Goal: Contribute content: Add original content to the website for others to see

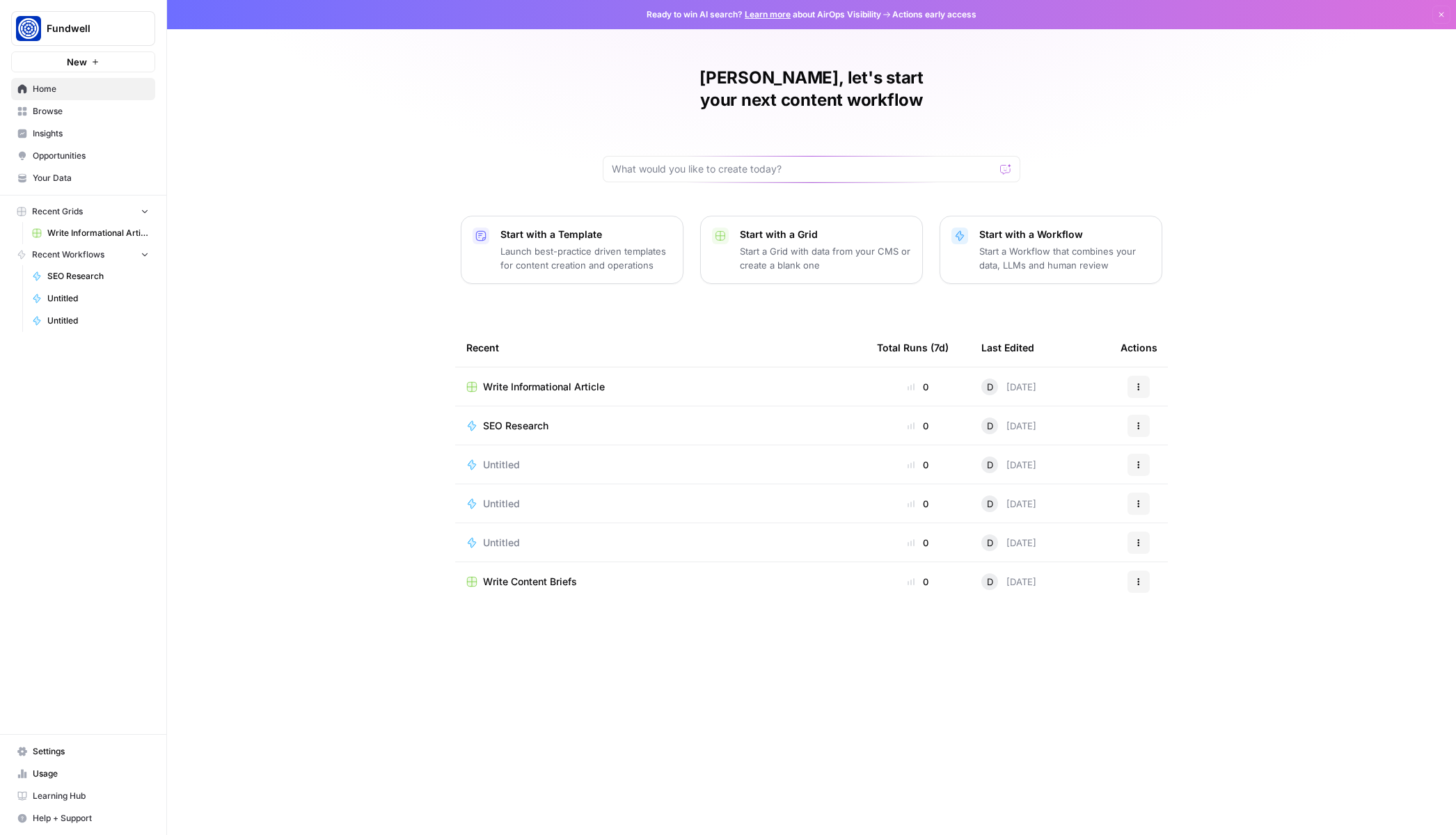
click at [93, 233] on span "Write Informational Article" at bounding box center [98, 233] width 102 height 13
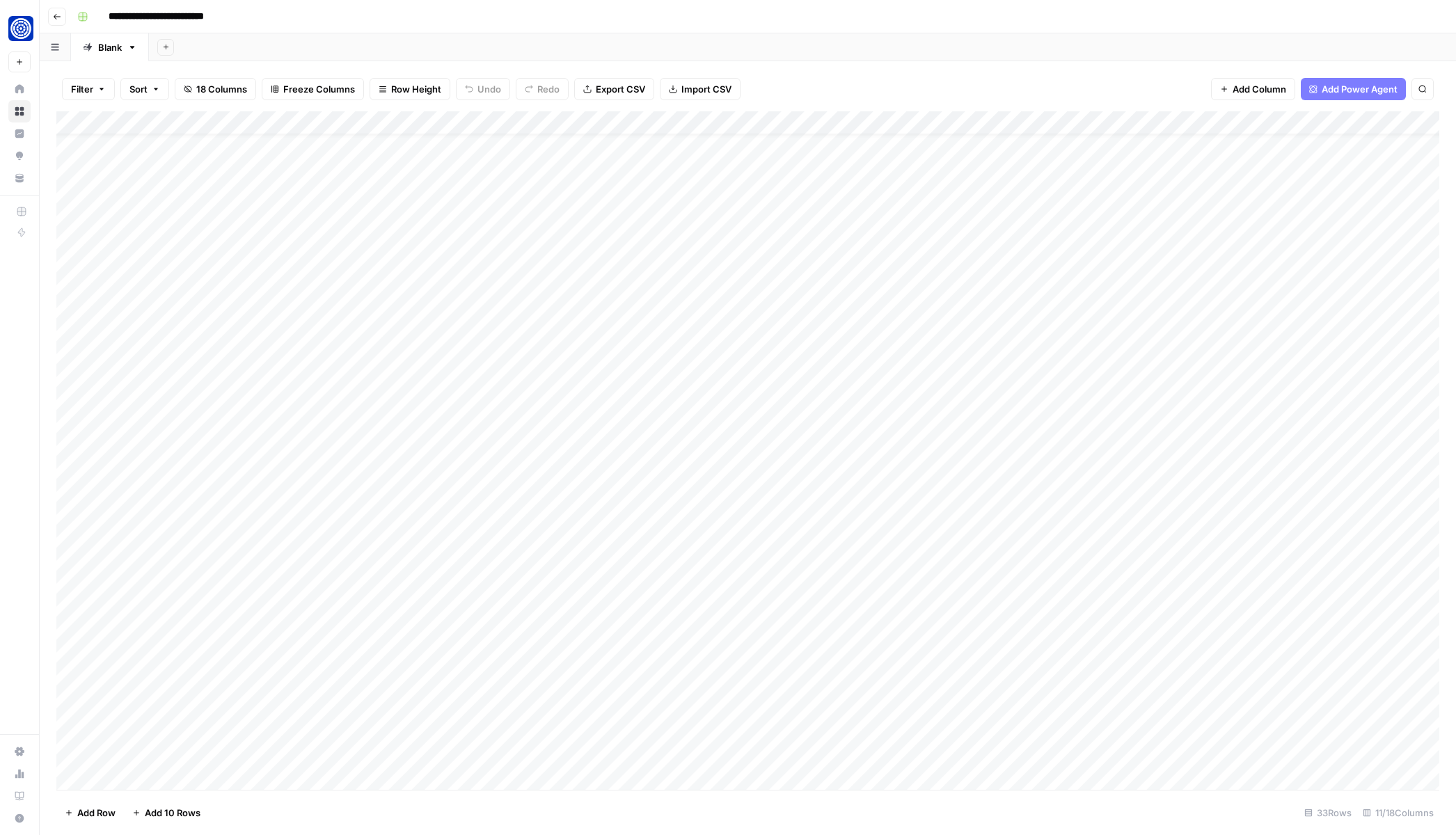
scroll to position [27, 0]
click at [386, 375] on div "Add Column" at bounding box center [748, 451] width 1383 height 679
click at [556, 405] on div "Add Column" at bounding box center [748, 451] width 1383 height 679
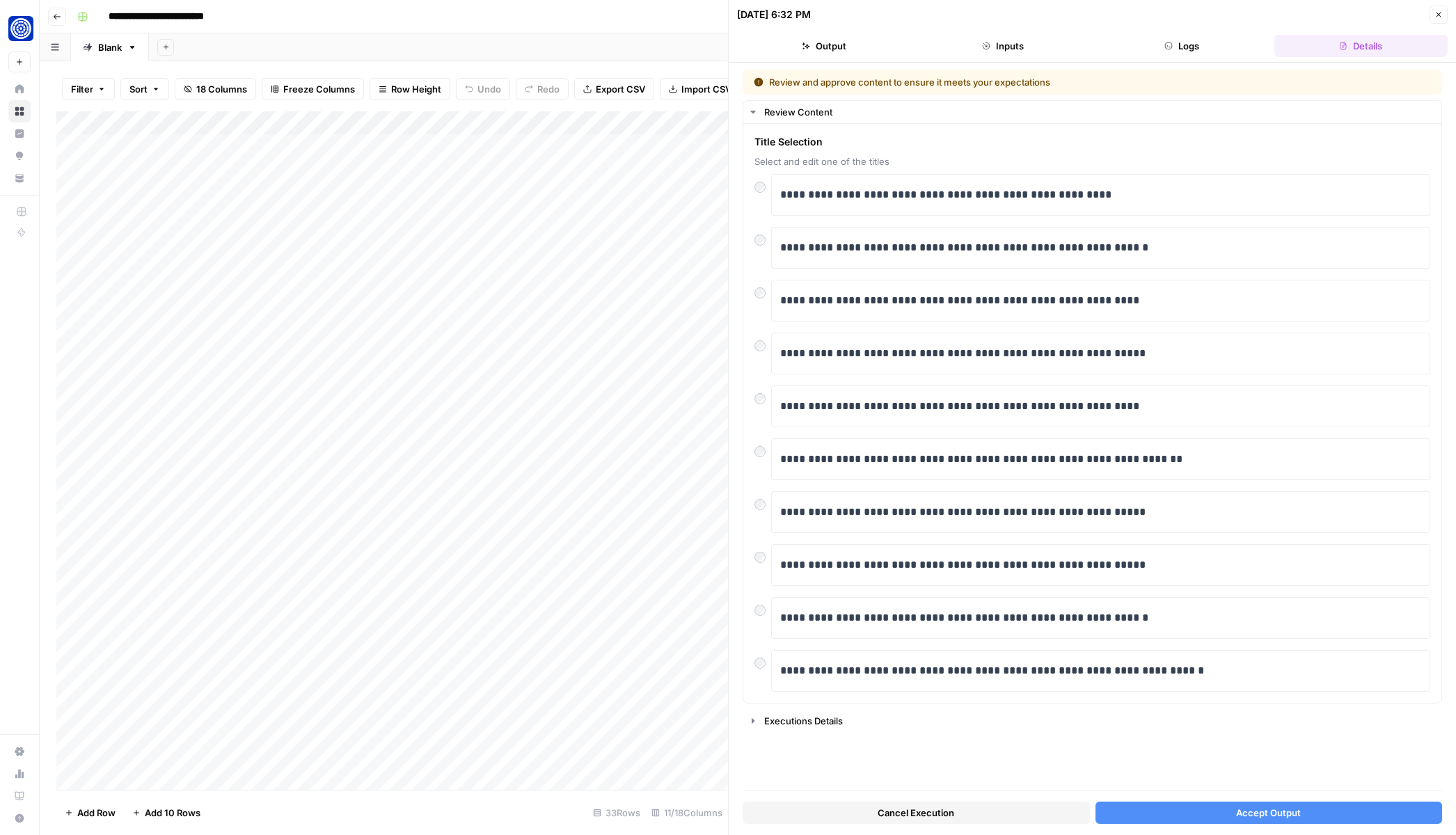
click at [1163, 818] on button "Accept Output" at bounding box center [1268, 813] width 347 height 22
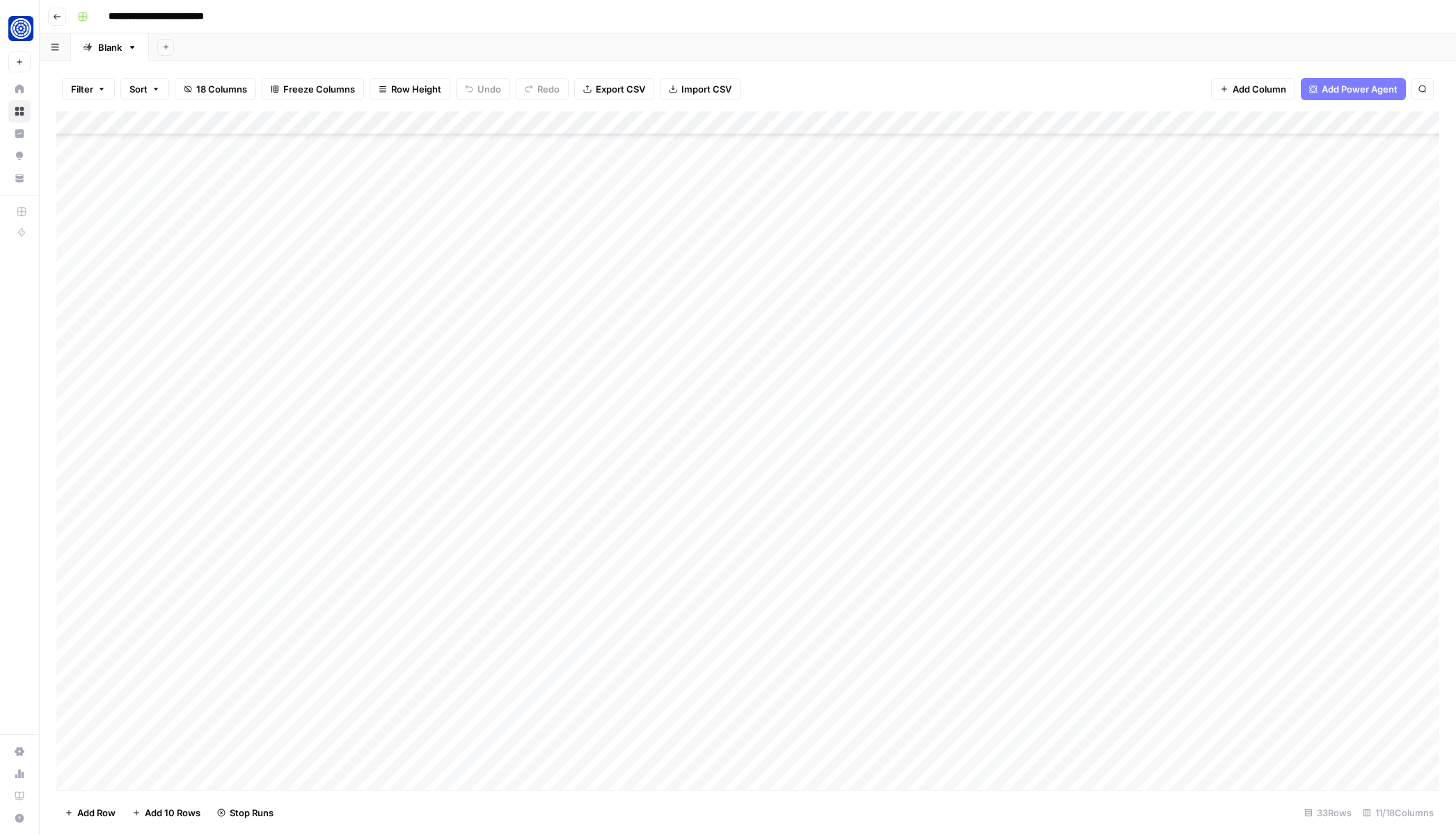
scroll to position [148, 0]
click at [137, 771] on div "Add Column" at bounding box center [748, 451] width 1383 height 679
type textarea "**********"
click at [386, 754] on div "Add Column" at bounding box center [748, 451] width 1383 height 679
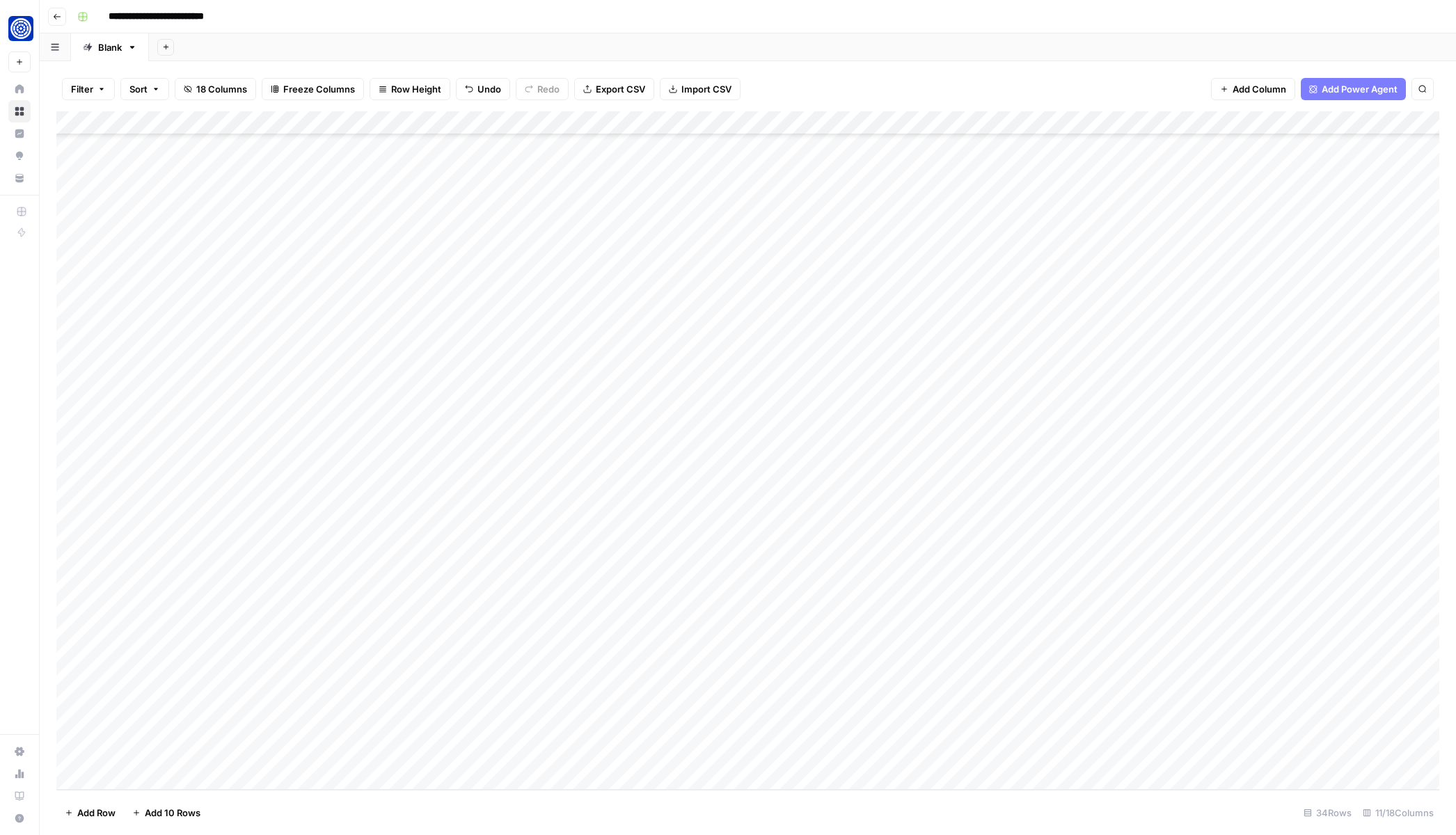
click at [557, 756] on div "Add Column" at bounding box center [748, 451] width 1383 height 679
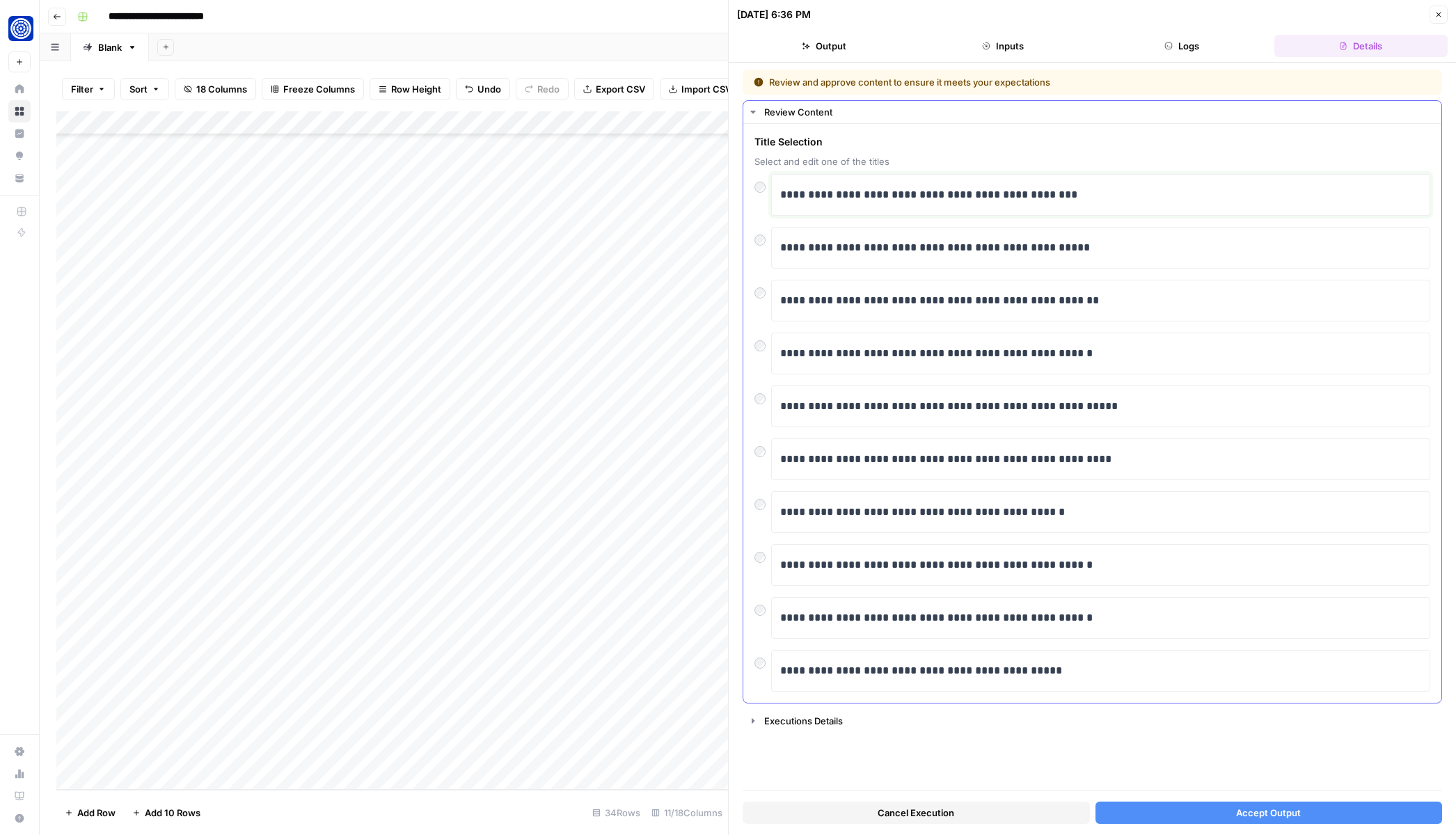
click at [839, 194] on p "**********" at bounding box center [1101, 194] width 641 height 18
click at [771, 723] on div "Executions Details" at bounding box center [1098, 721] width 669 height 14
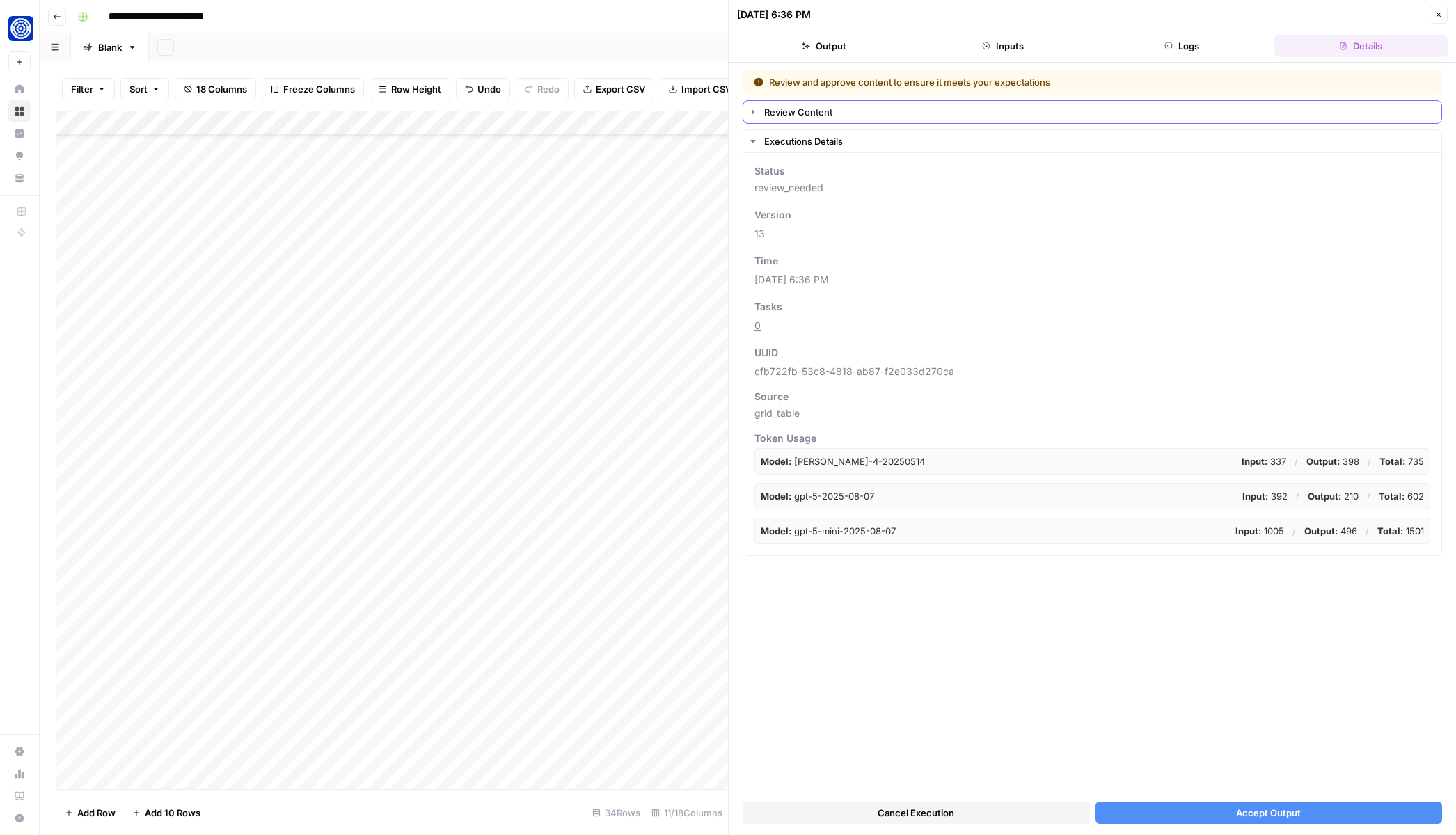
click at [772, 118] on div "Review Content" at bounding box center [1098, 112] width 669 height 14
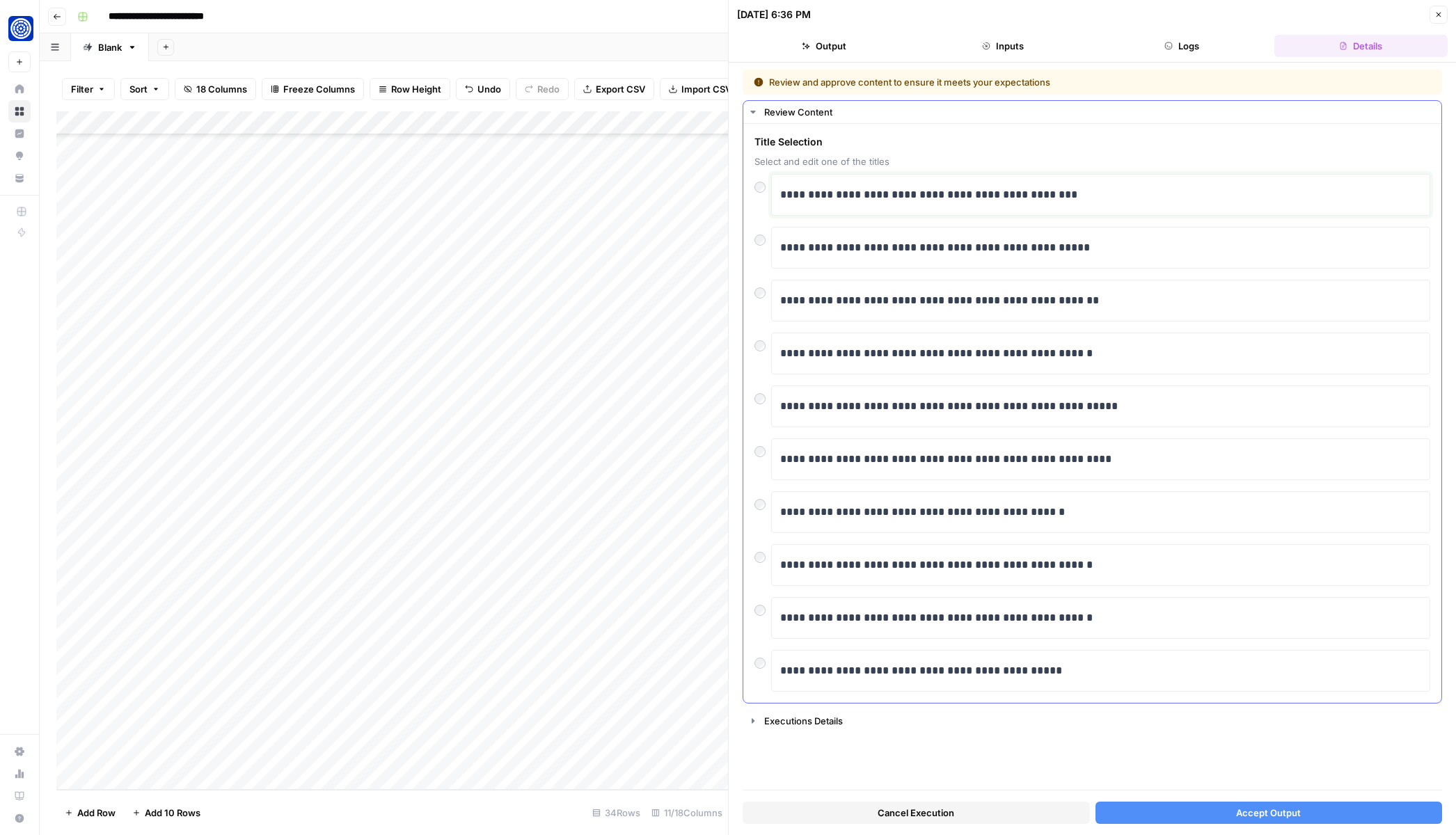
click at [835, 189] on p "**********" at bounding box center [1101, 194] width 641 height 18
click at [1052, 195] on p "**********" at bounding box center [1101, 194] width 641 height 18
click at [1065, 146] on span "Title Selection" at bounding box center [1092, 142] width 676 height 14
drag, startPoint x: 1012, startPoint y: 194, endPoint x: 1063, endPoint y: 194, distance: 51.0
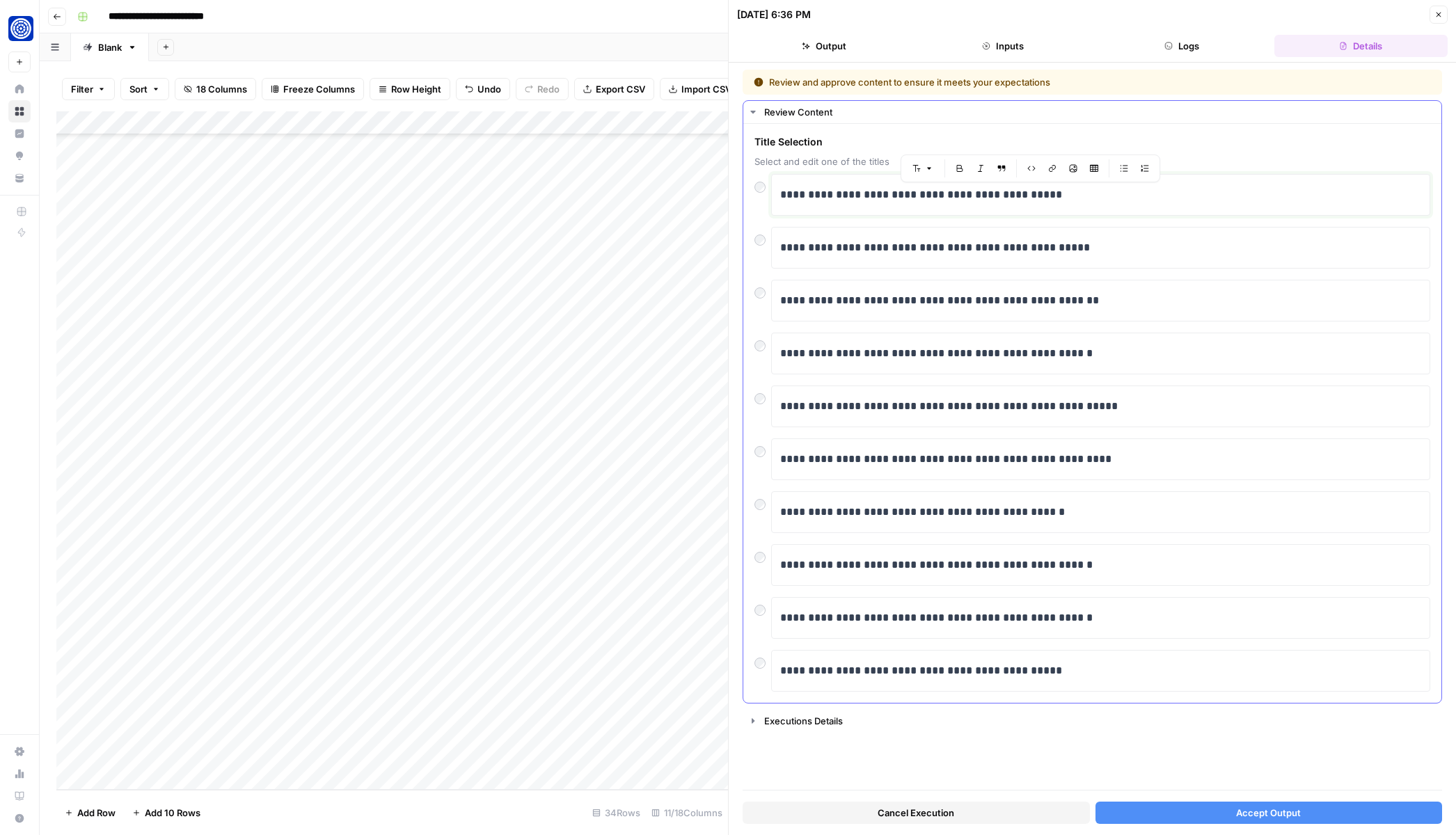
click at [1063, 194] on p "**********" at bounding box center [1101, 194] width 641 height 18
click at [1038, 194] on p "**********" at bounding box center [1101, 194] width 641 height 18
click at [1150, 820] on button "Accept Output" at bounding box center [1268, 813] width 347 height 22
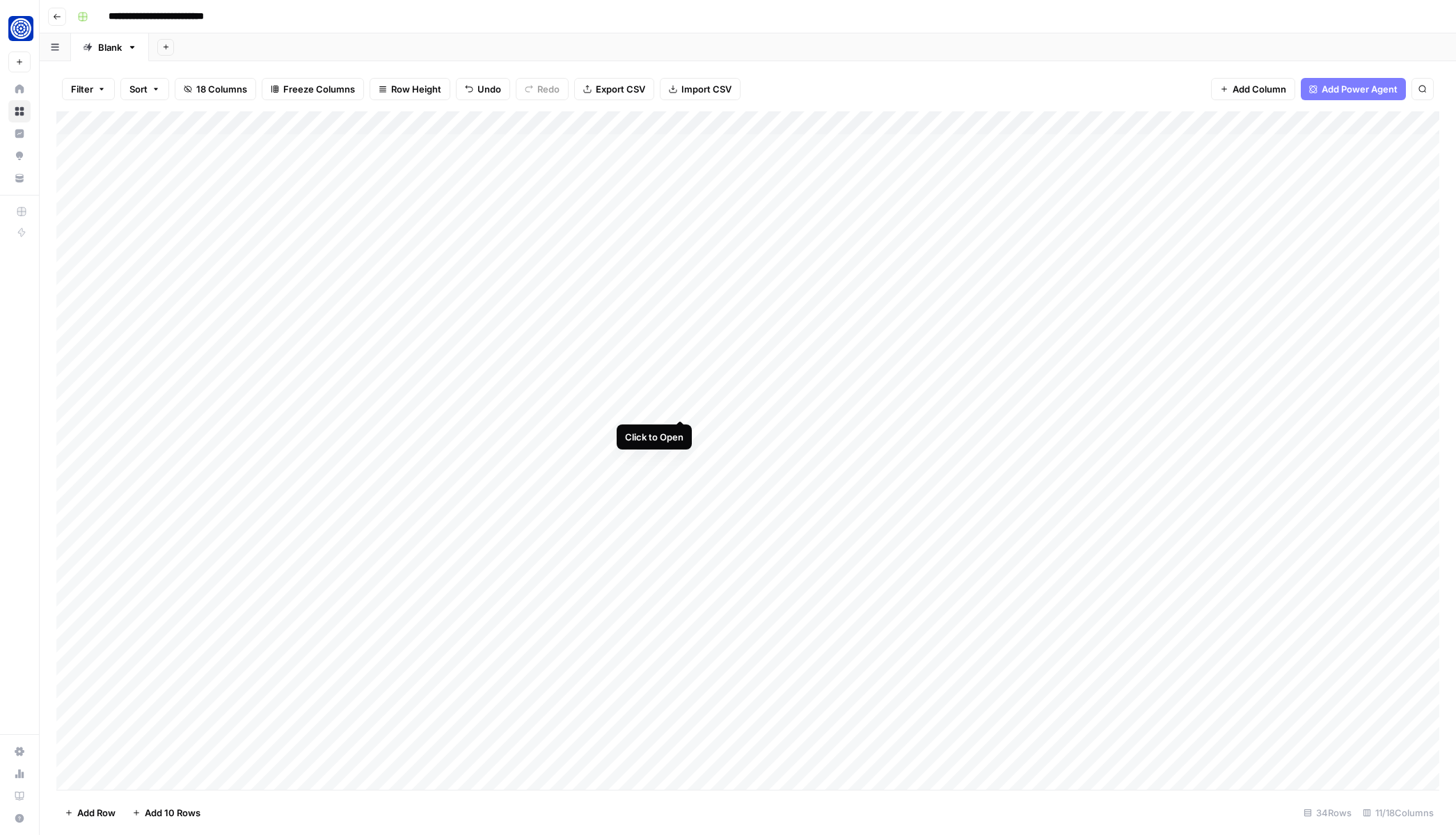
click at [685, 404] on div "Add Column" at bounding box center [748, 451] width 1383 height 679
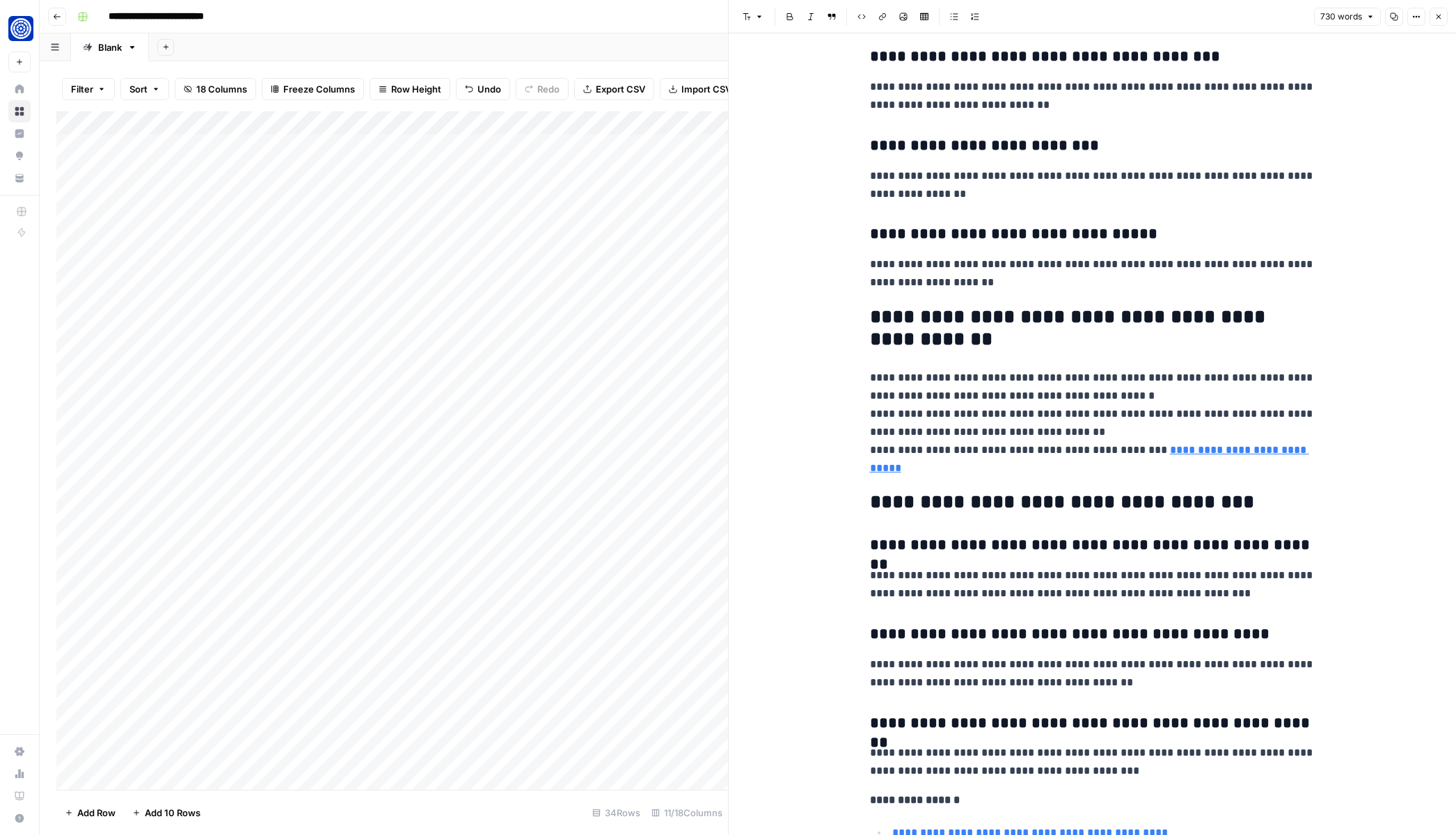
scroll to position [2293, 0]
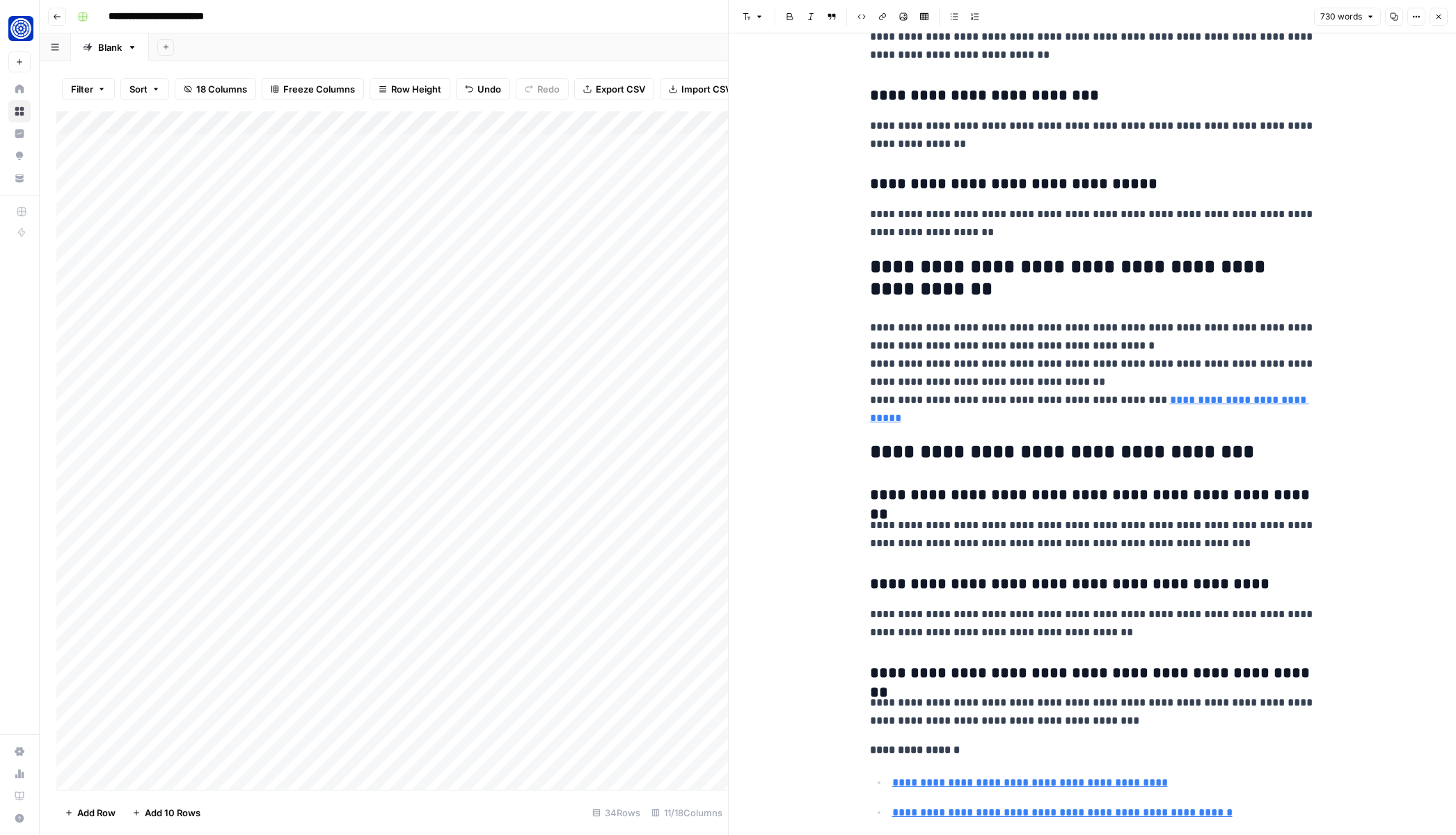
click at [1440, 18] on icon "button" at bounding box center [1439, 16] width 5 height 5
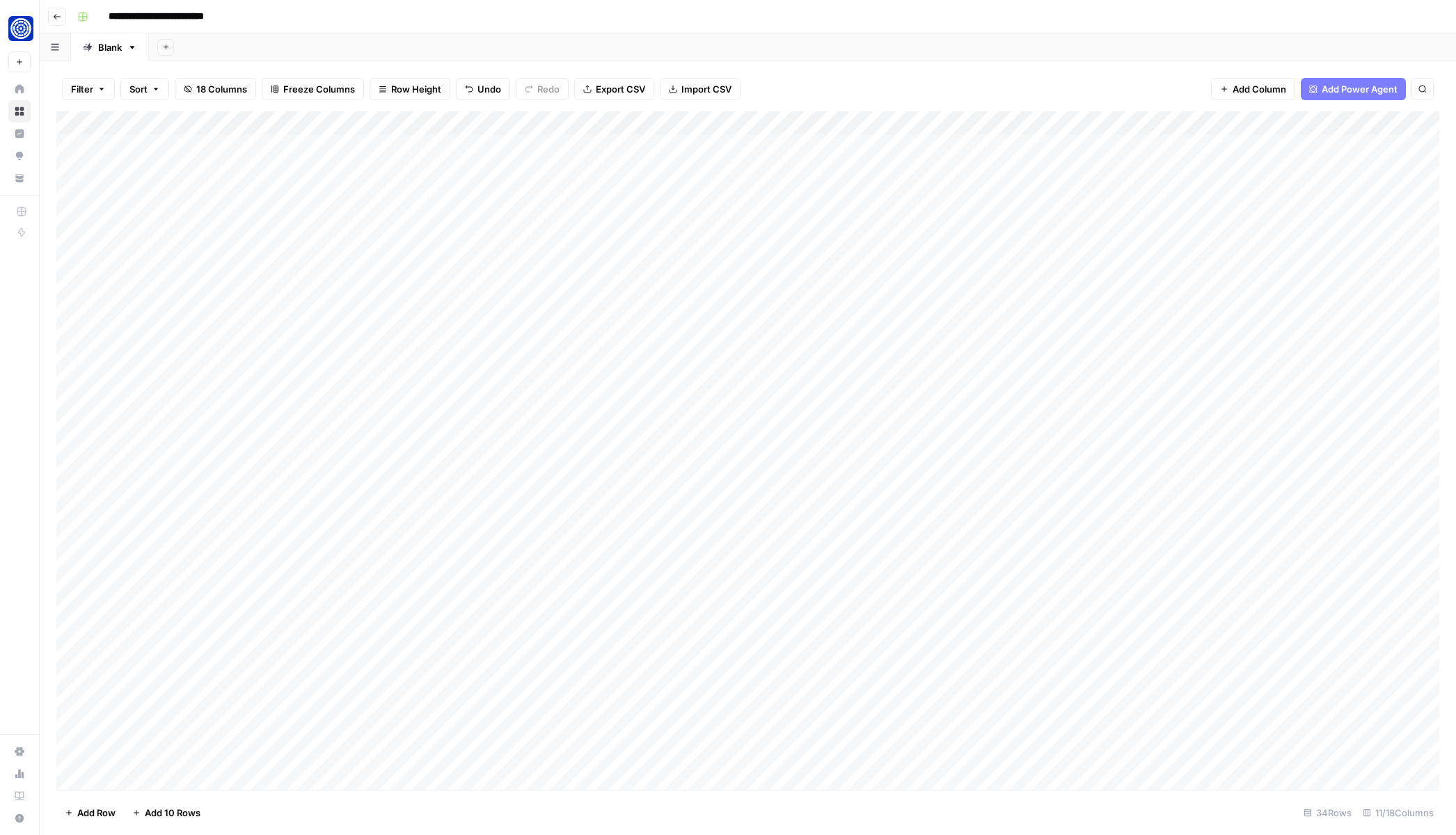
click at [741, 399] on div "Add Column" at bounding box center [748, 451] width 1383 height 679
click at [743, 755] on div "Add Column" at bounding box center [748, 451] width 1383 height 679
click at [998, 404] on div "Add Column" at bounding box center [748, 451] width 1383 height 679
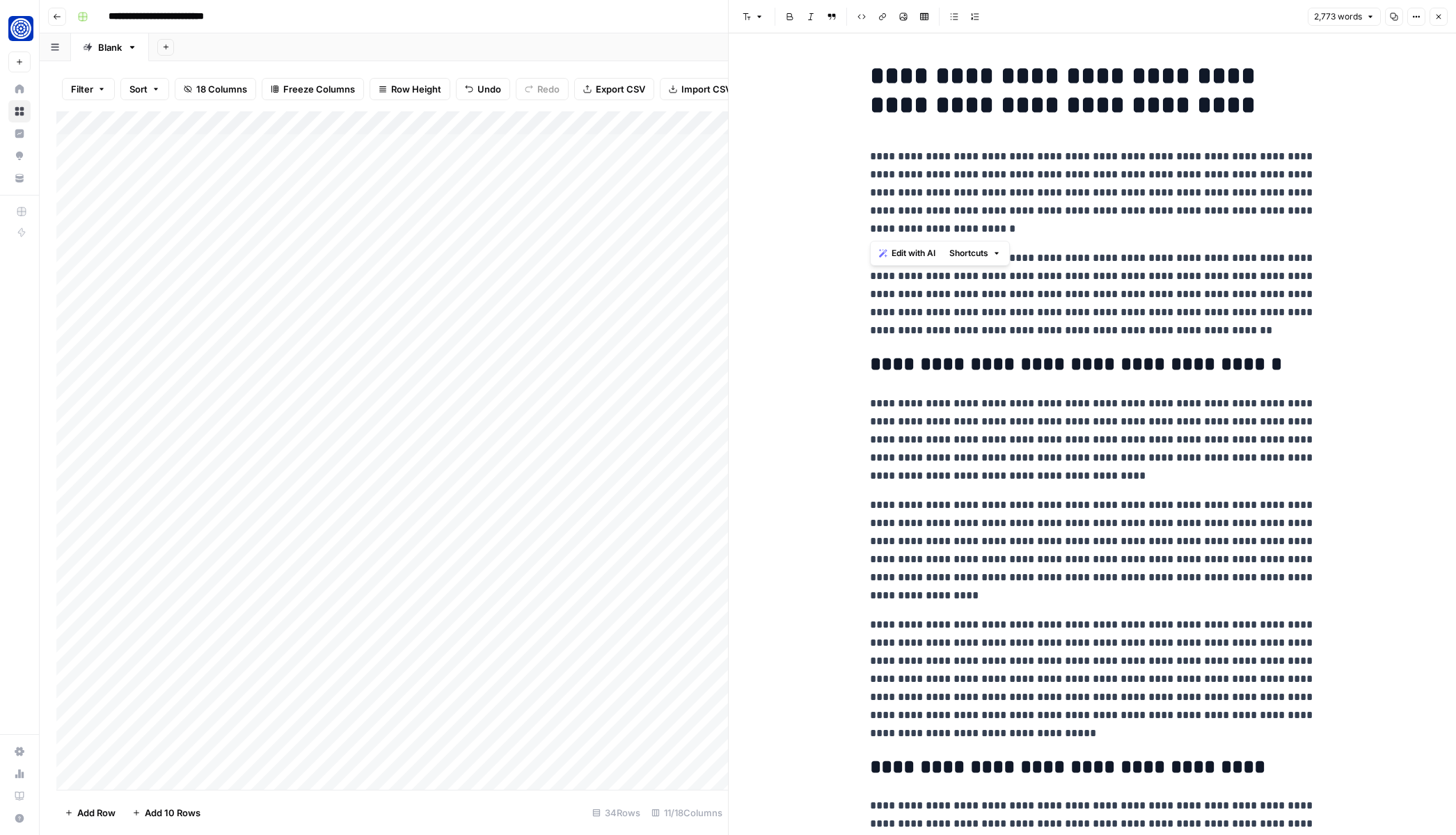
drag, startPoint x: 869, startPoint y: 155, endPoint x: 1163, endPoint y: 229, distance: 303.2
click at [916, 250] on span "Edit with AI" at bounding box center [913, 253] width 44 height 13
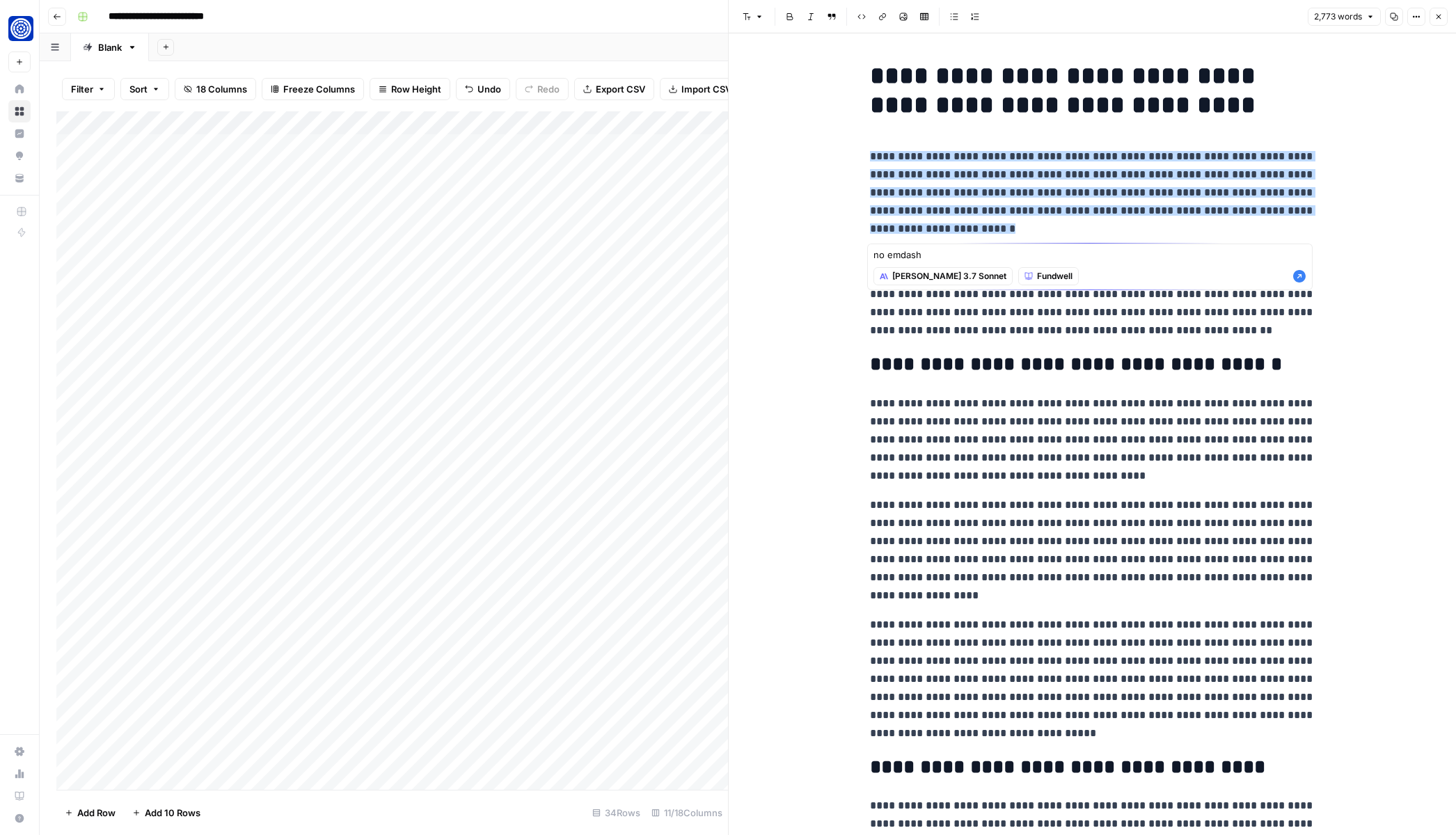
type textarea "no emdash"
click at [887, 274] on icon "button" at bounding box center [883, 276] width 9 height 9
click at [1299, 280] on icon "button" at bounding box center [1299, 276] width 13 height 13
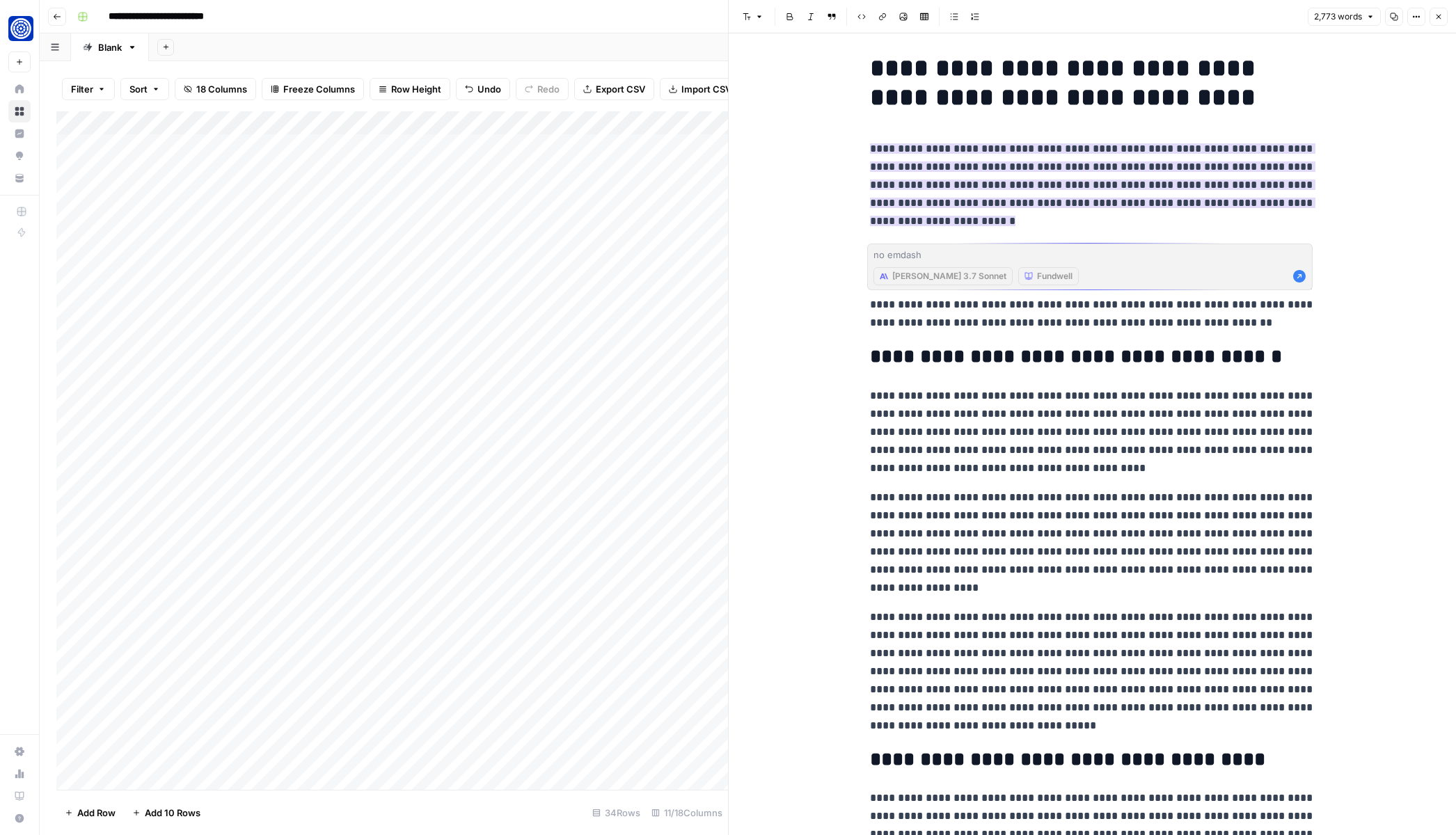
scroll to position [14, 0]
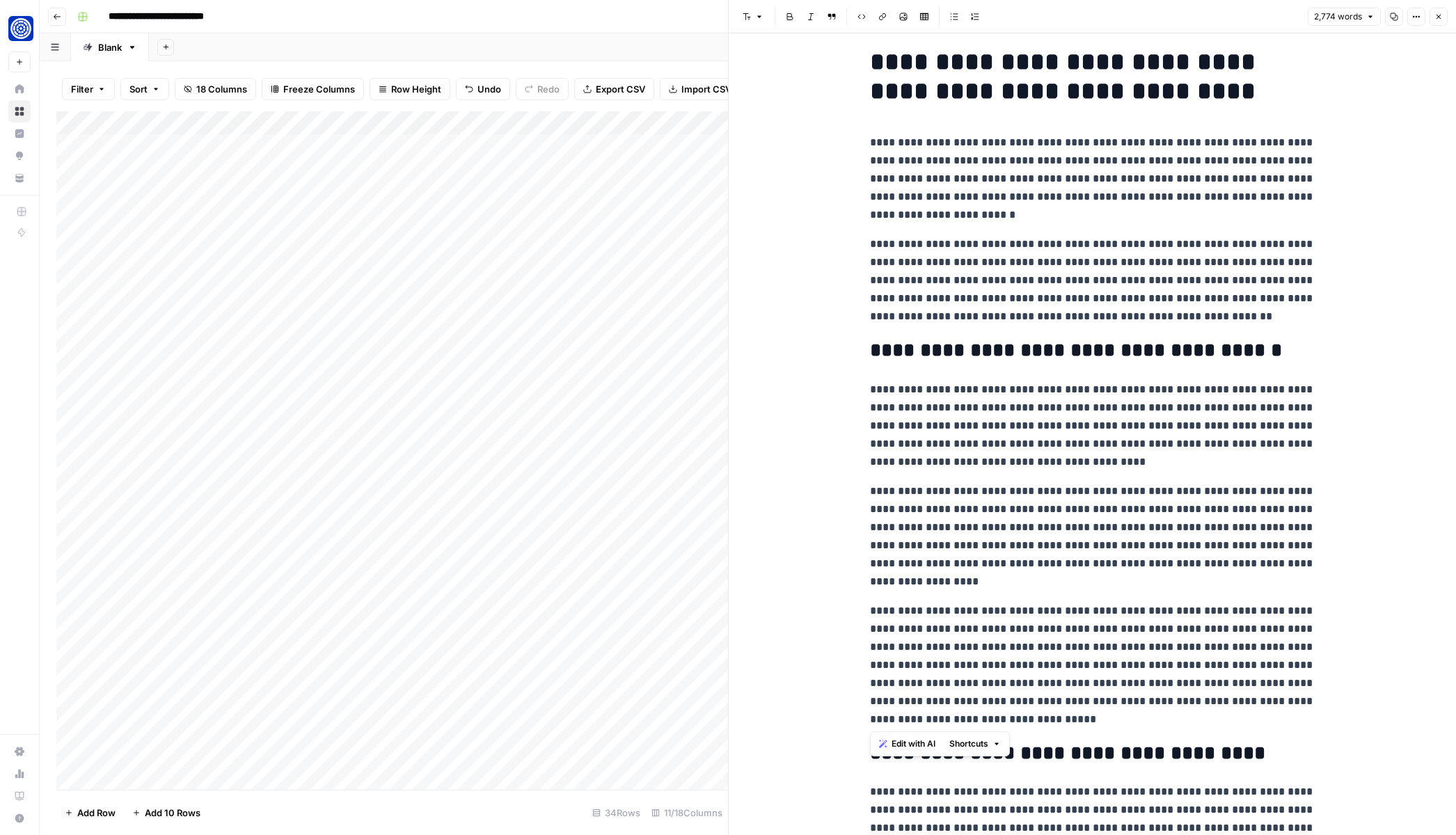
drag, startPoint x: 868, startPoint y: 388, endPoint x: 1284, endPoint y: 719, distance: 531.6
click at [907, 746] on span "Edit with AI" at bounding box center [913, 744] width 44 height 13
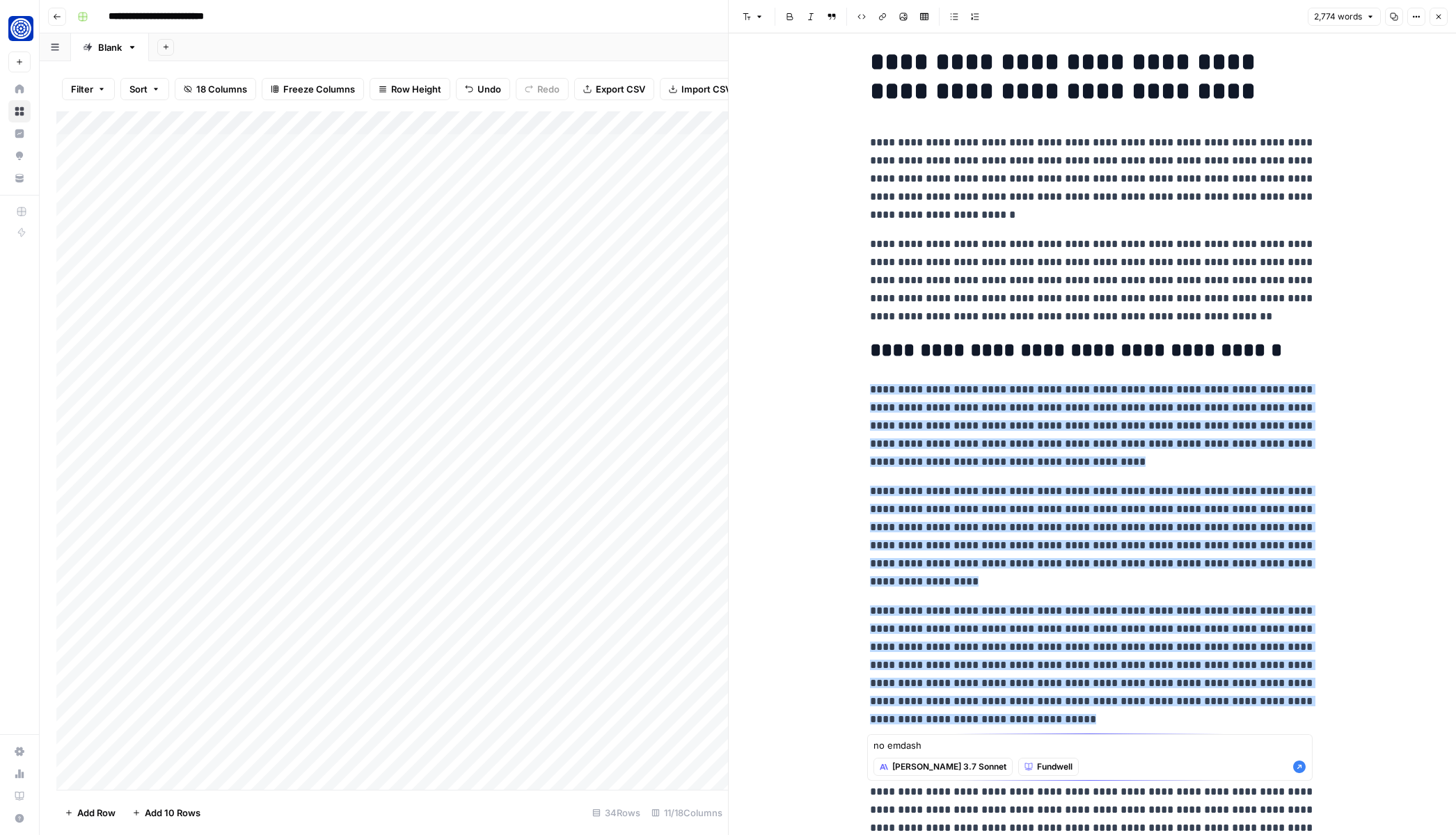
type textarea "no emdash"
click at [898, 768] on span "[PERSON_NAME] 3.7 Sonnet" at bounding box center [949, 766] width 114 height 13
click at [1295, 764] on icon "button" at bounding box center [1299, 766] width 13 height 13
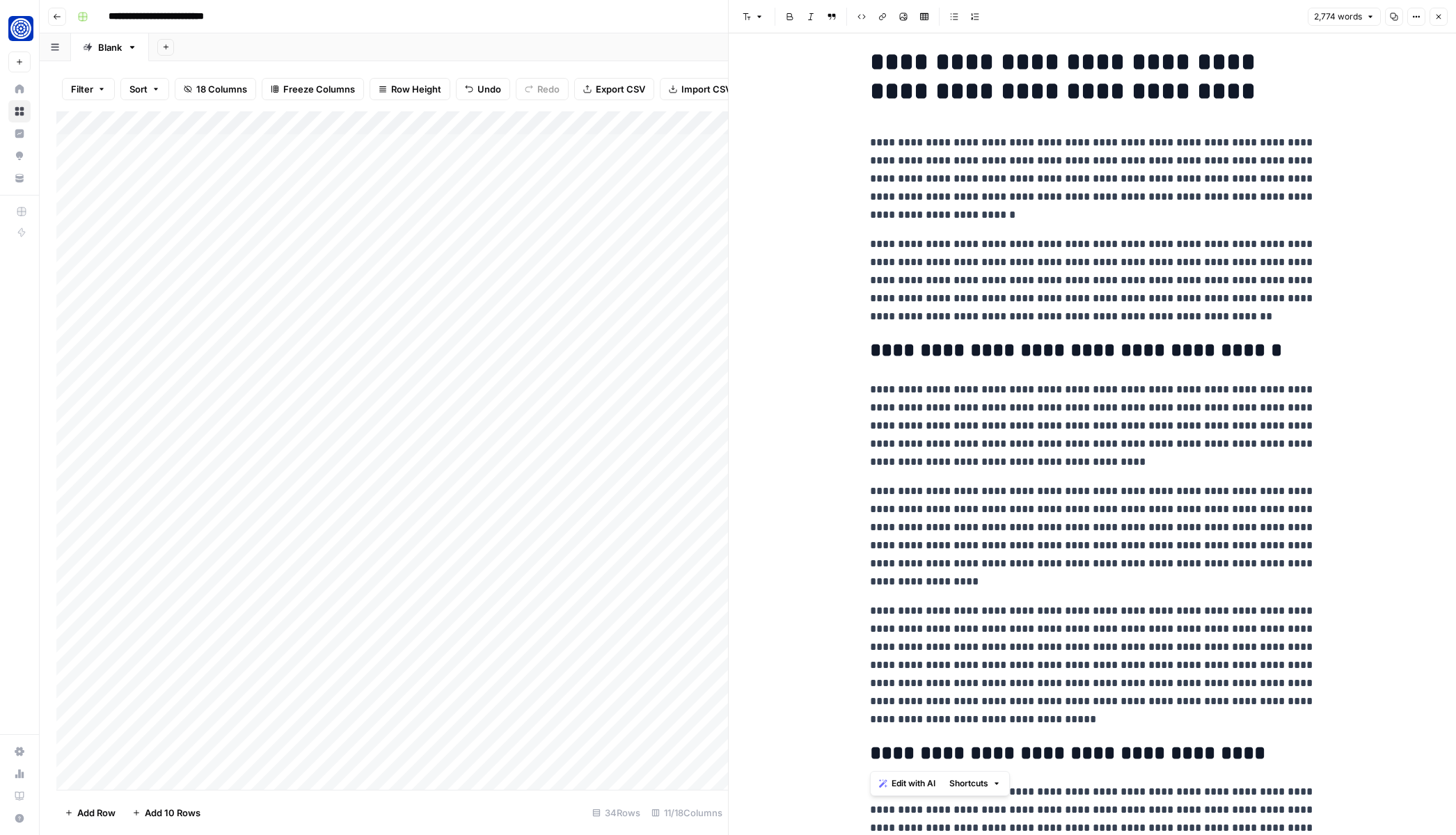
drag, startPoint x: 987, startPoint y: 738, endPoint x: 982, endPoint y: 724, distance: 14.9
drag, startPoint x: 979, startPoint y: 724, endPoint x: 855, endPoint y: 383, distance: 362.8
click at [1025, 407] on p "**********" at bounding box center [1092, 427] width 445 height 91
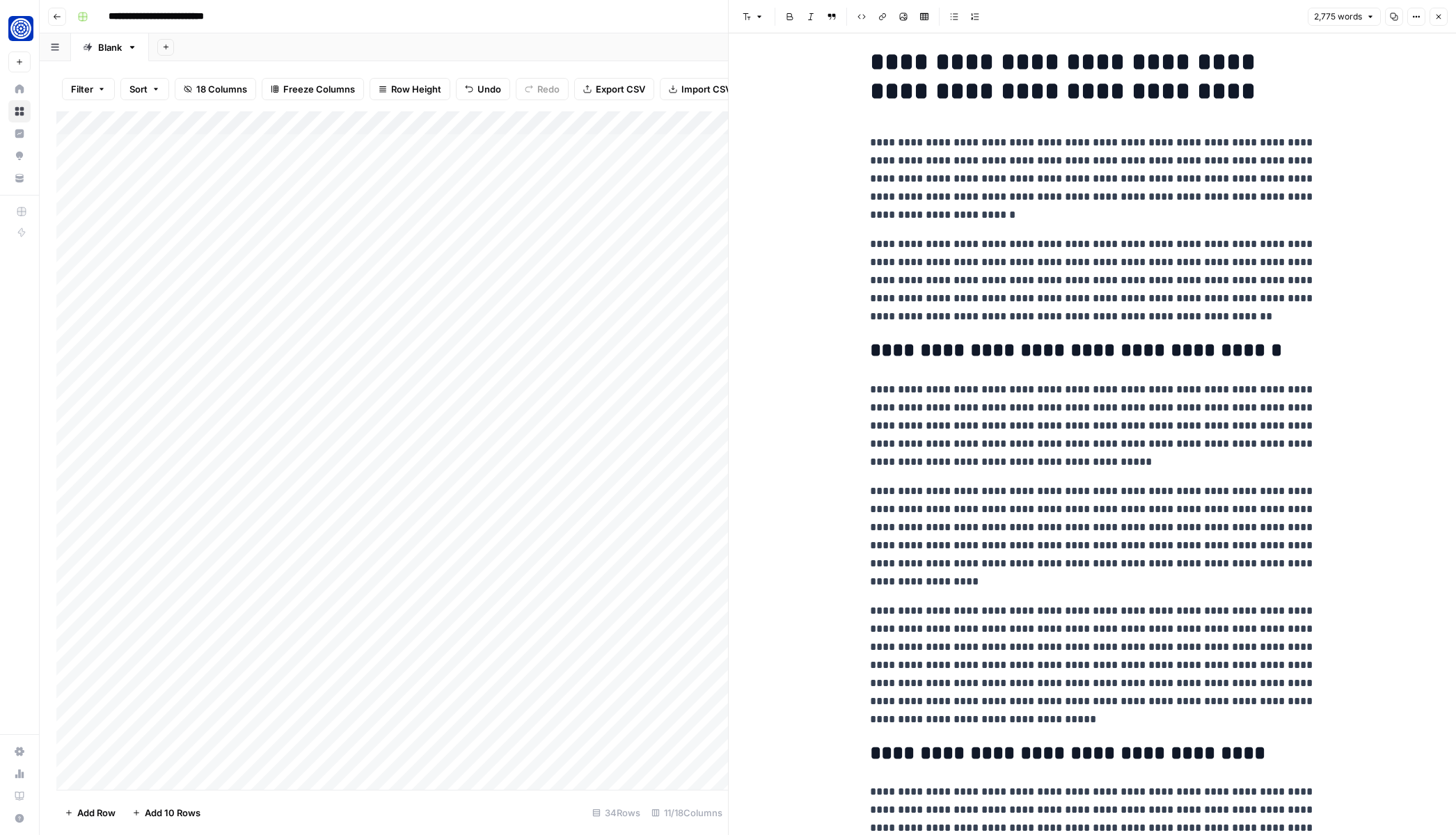
click at [1182, 632] on p "**********" at bounding box center [1092, 665] width 445 height 127
click at [1113, 658] on p "**********" at bounding box center [1092, 665] width 445 height 127
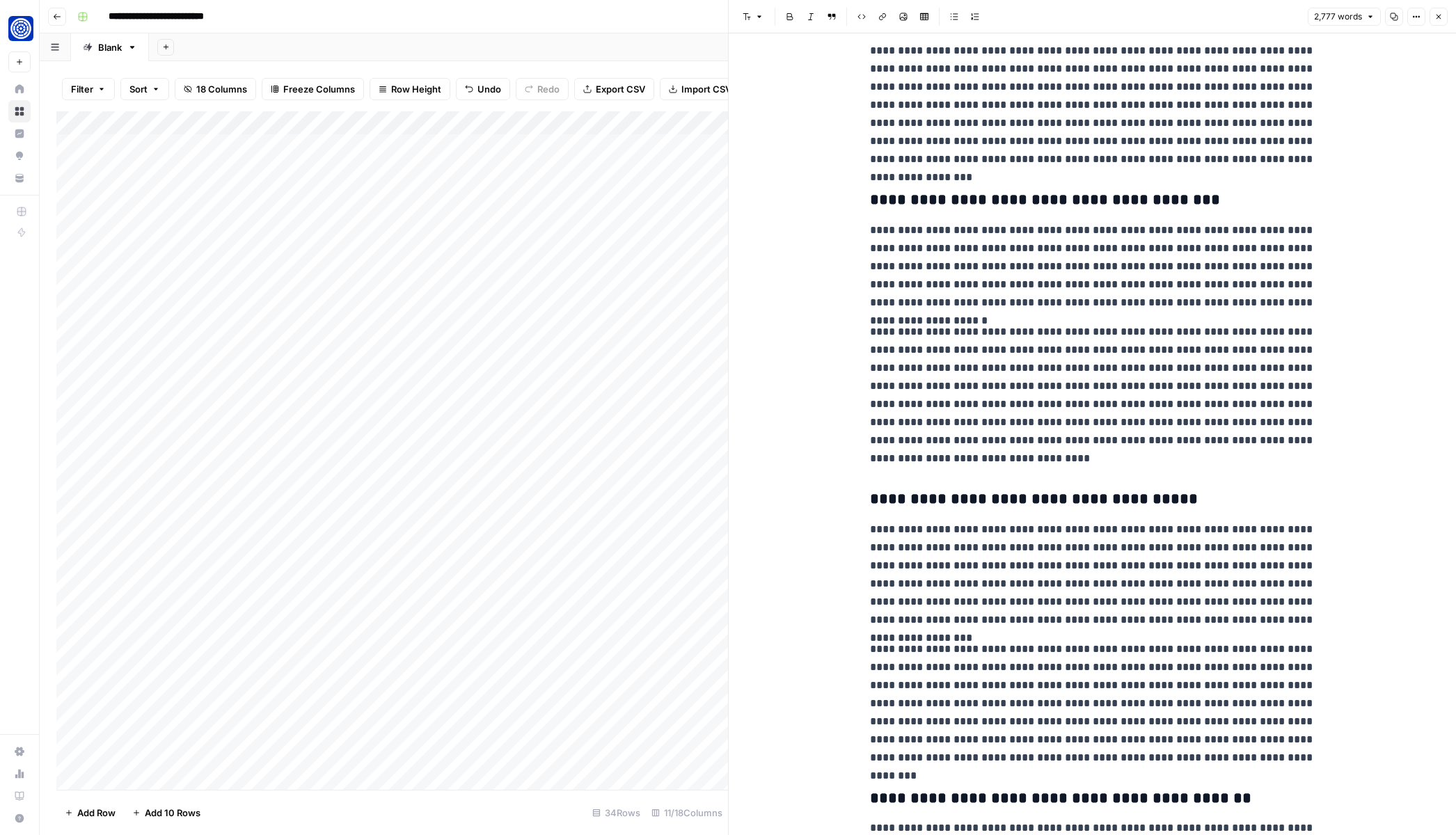
scroll to position [776, 0]
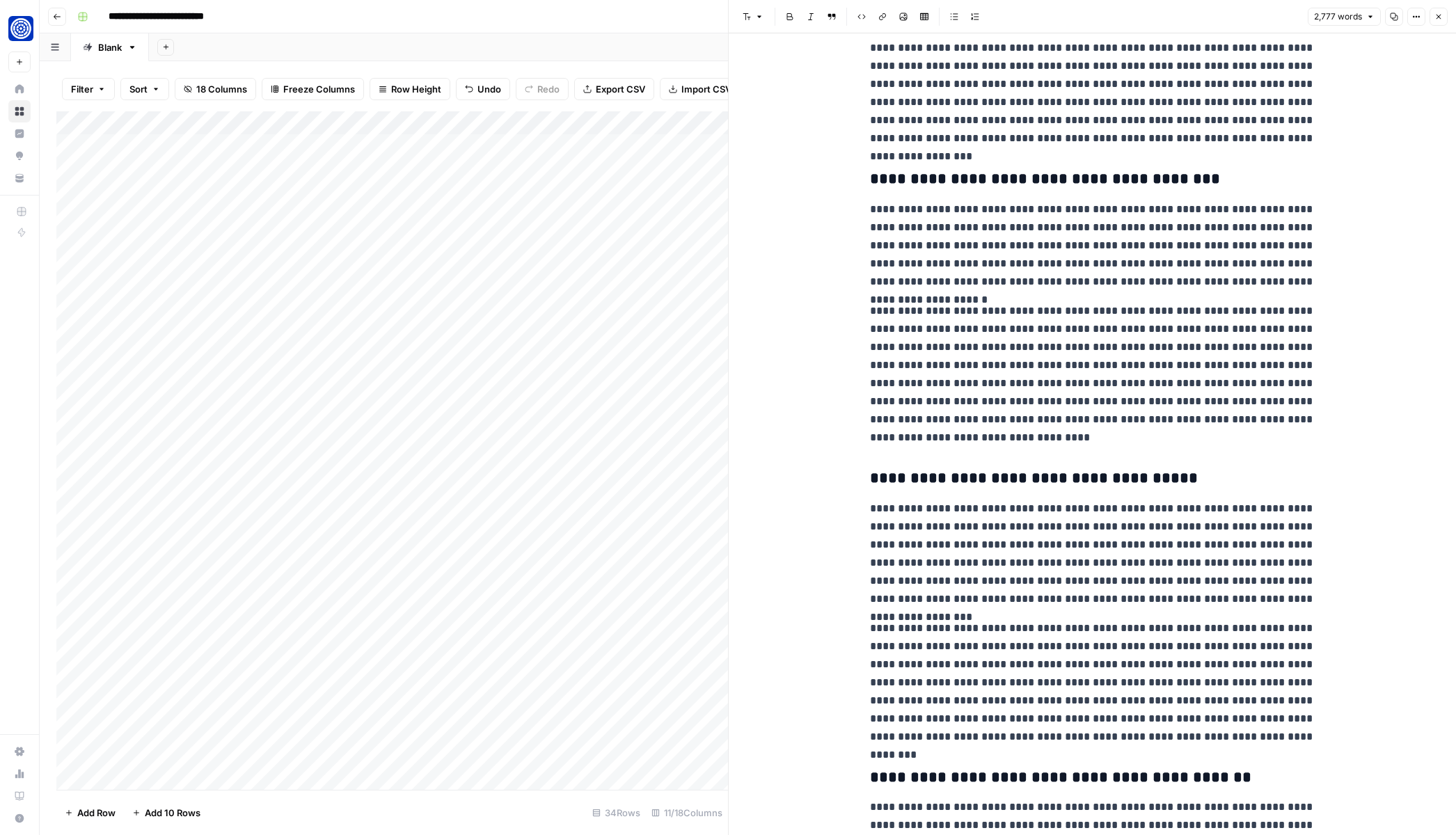
click at [1145, 312] on p "**********" at bounding box center [1092, 374] width 445 height 145
click at [1026, 332] on p "**********" at bounding box center [1092, 374] width 445 height 145
click at [1036, 373] on p "**********" at bounding box center [1092, 374] width 445 height 145
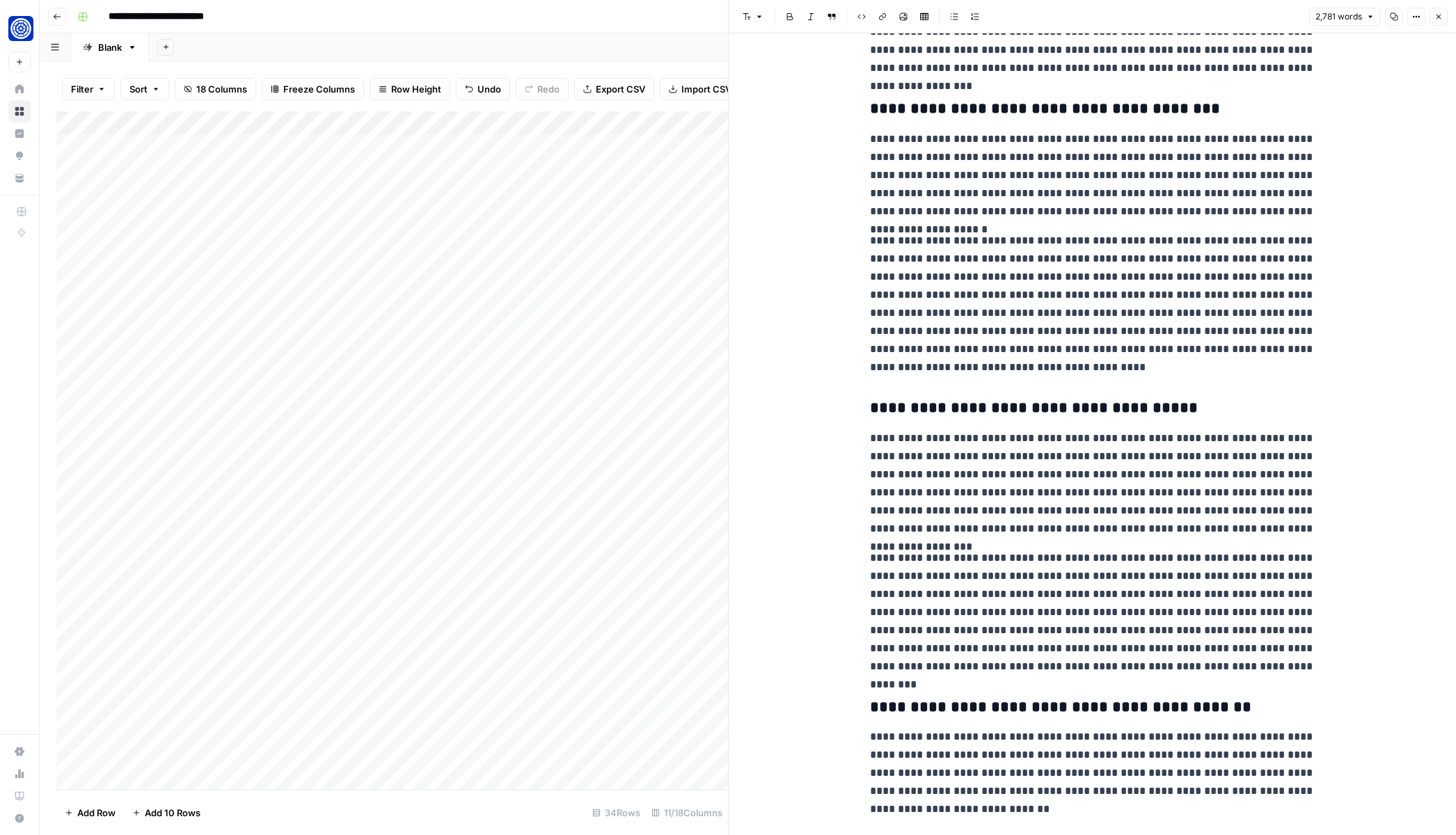
scroll to position [850, 0]
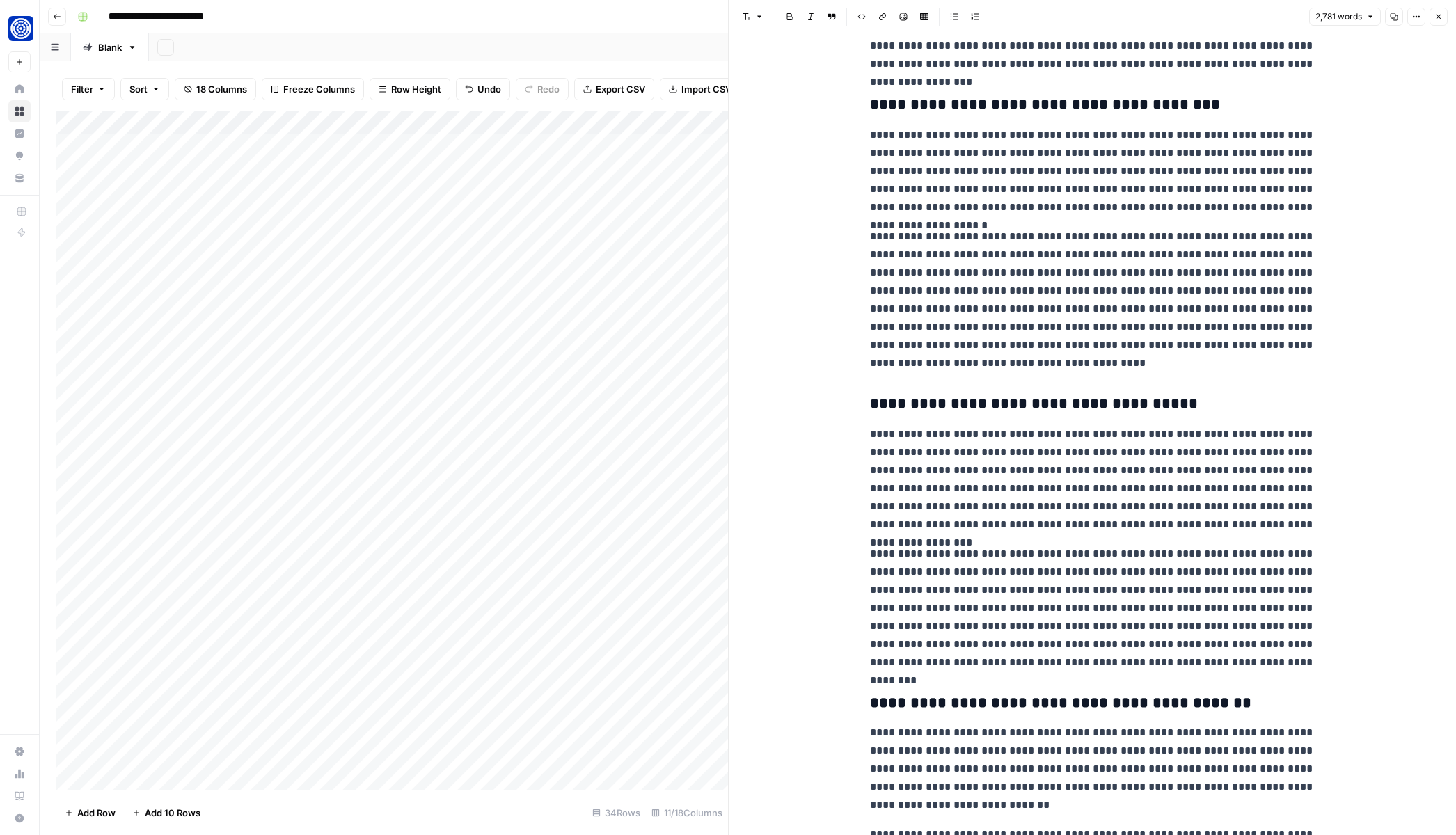
click at [975, 470] on p "**********" at bounding box center [1092, 480] width 445 height 108
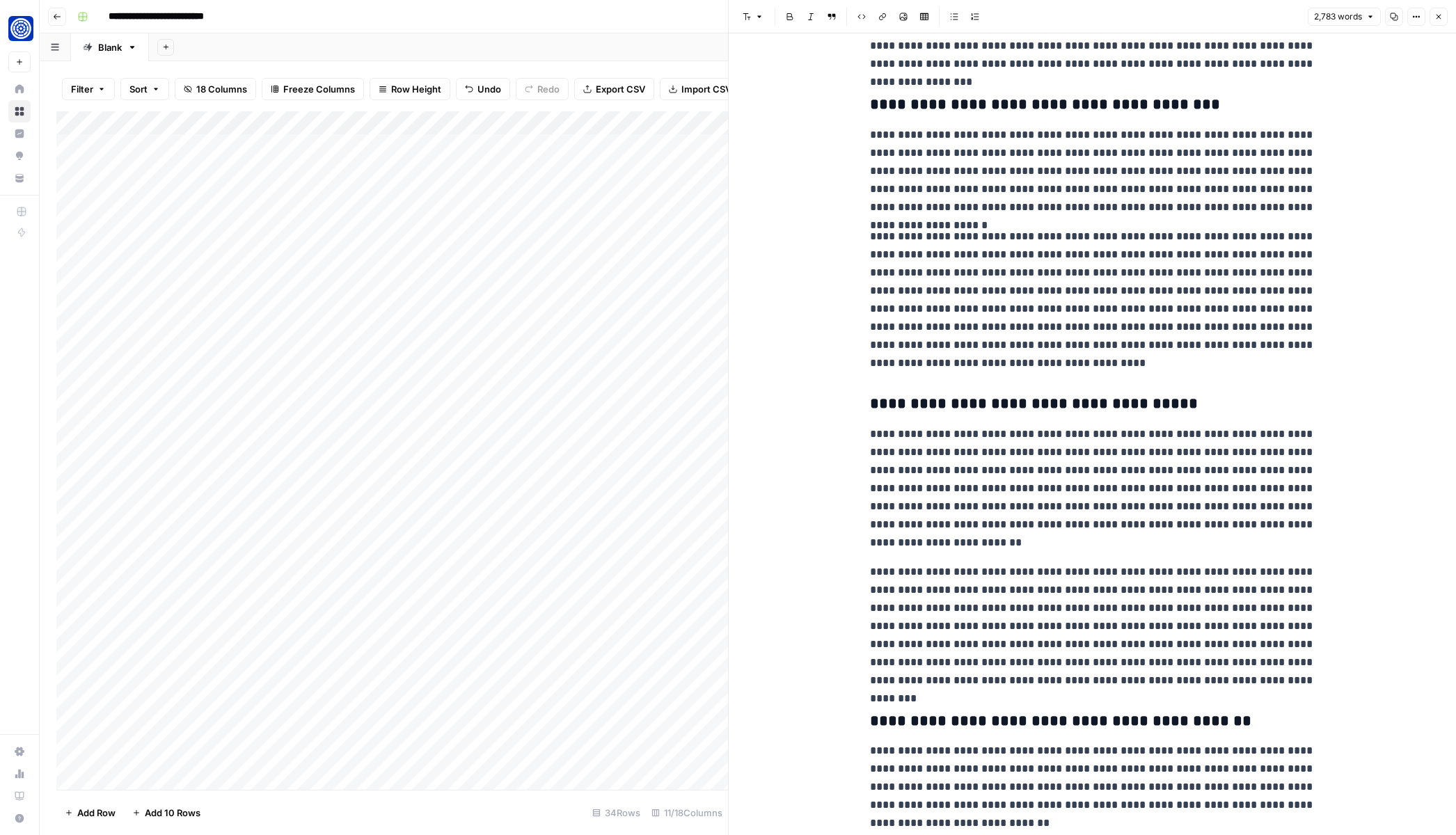
click at [1029, 511] on p "**********" at bounding box center [1092, 489] width 445 height 127
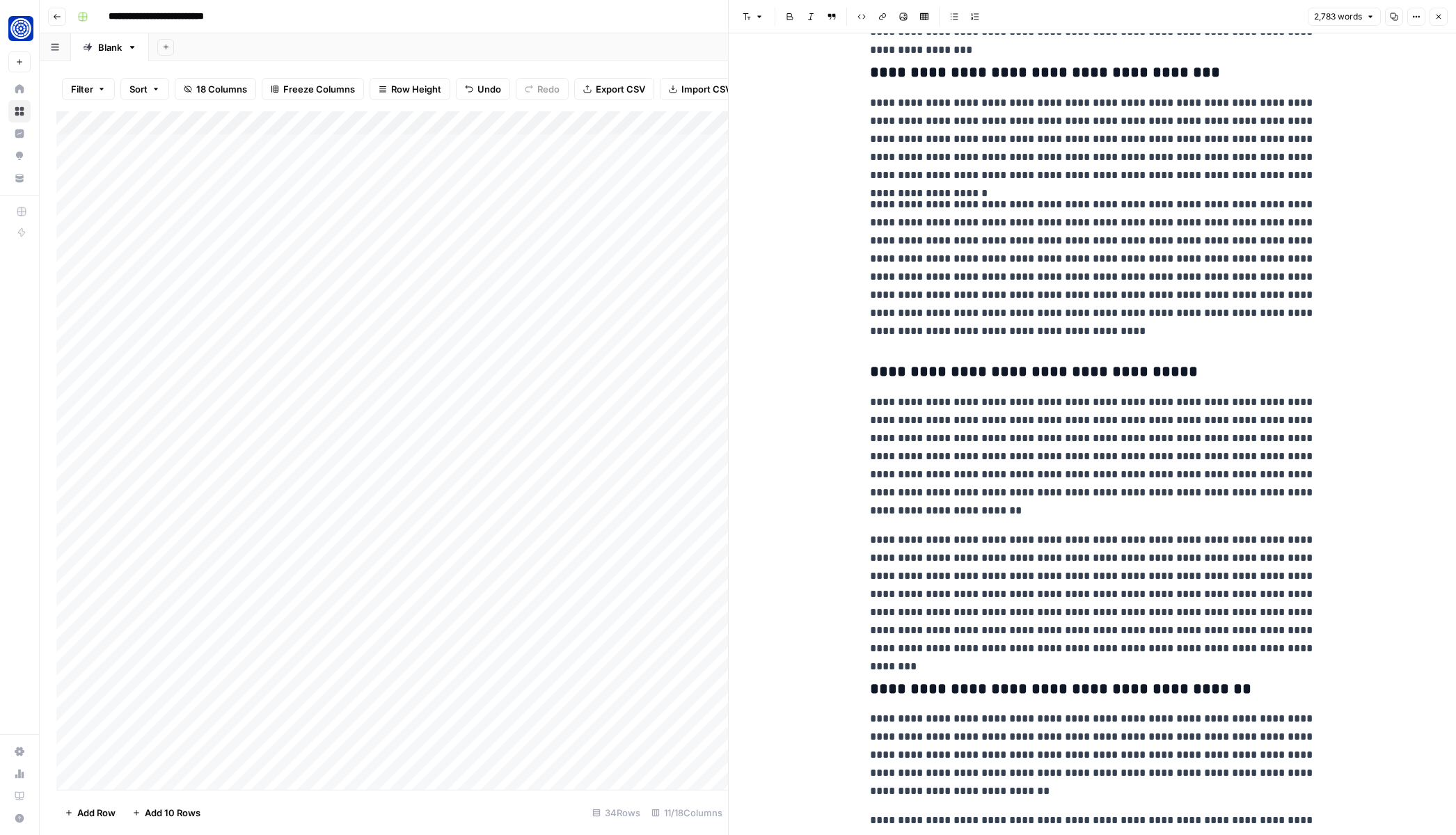
scroll to position [931, 0]
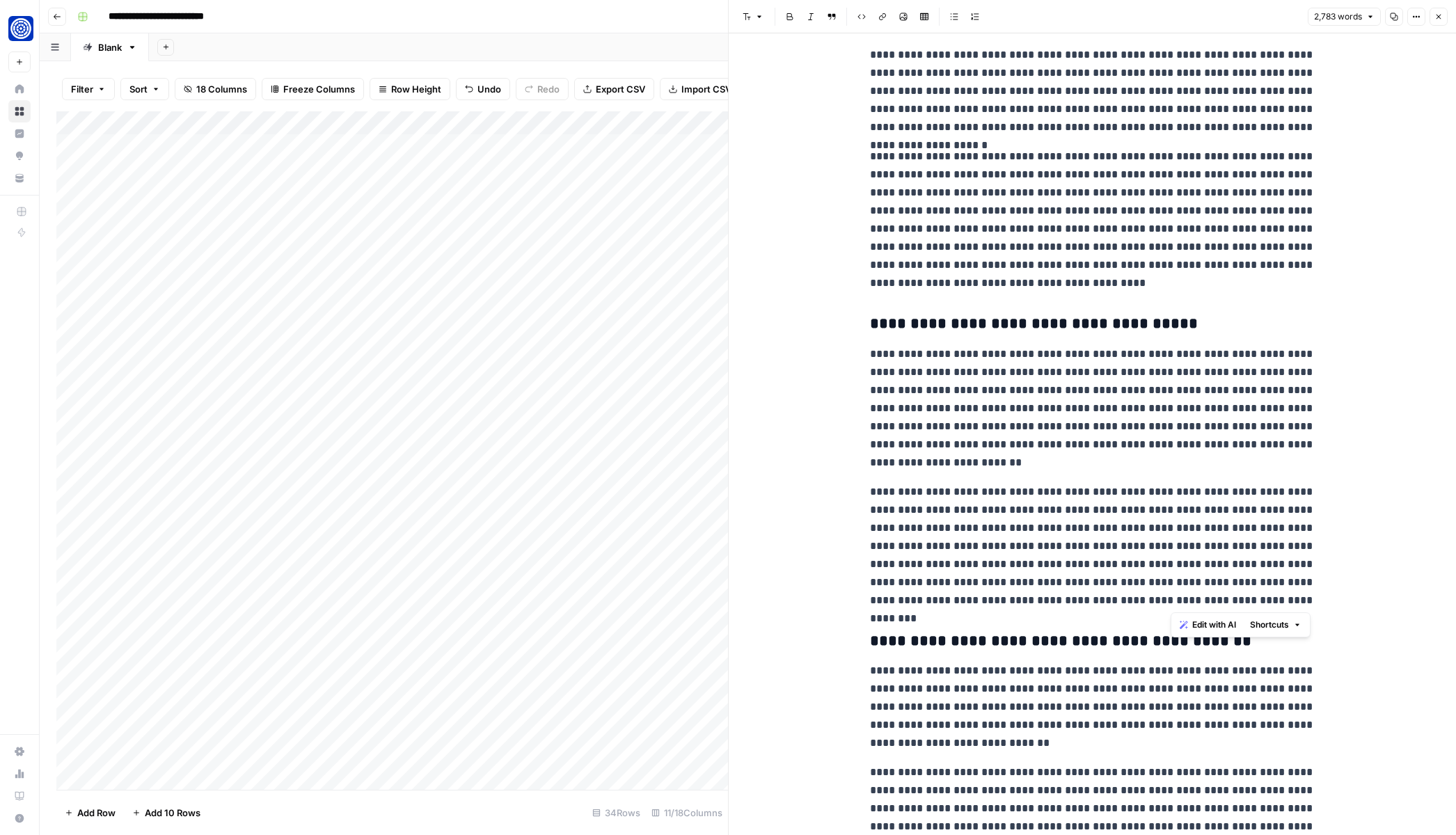
drag, startPoint x: 1188, startPoint y: 543, endPoint x: 1258, endPoint y: 602, distance: 91.5
click at [1258, 602] on p "**********" at bounding box center [1092, 546] width 445 height 127
click at [1204, 624] on span "Edit with AI" at bounding box center [1213, 625] width 44 height 13
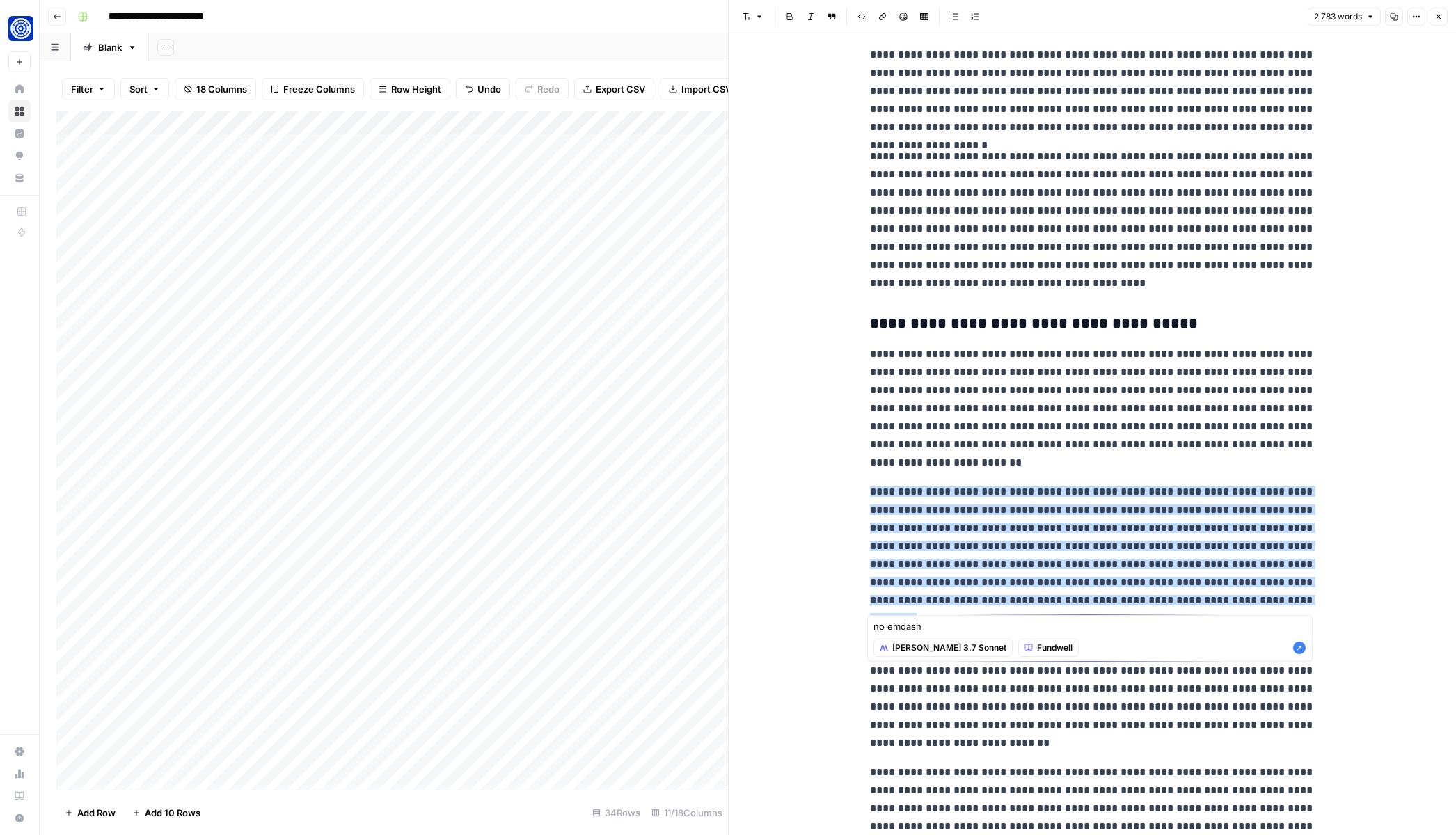
type textarea "no emdash"
click at [1298, 651] on icon "button" at bounding box center [1299, 647] width 13 height 13
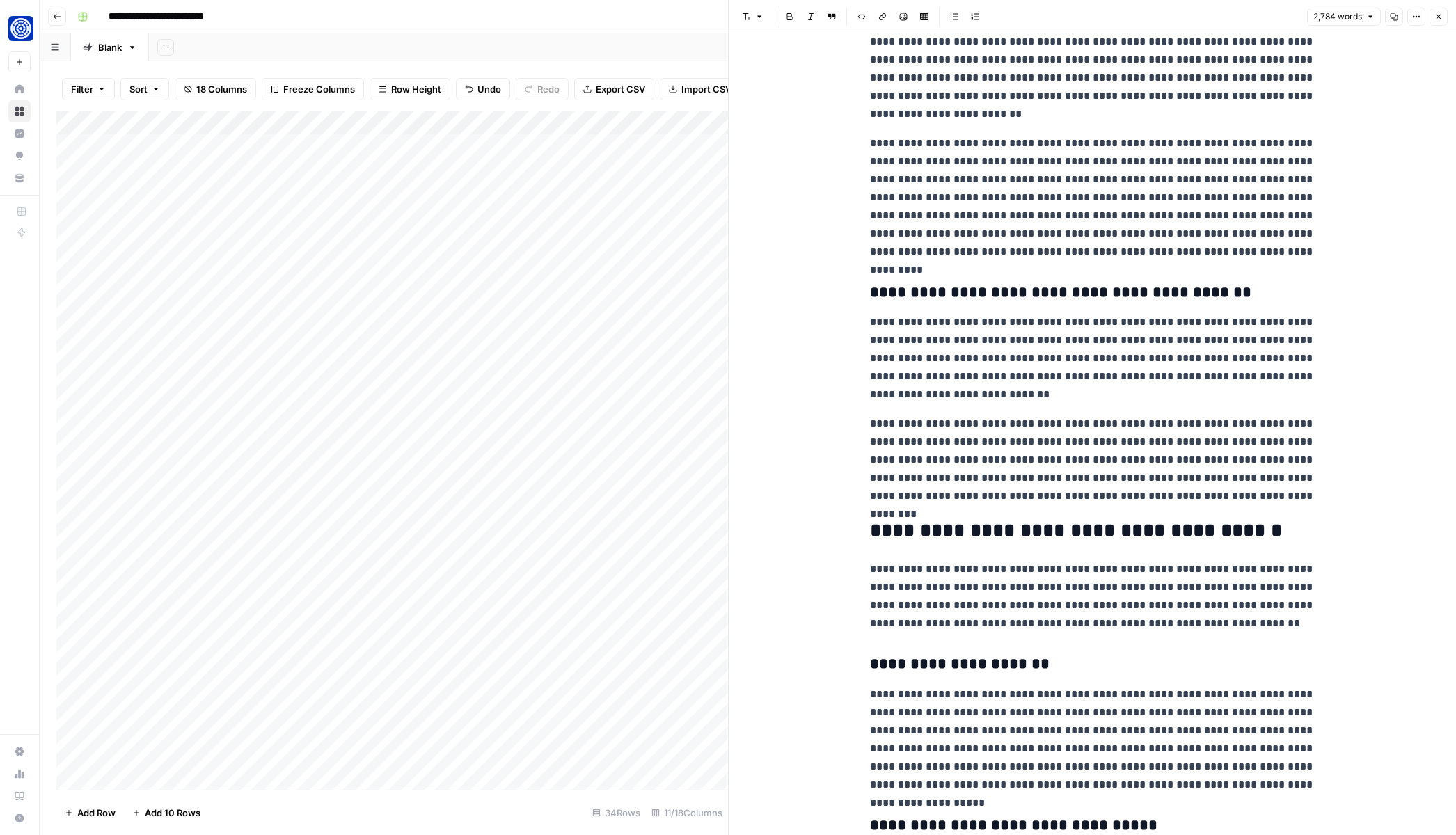
scroll to position [1260, 0]
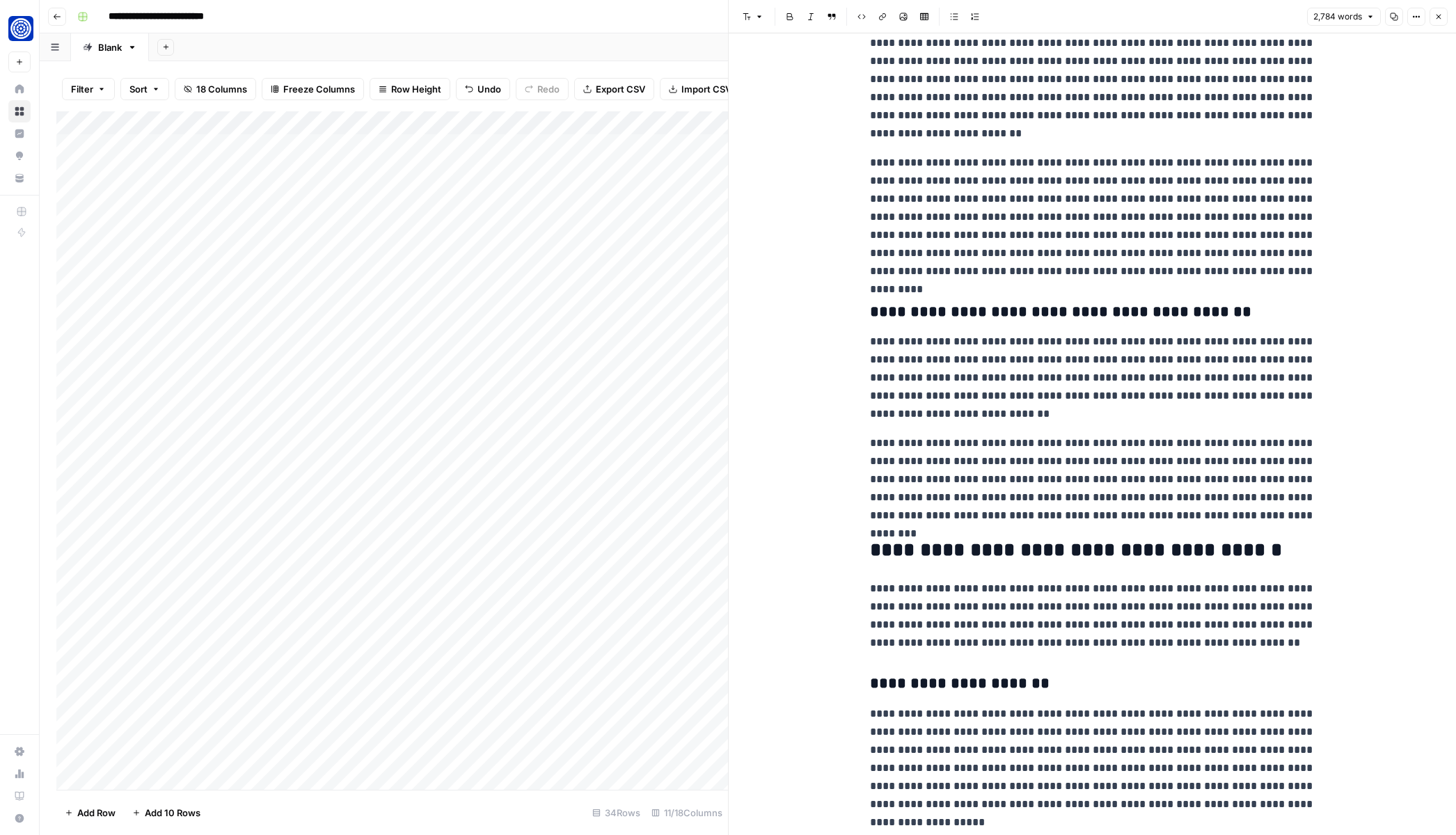
click at [1098, 481] on p "**********" at bounding box center [1092, 480] width 445 height 91
click at [909, 542] on span "Edit with AI" at bounding box center [913, 541] width 44 height 13
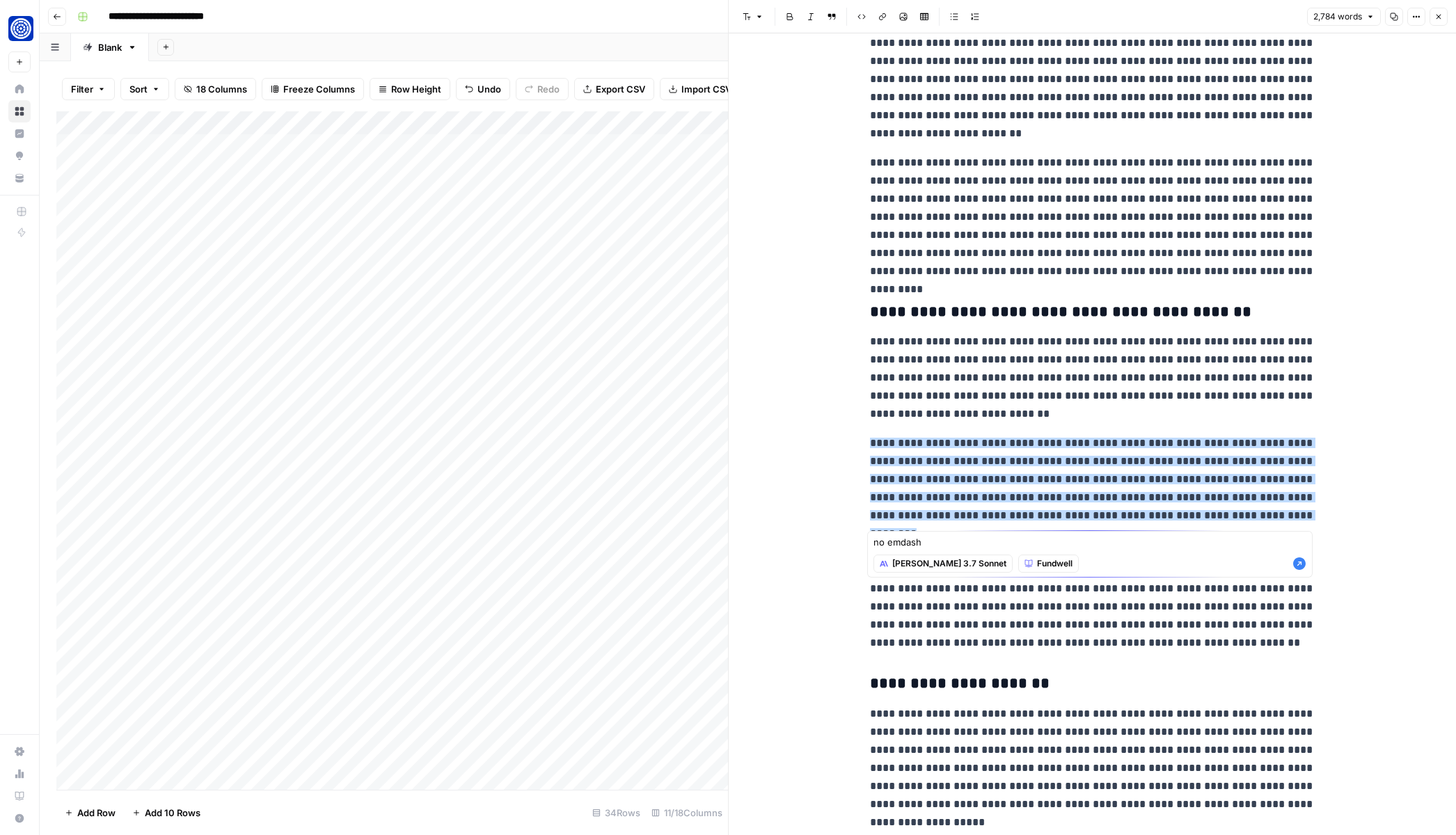
type textarea "no emdash"
click at [1297, 564] on icon "button" at bounding box center [1299, 563] width 13 height 13
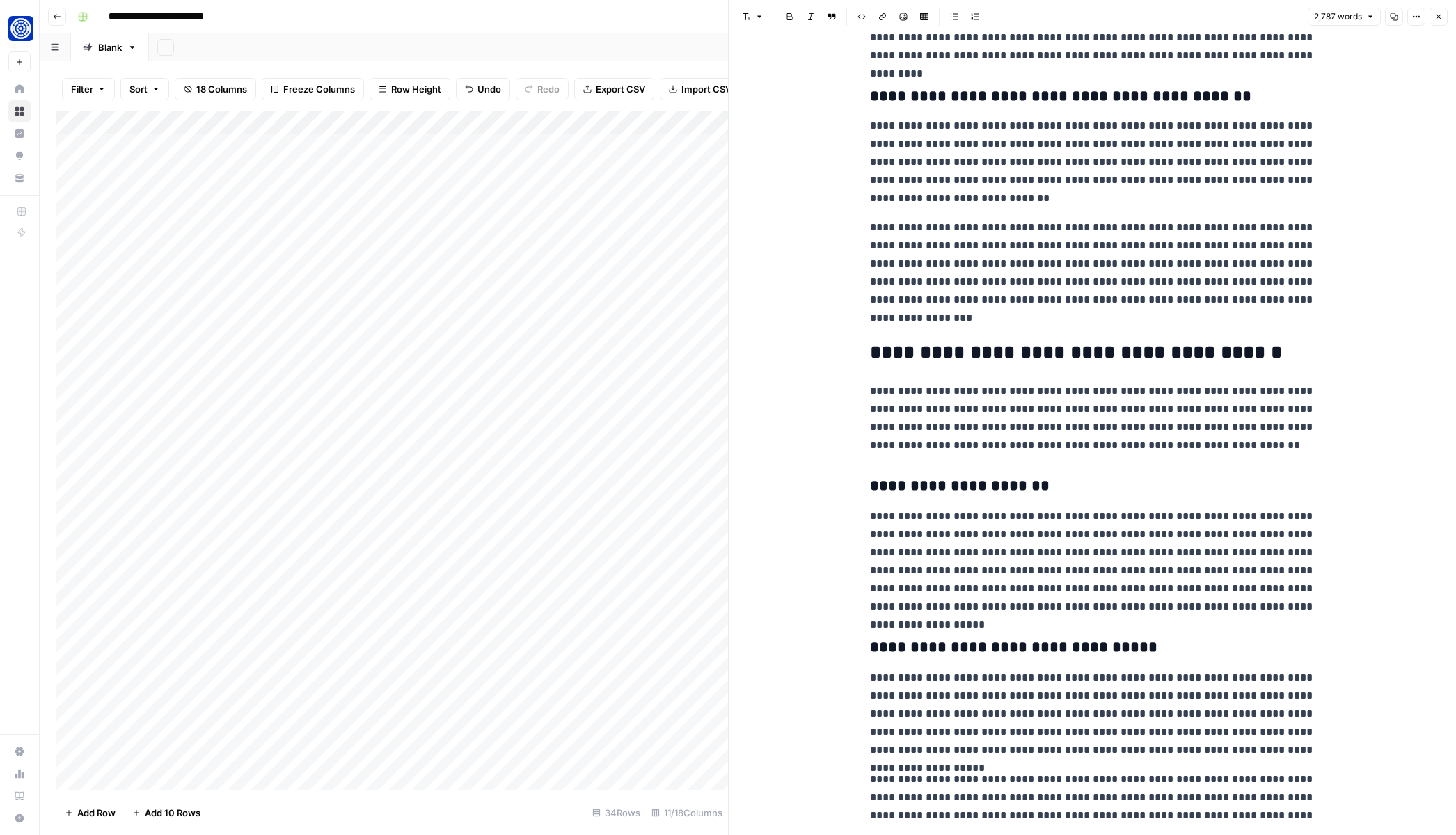
scroll to position [1481, 0]
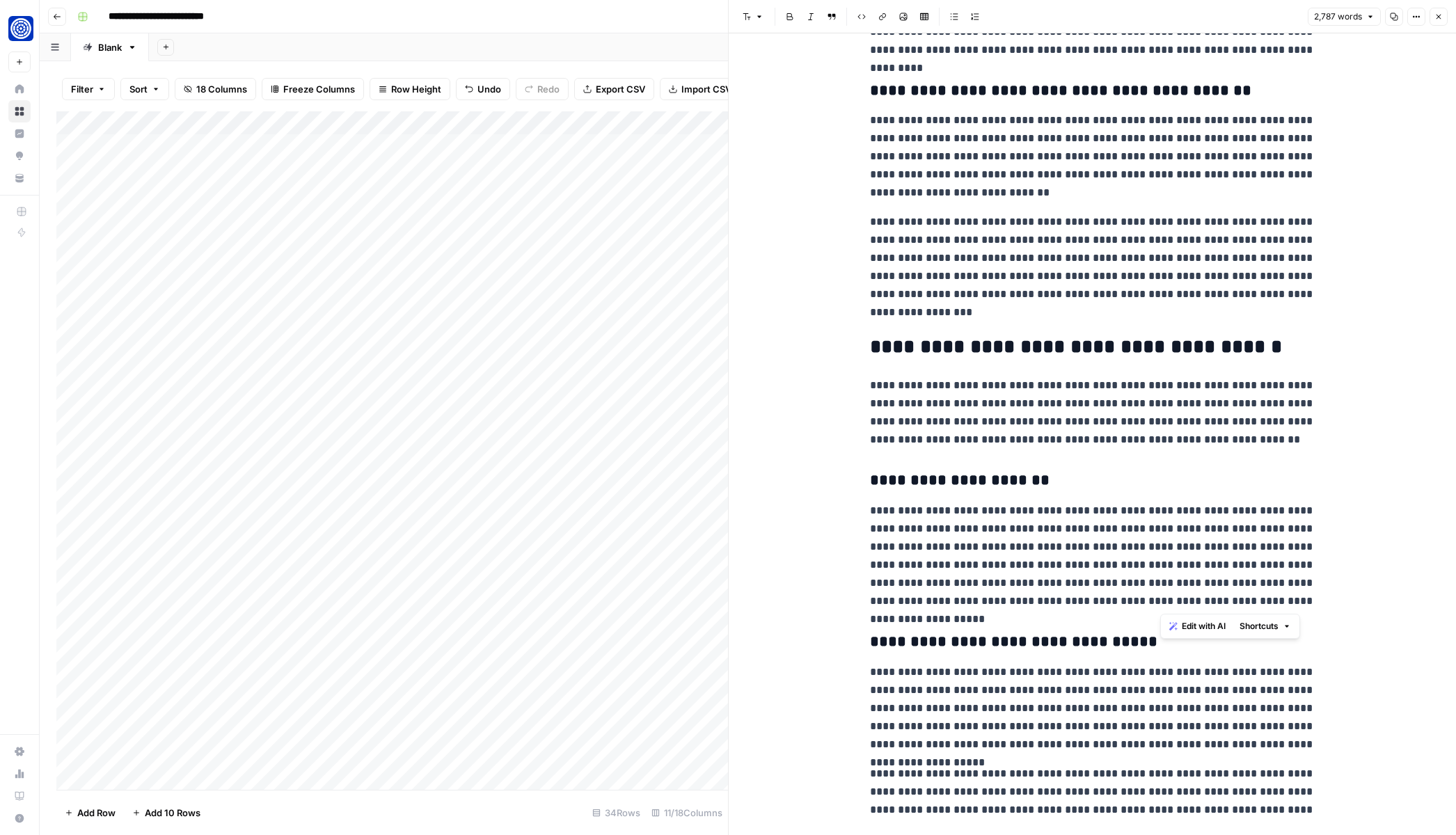
drag, startPoint x: 1163, startPoint y: 526, endPoint x: 1354, endPoint y: 610, distance: 208.7
click at [1177, 624] on icon "button" at bounding box center [1174, 626] width 9 height 9
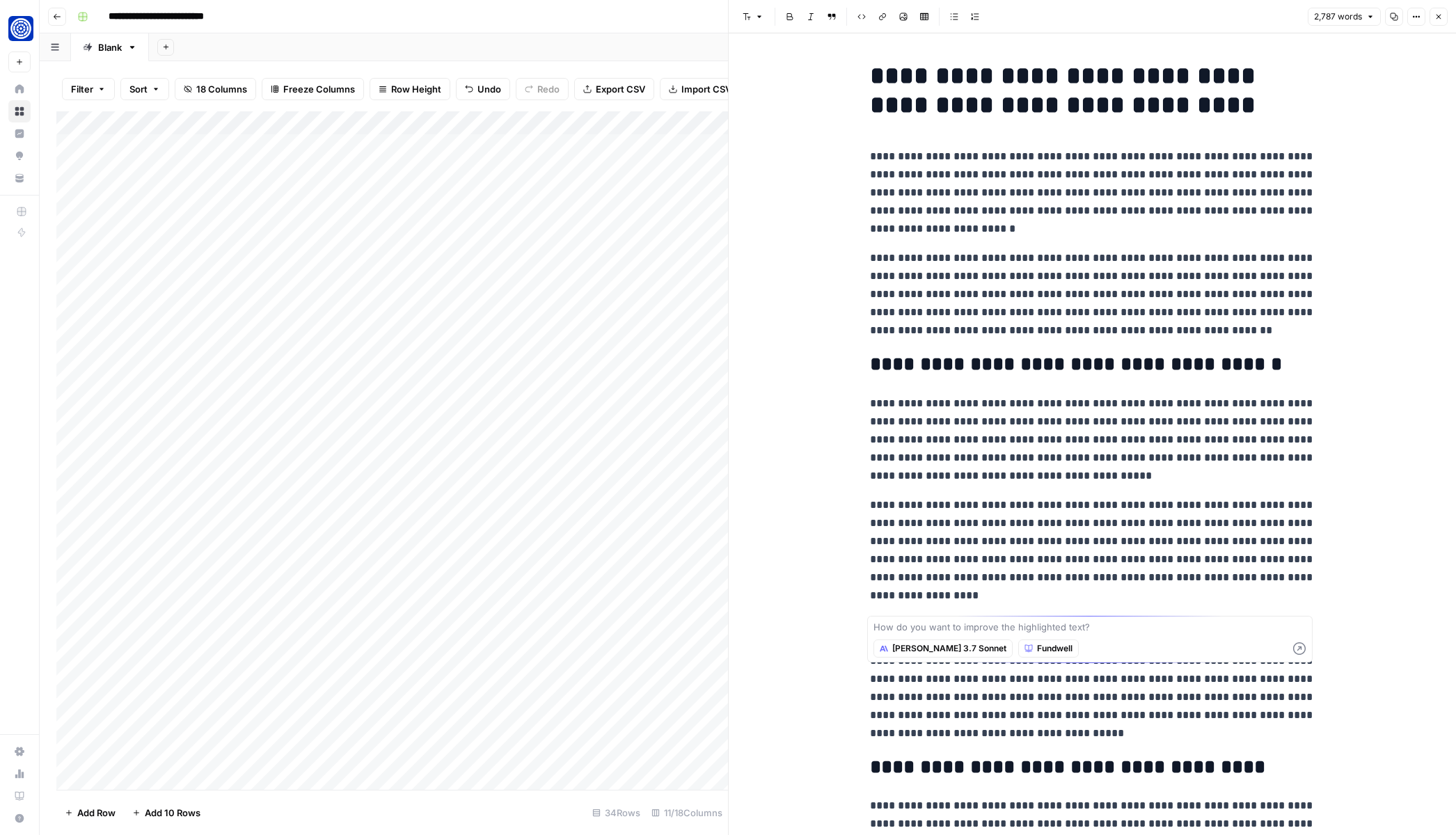
scroll to position [1481, 0]
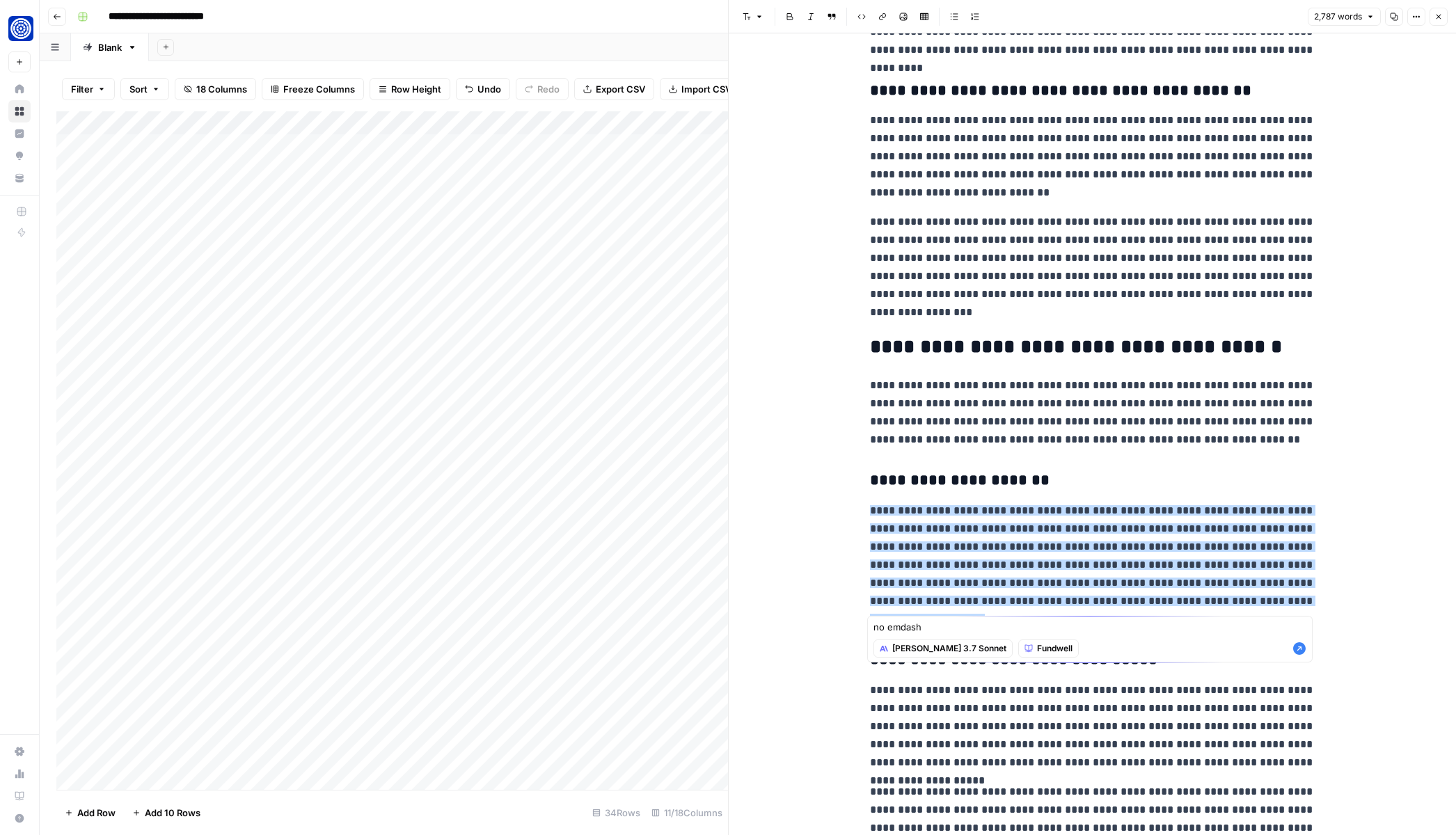
type textarea "no emdash"
click at [1300, 647] on icon "button" at bounding box center [1299, 648] width 14 height 14
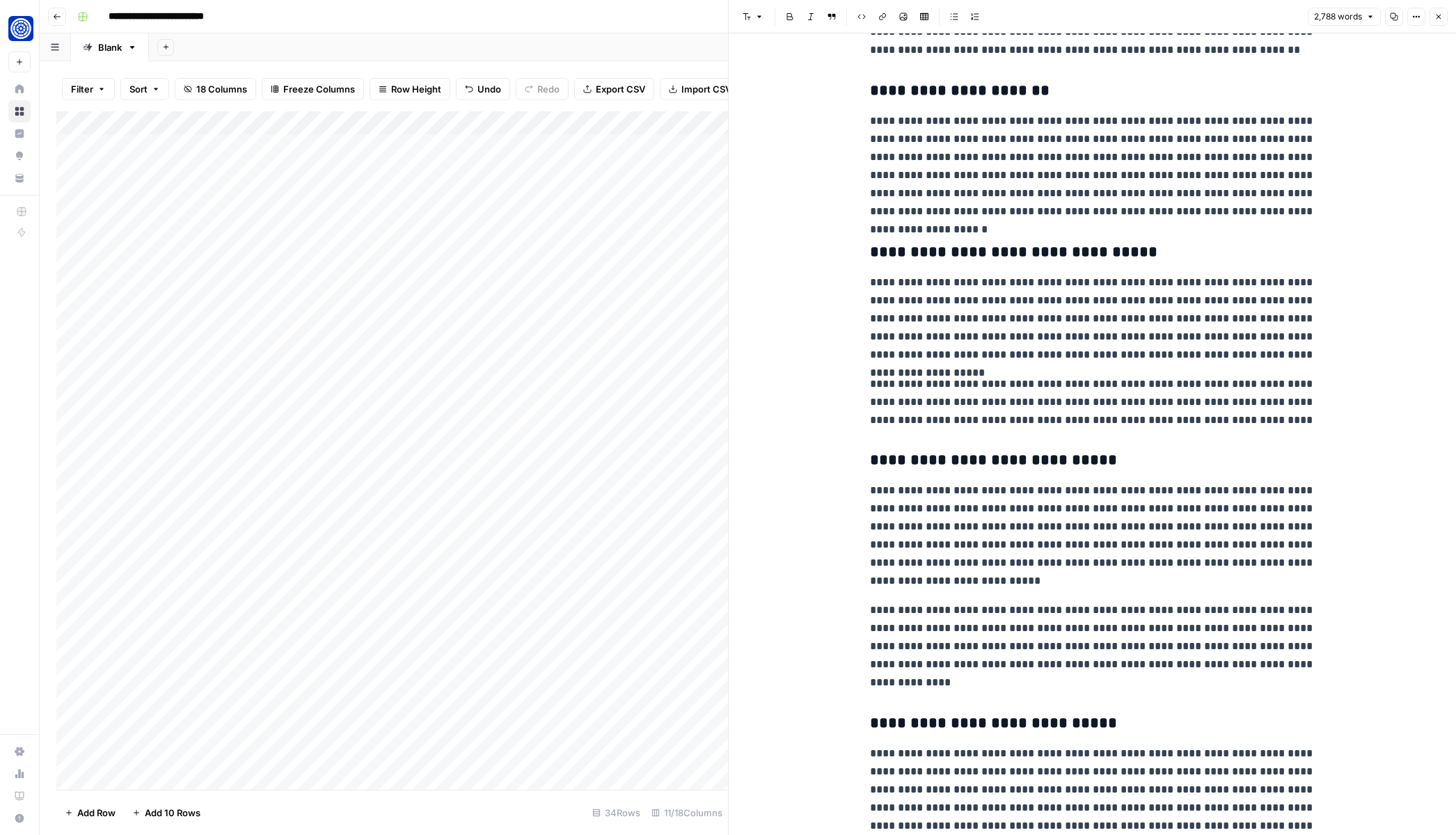
scroll to position [1872, 0]
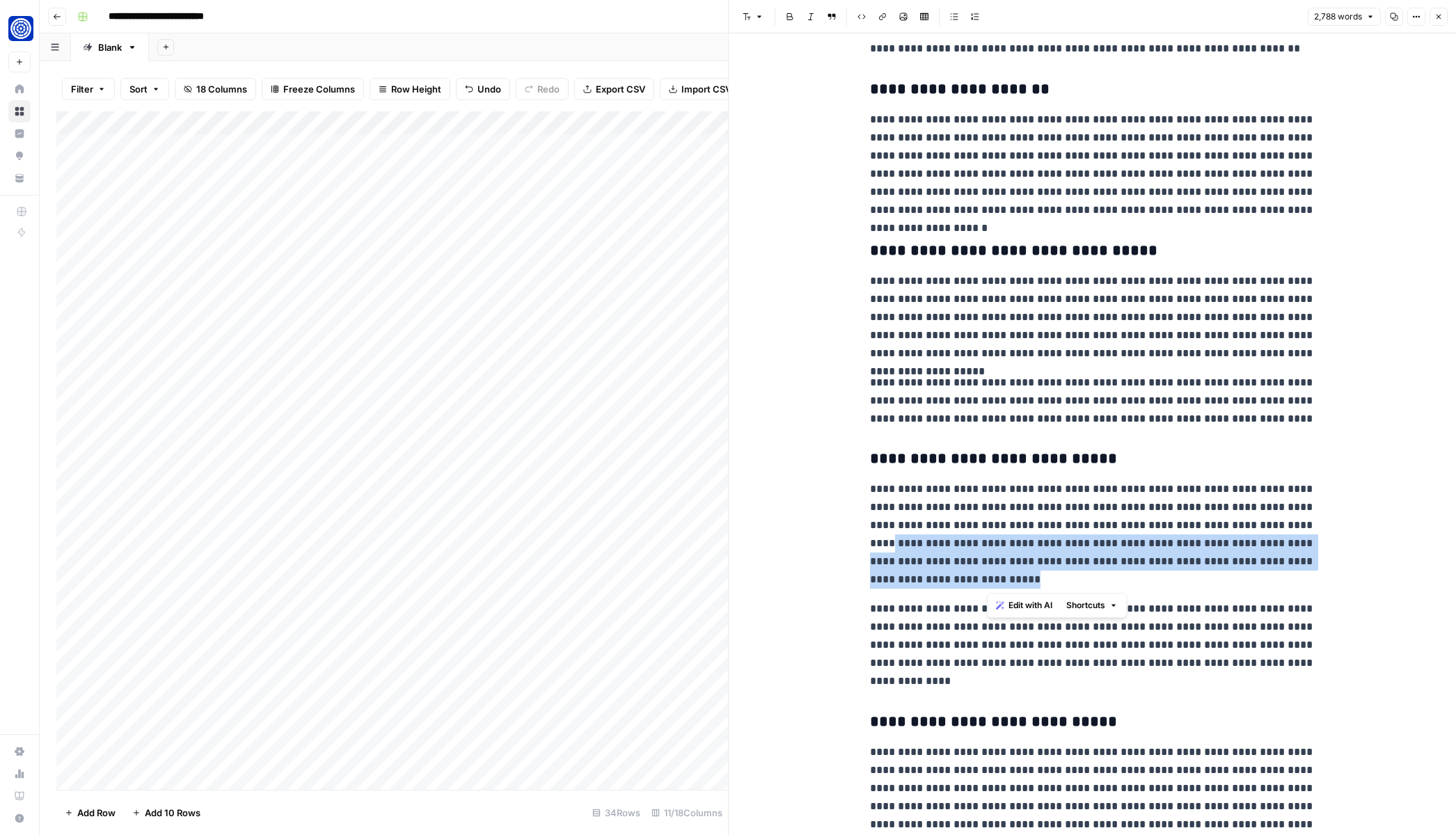
drag, startPoint x: 1279, startPoint y: 525, endPoint x: 1309, endPoint y: 582, distance: 64.4
click at [1309, 582] on p "**********" at bounding box center [1092, 534] width 445 height 108
click at [1021, 607] on span "Edit with AI" at bounding box center [1030, 605] width 44 height 13
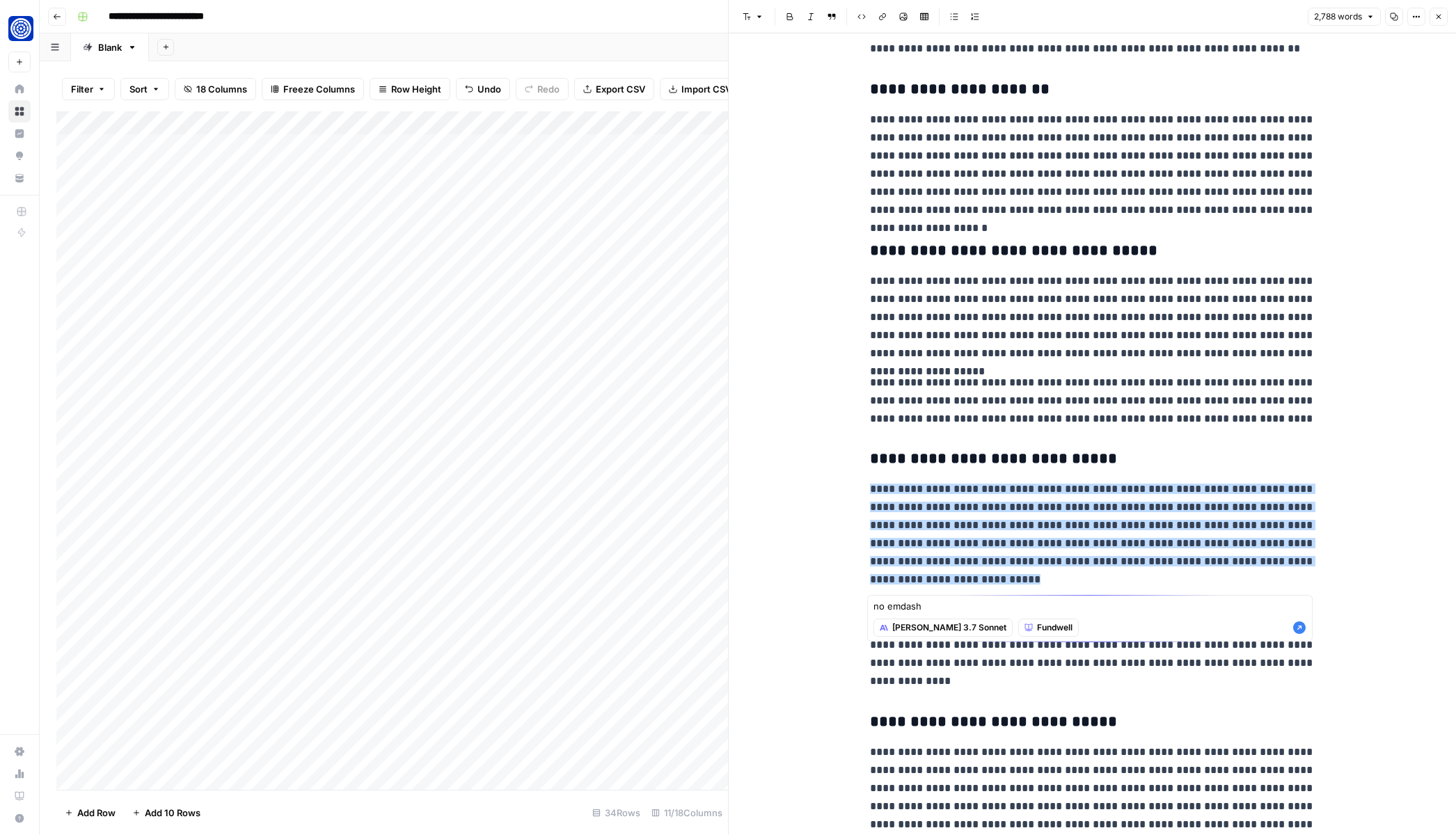
type textarea "no emdash"
click at [1299, 627] on icon "button" at bounding box center [1299, 628] width 14 height 14
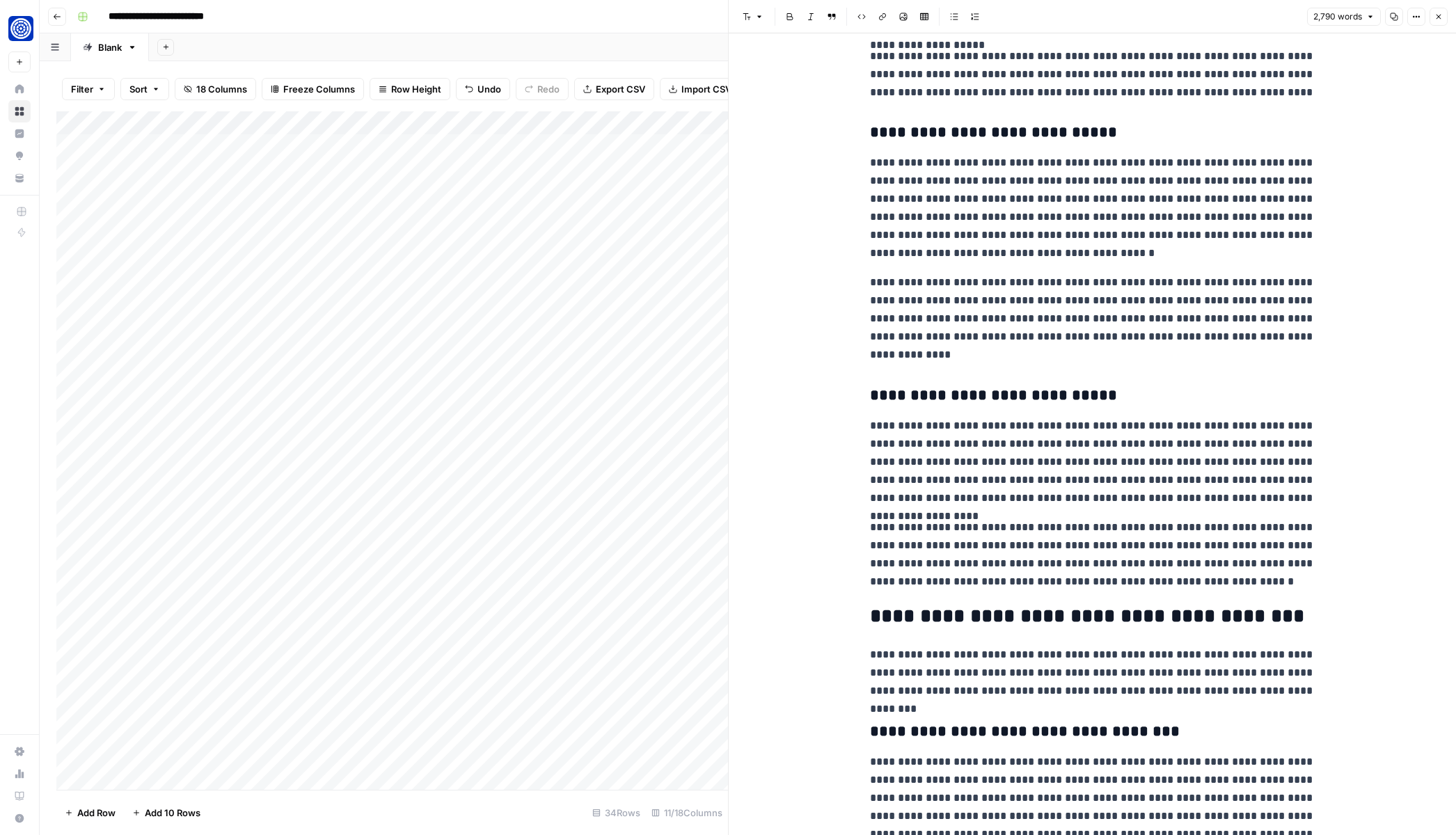
scroll to position [2200, 0]
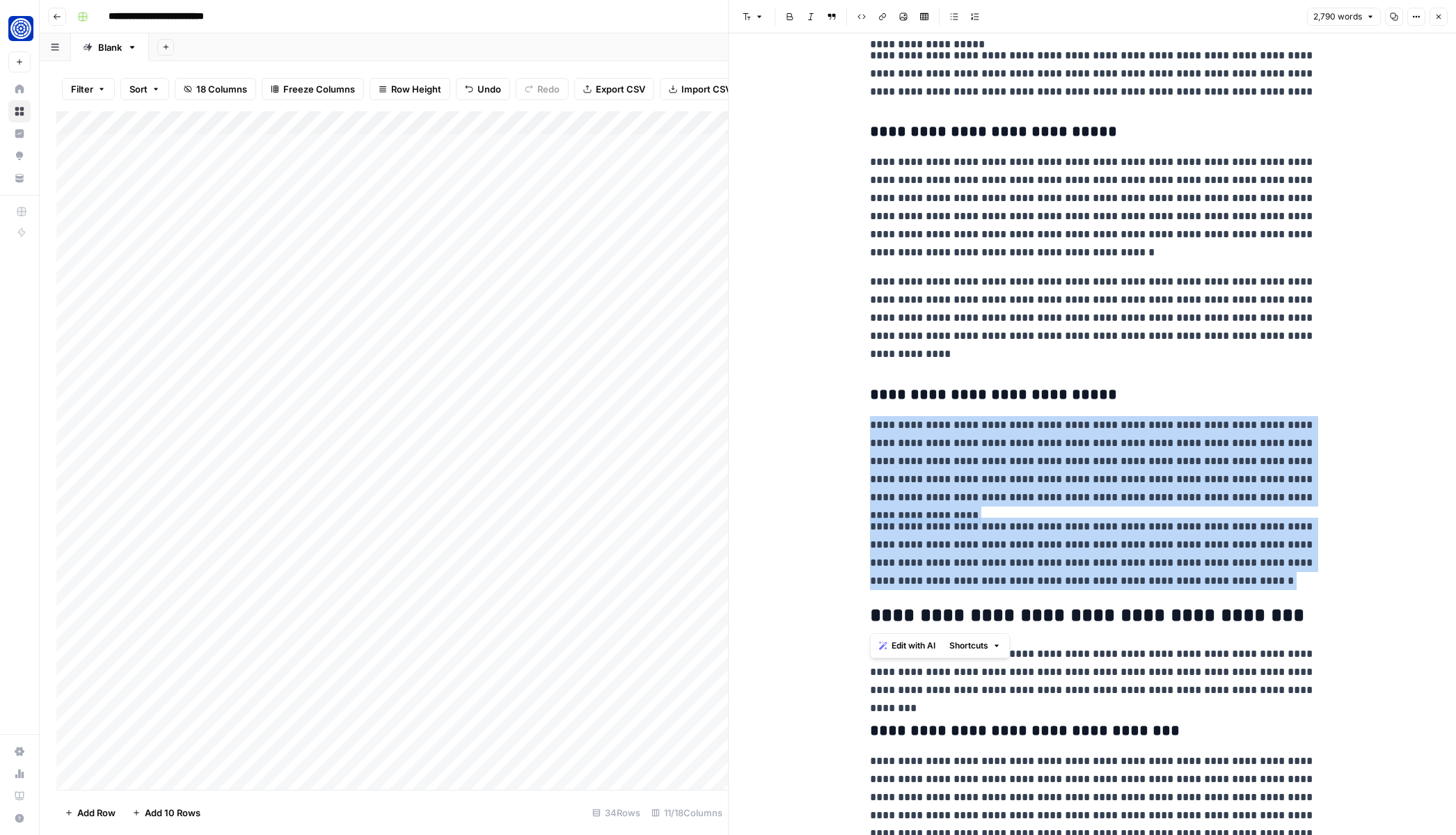
drag, startPoint x: 870, startPoint y: 421, endPoint x: 1215, endPoint y: 593, distance: 385.5
click at [903, 644] on span "Edit with AI" at bounding box center [913, 645] width 44 height 13
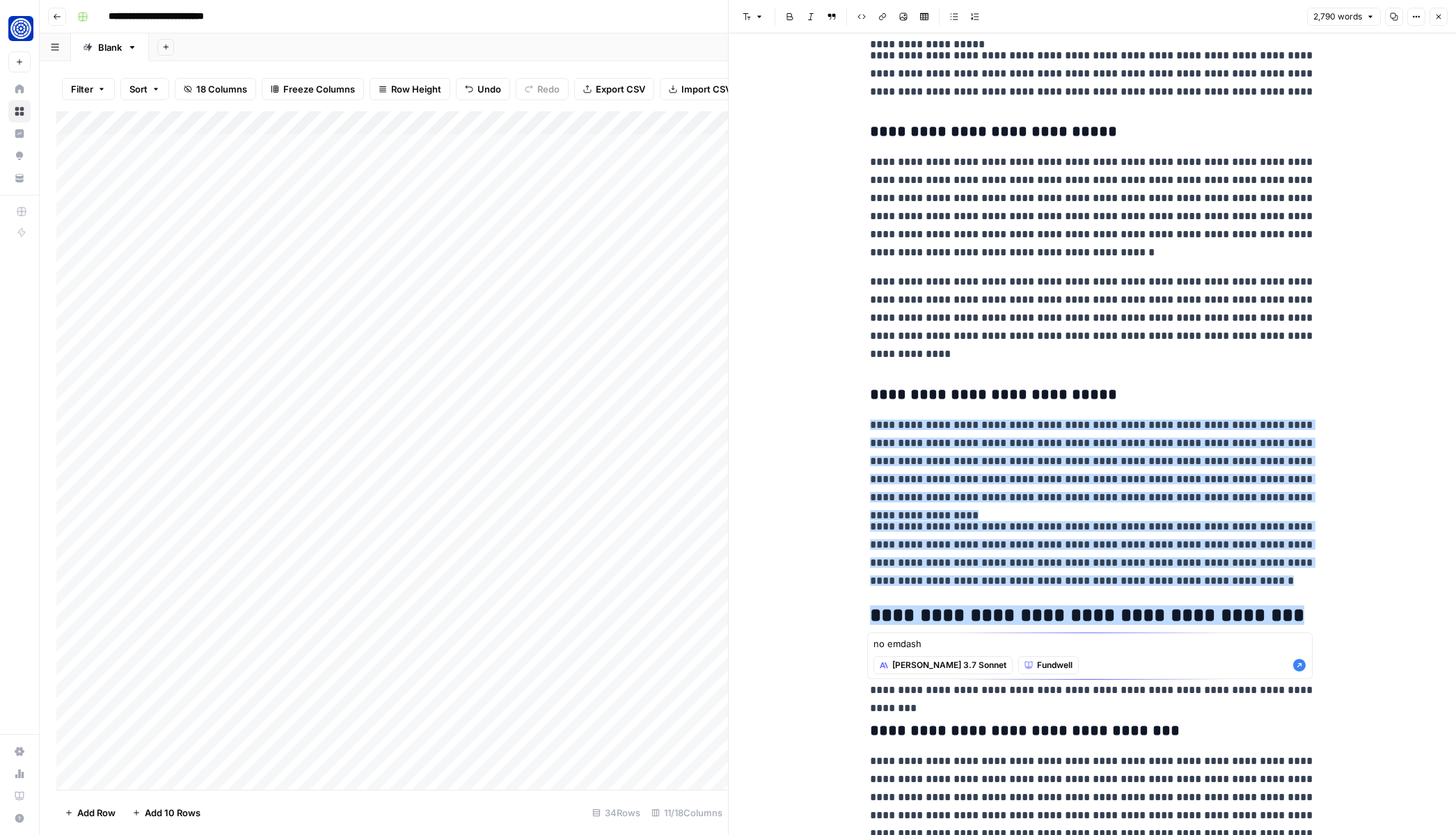
type textarea "no emdash"
click at [1296, 668] on icon "button" at bounding box center [1299, 665] width 13 height 13
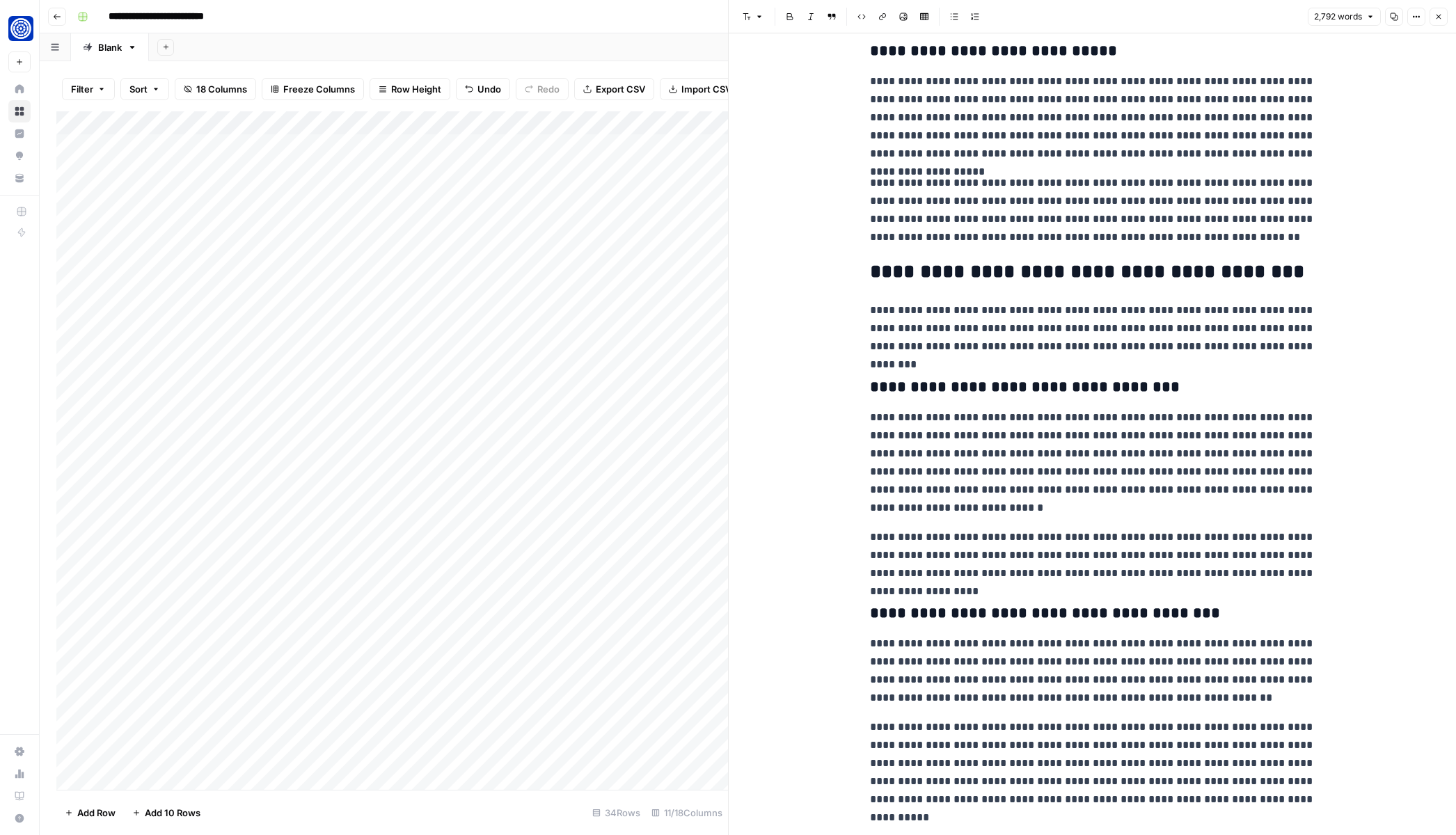
scroll to position [2546, 0]
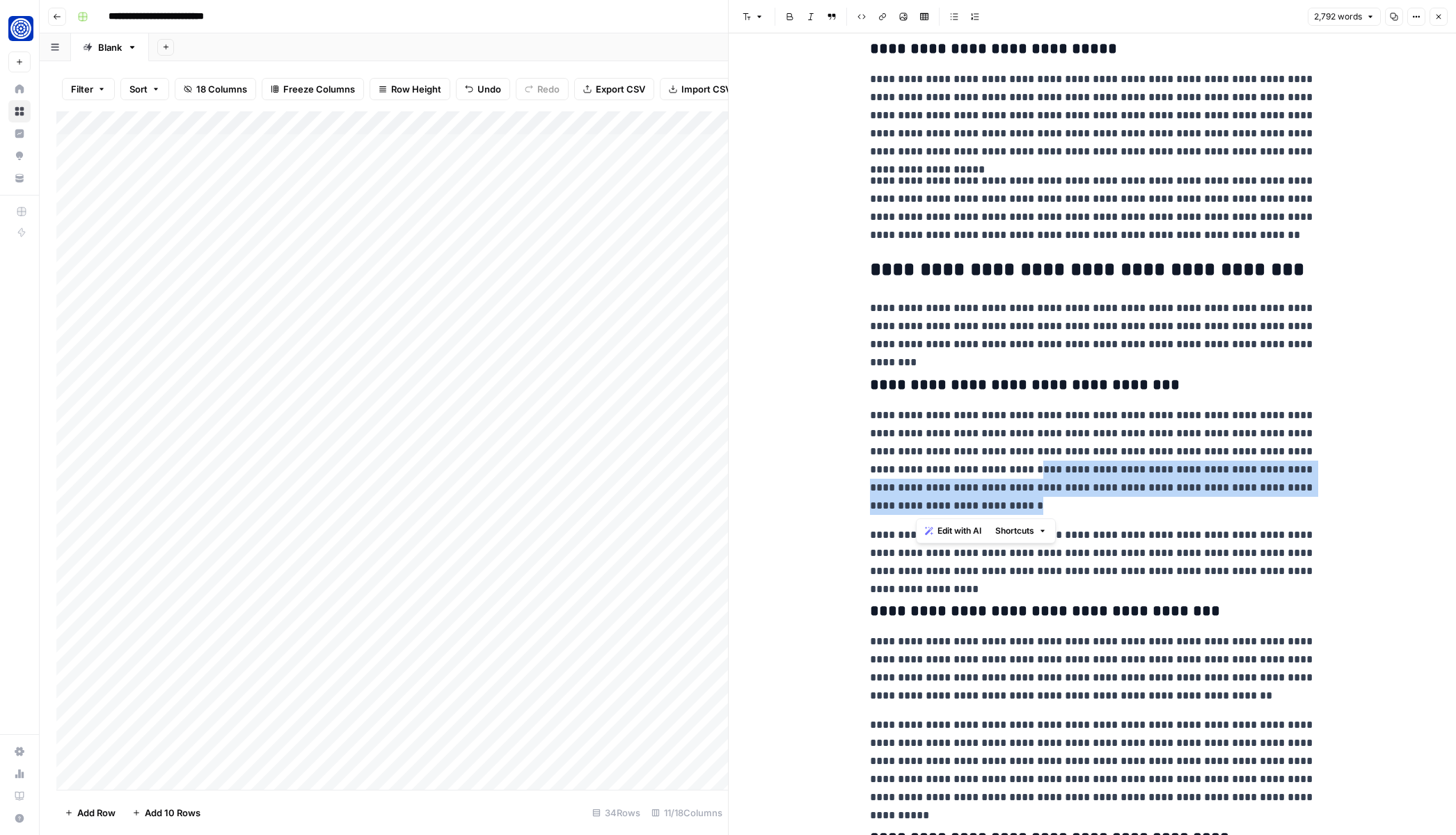
drag, startPoint x: 930, startPoint y: 469, endPoint x: 1031, endPoint y: 505, distance: 107.2
click at [1031, 505] on p "**********" at bounding box center [1092, 461] width 445 height 108
click at [965, 528] on span "Edit with AI" at bounding box center [959, 530] width 44 height 13
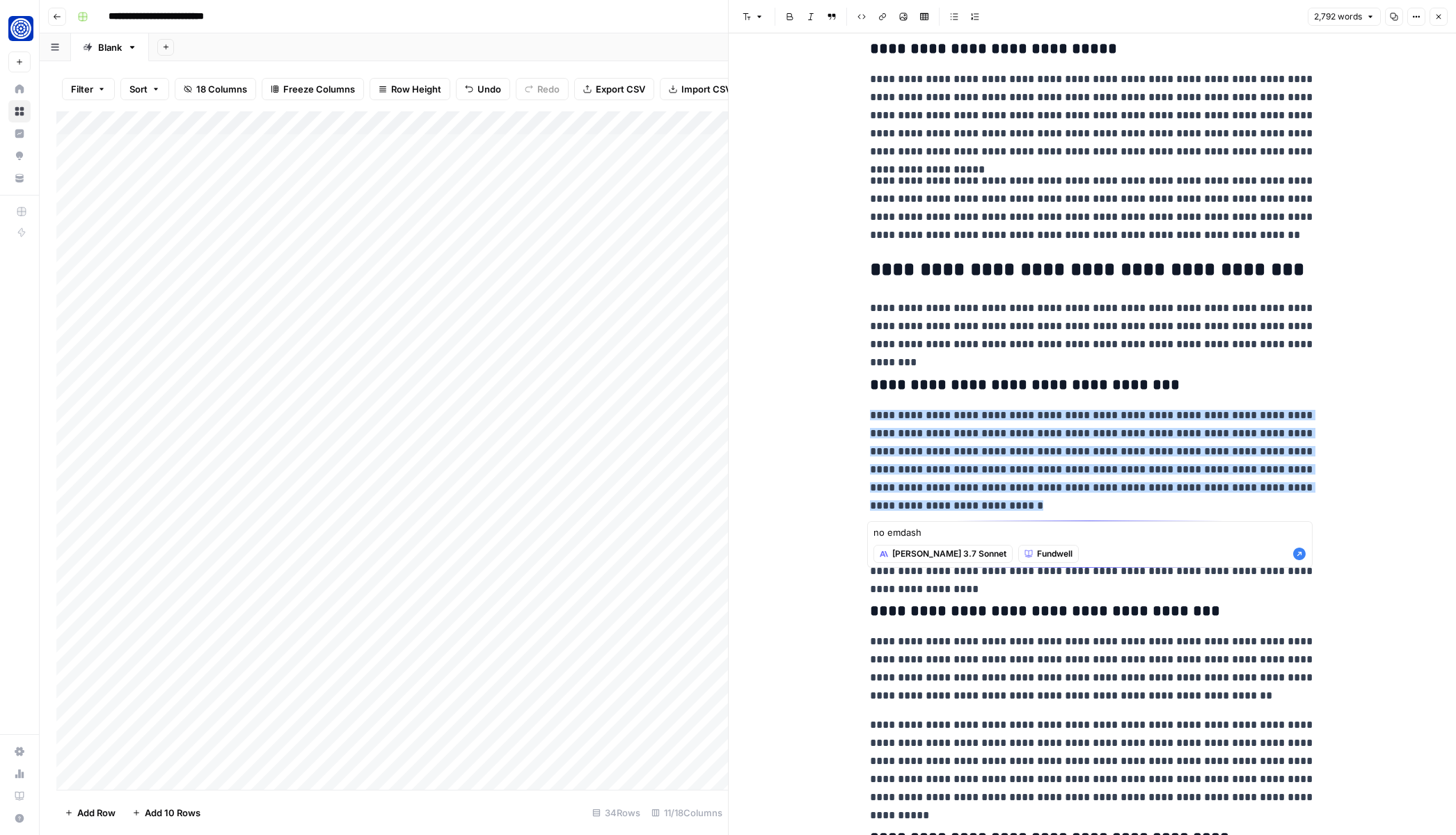
type textarea "no emdash"
click at [1299, 554] on icon "button" at bounding box center [1299, 553] width 13 height 13
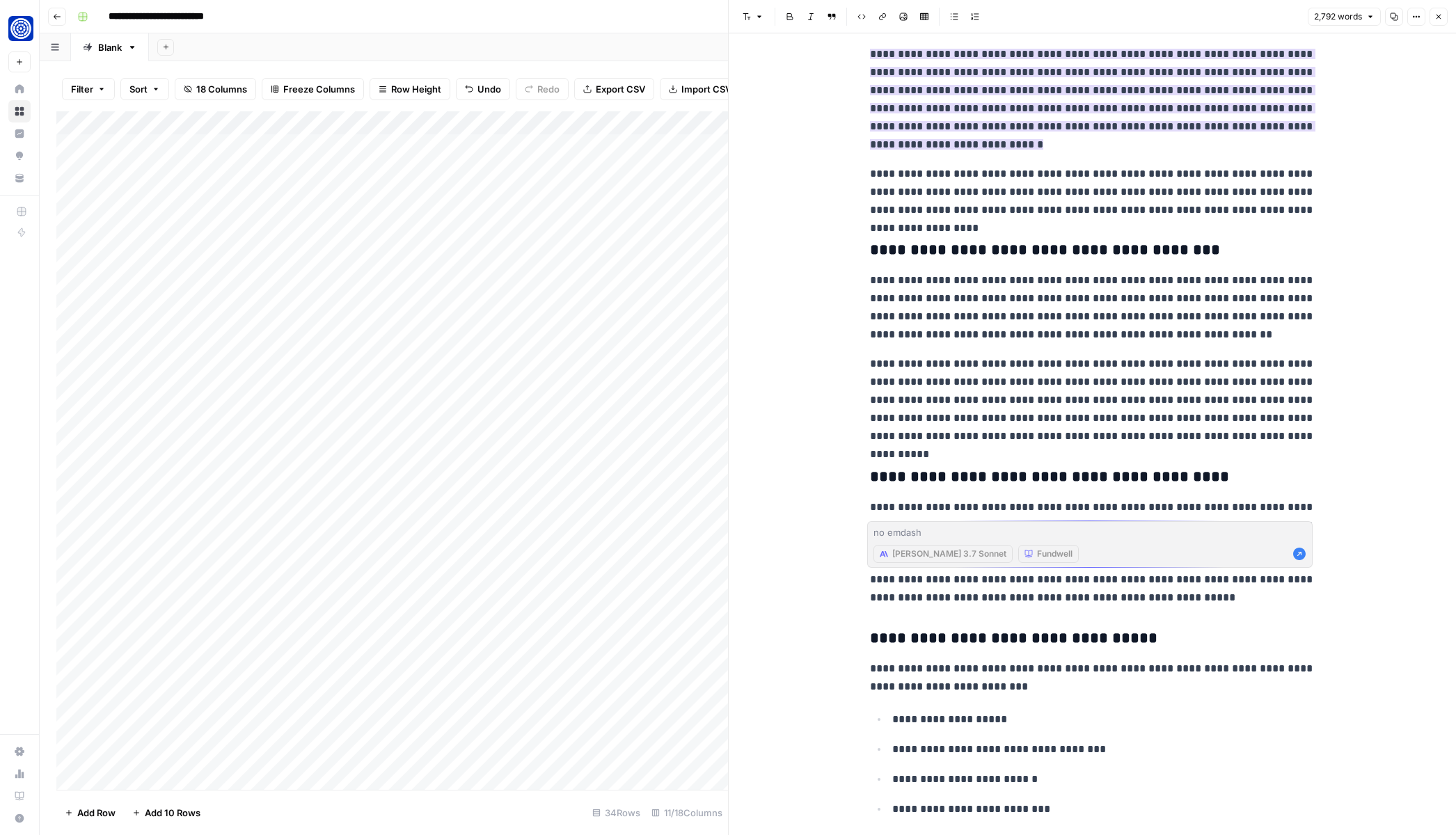
scroll to position [2905, 0]
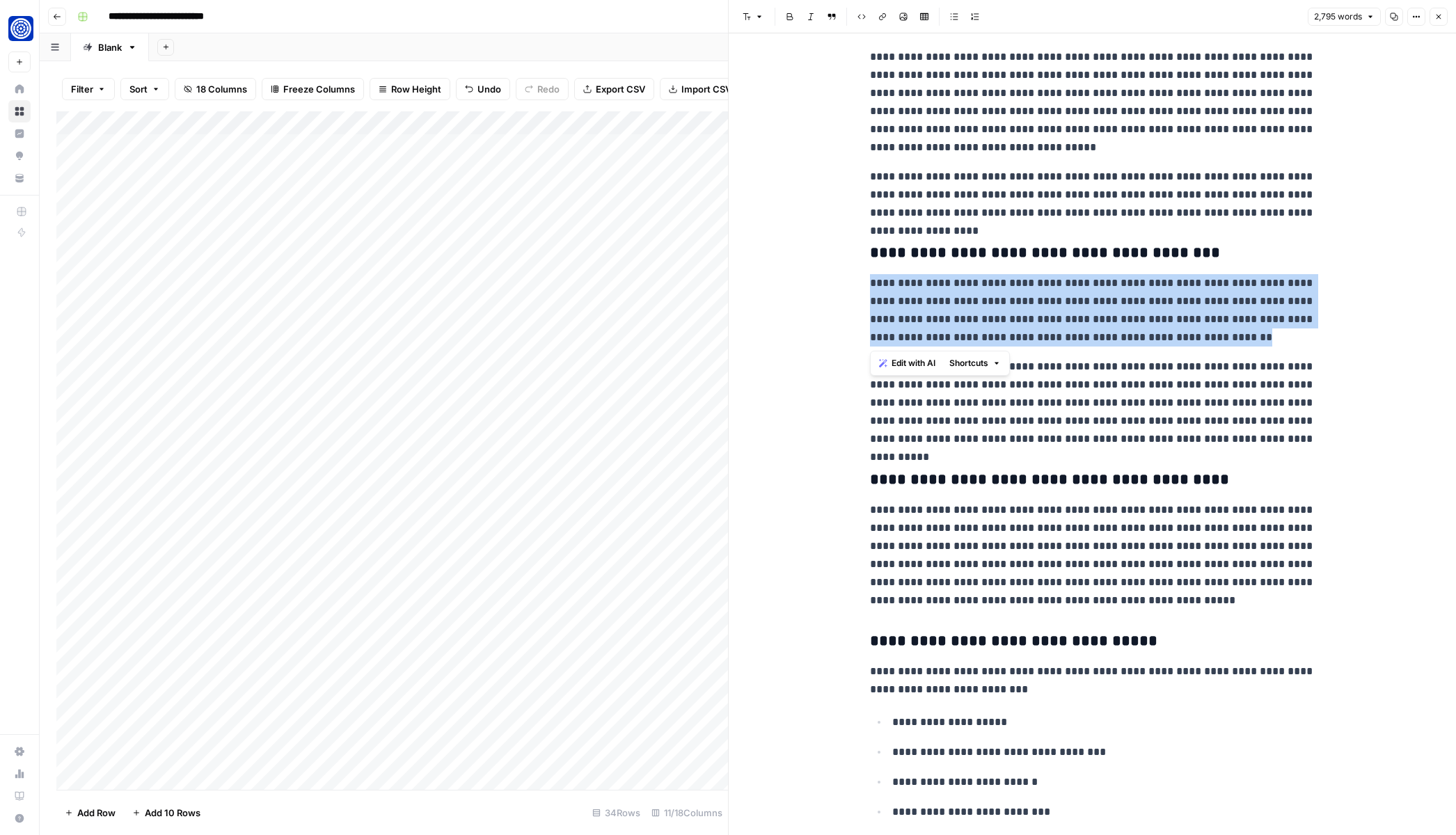
drag, startPoint x: 869, startPoint y: 283, endPoint x: 1206, endPoint y: 339, distance: 341.6
click at [1206, 339] on div "**********" at bounding box center [1093, 371] width 462 height 6438
click at [907, 359] on span "Edit with AI" at bounding box center [913, 363] width 44 height 13
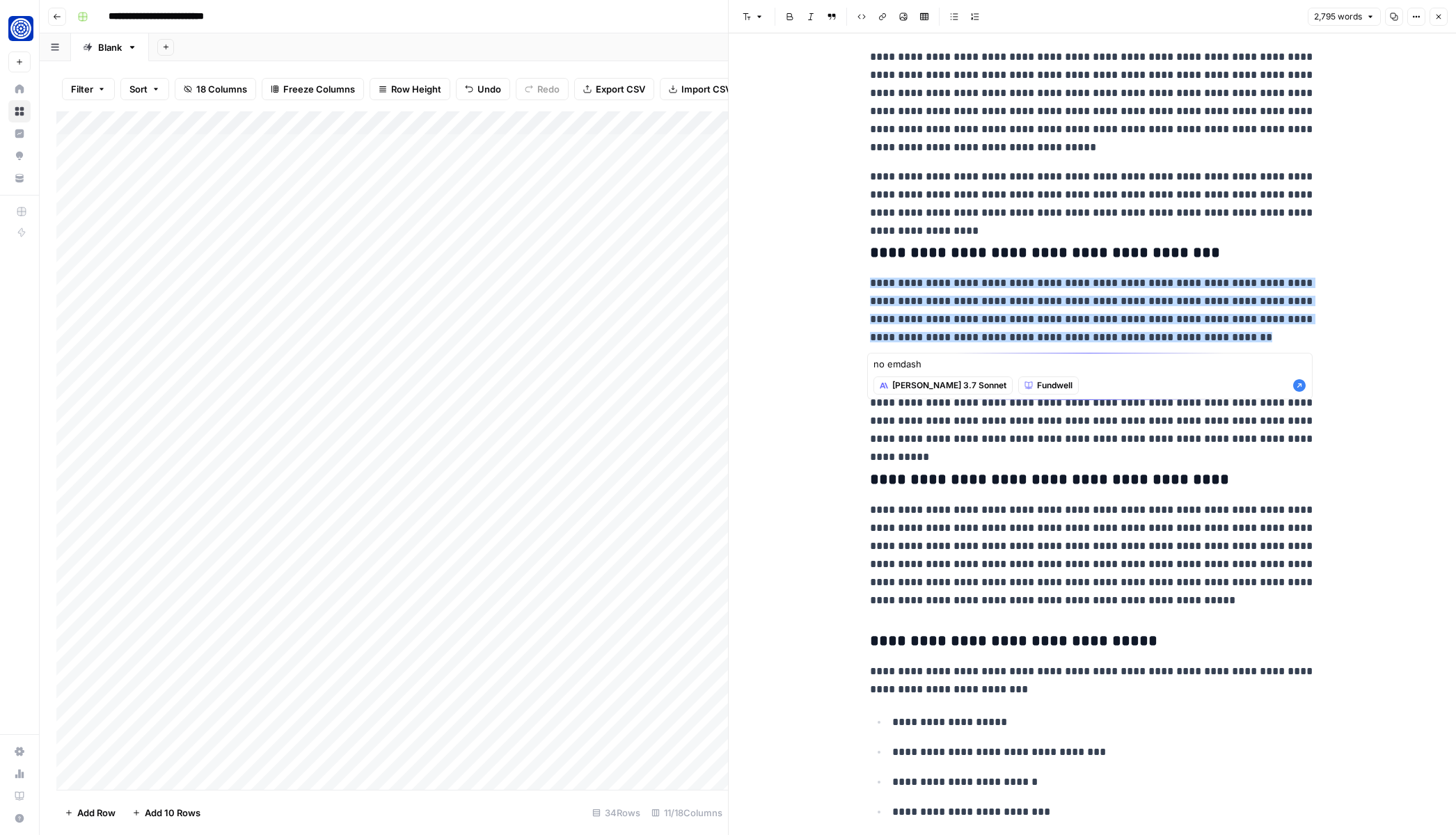
type textarea "no emdash"
click at [1299, 387] on icon "button" at bounding box center [1299, 385] width 13 height 13
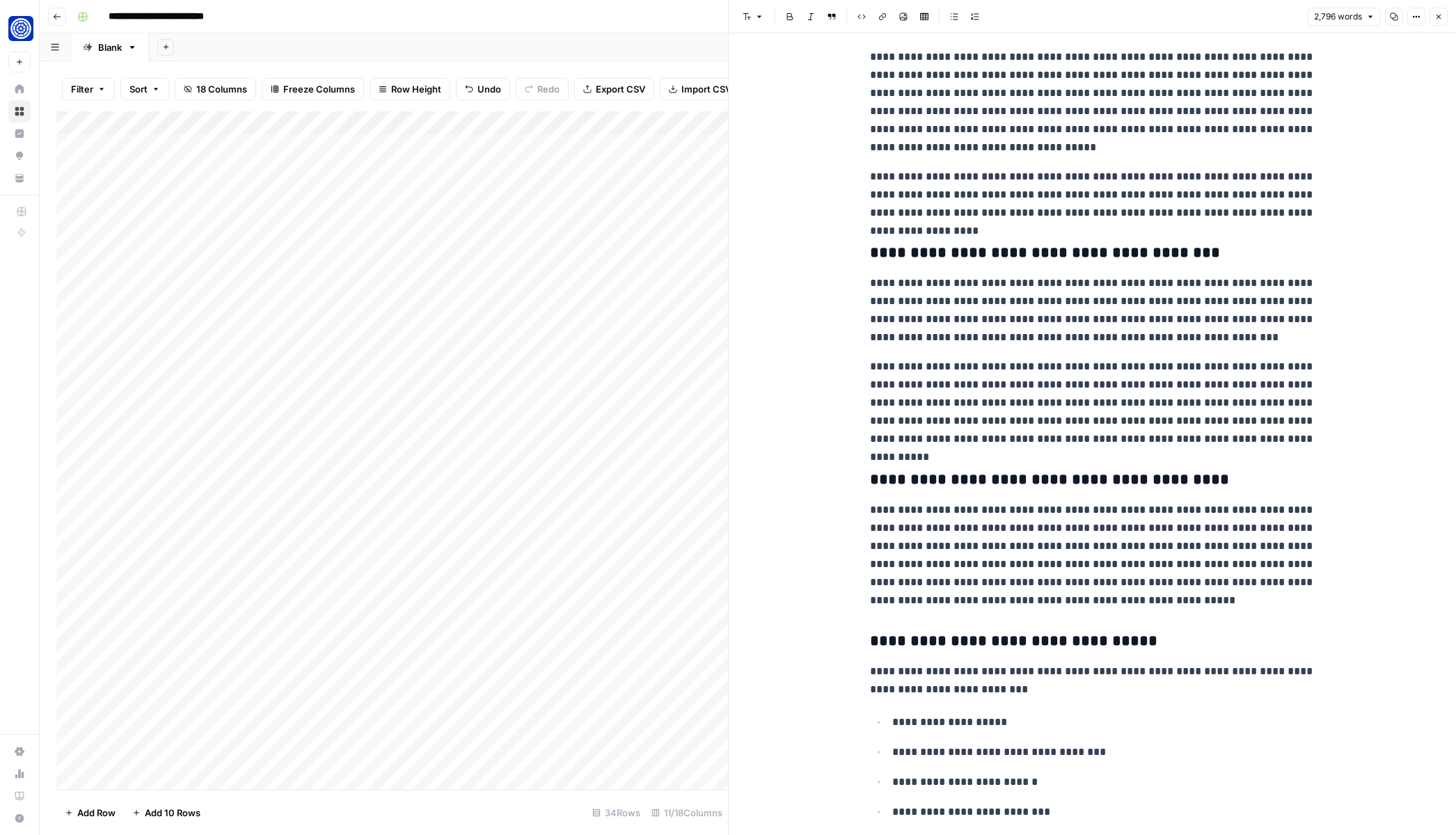
click at [978, 439] on p "**********" at bounding box center [1092, 403] width 445 height 91
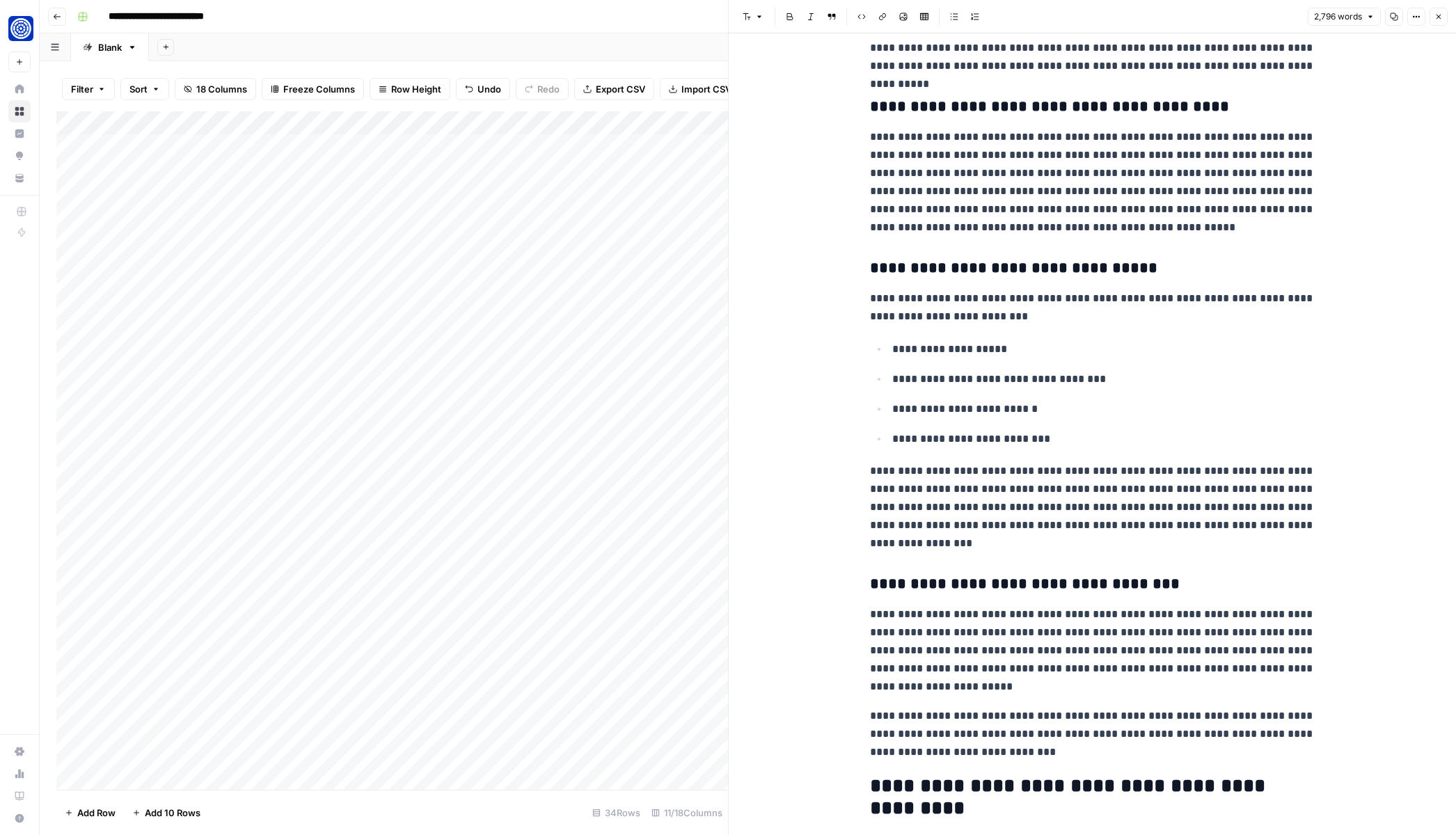
scroll to position [3303, 0]
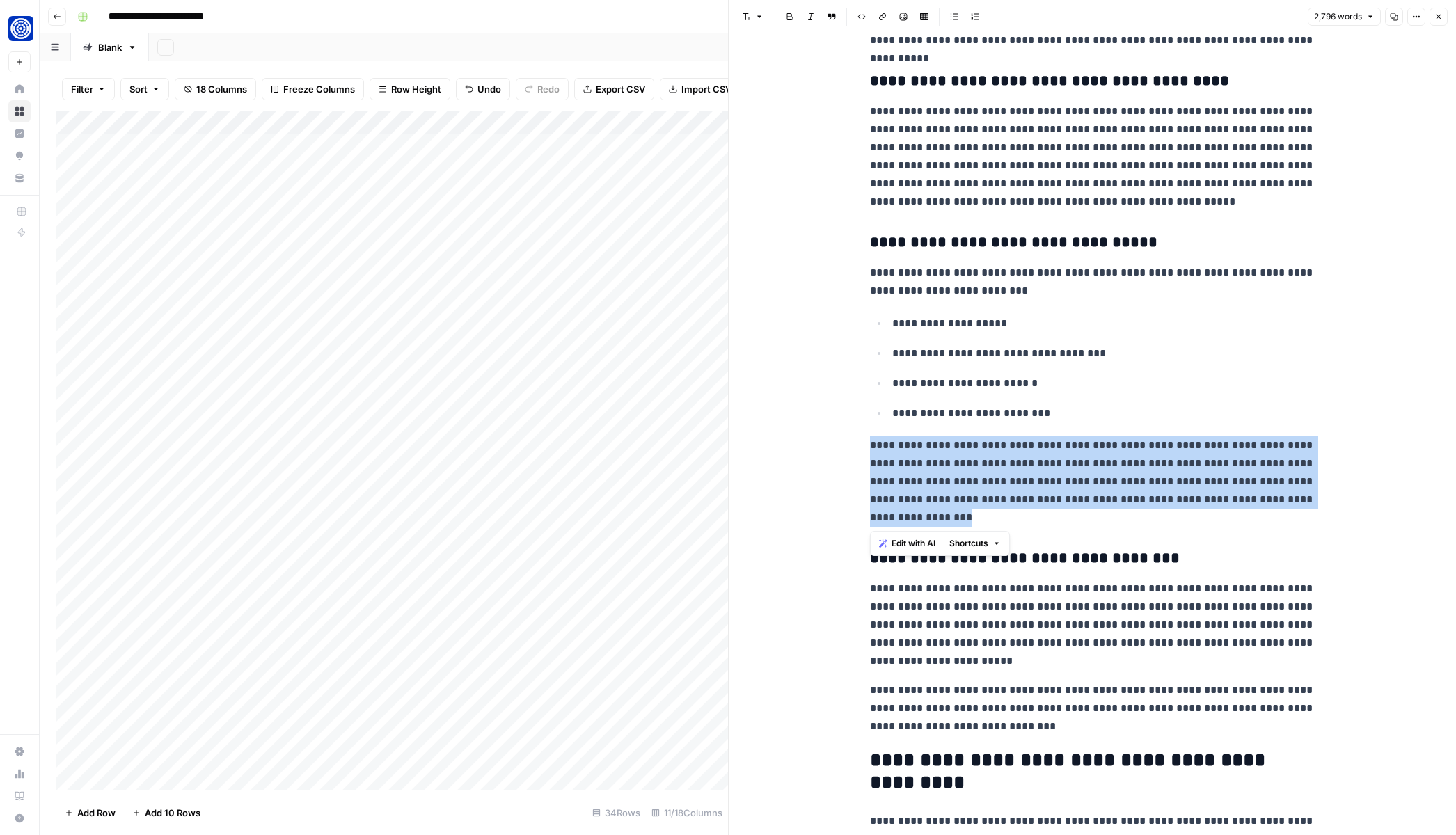
drag, startPoint x: 871, startPoint y: 443, endPoint x: 951, endPoint y: 522, distance: 112.4
click at [951, 522] on p "**********" at bounding box center [1092, 482] width 445 height 91
click at [909, 541] on span "Edit with AI" at bounding box center [913, 543] width 44 height 13
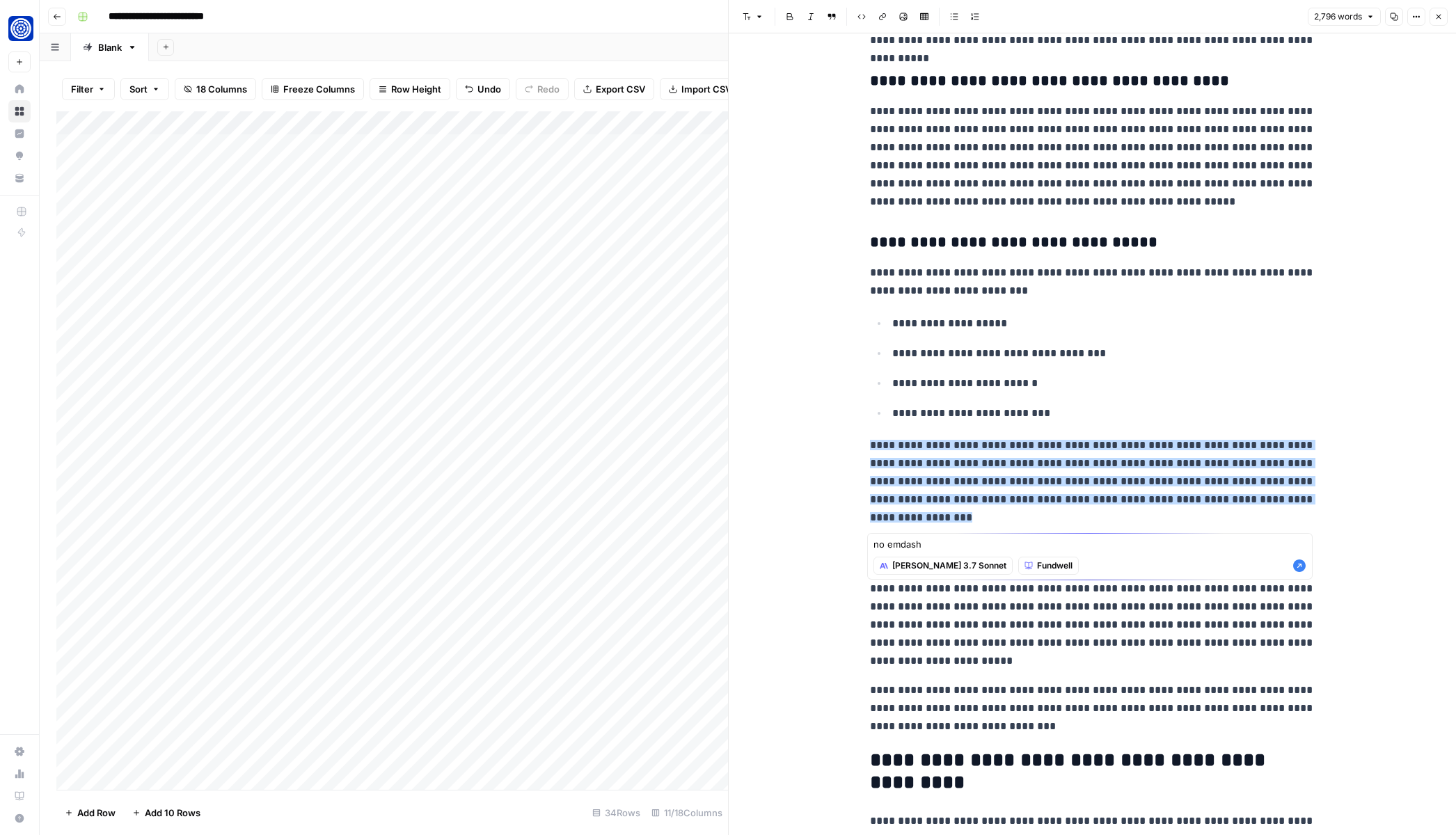
type textarea "no emdash"
click at [1296, 567] on icon "button" at bounding box center [1299, 565] width 13 height 13
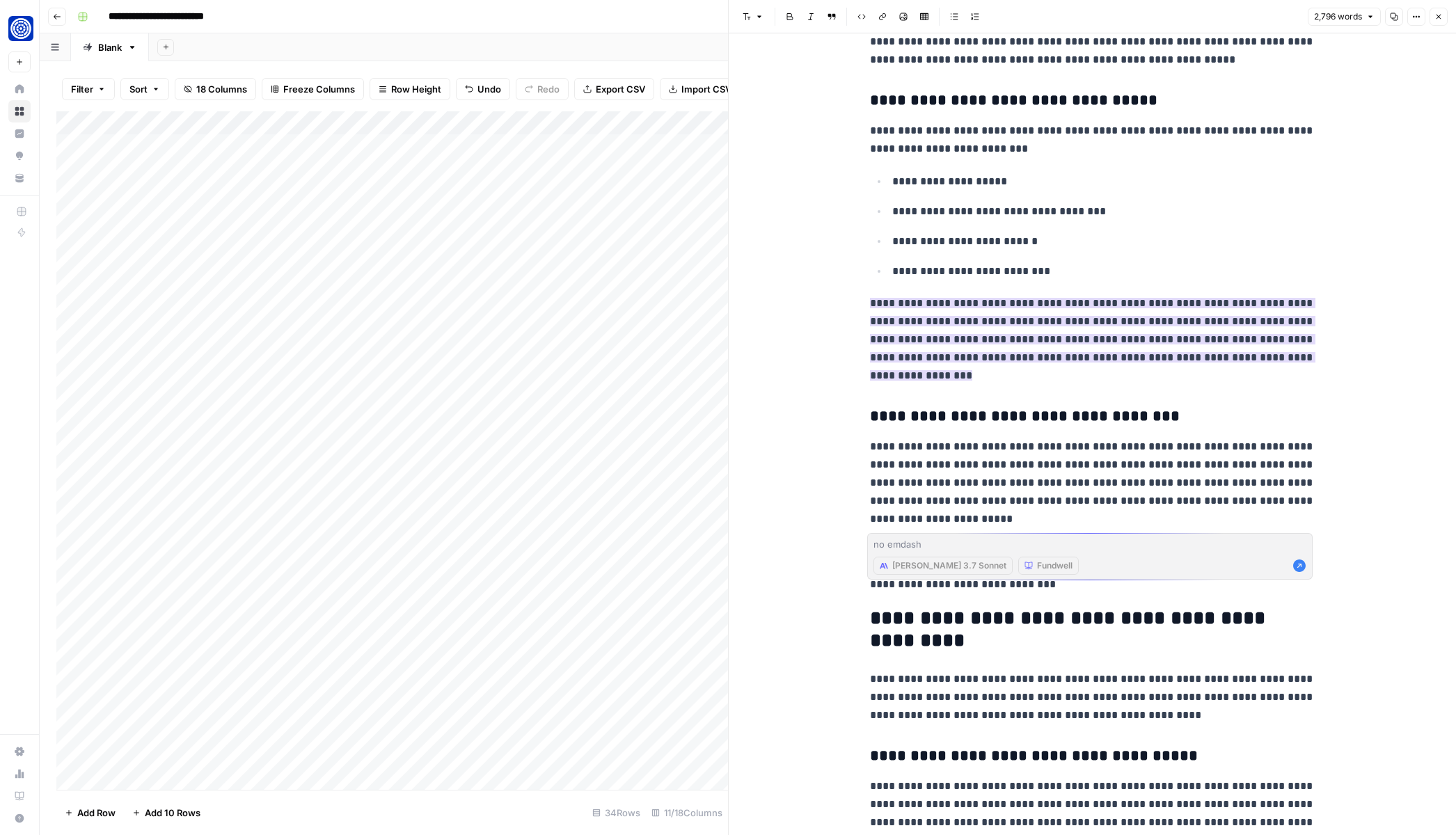
scroll to position [3454, 0]
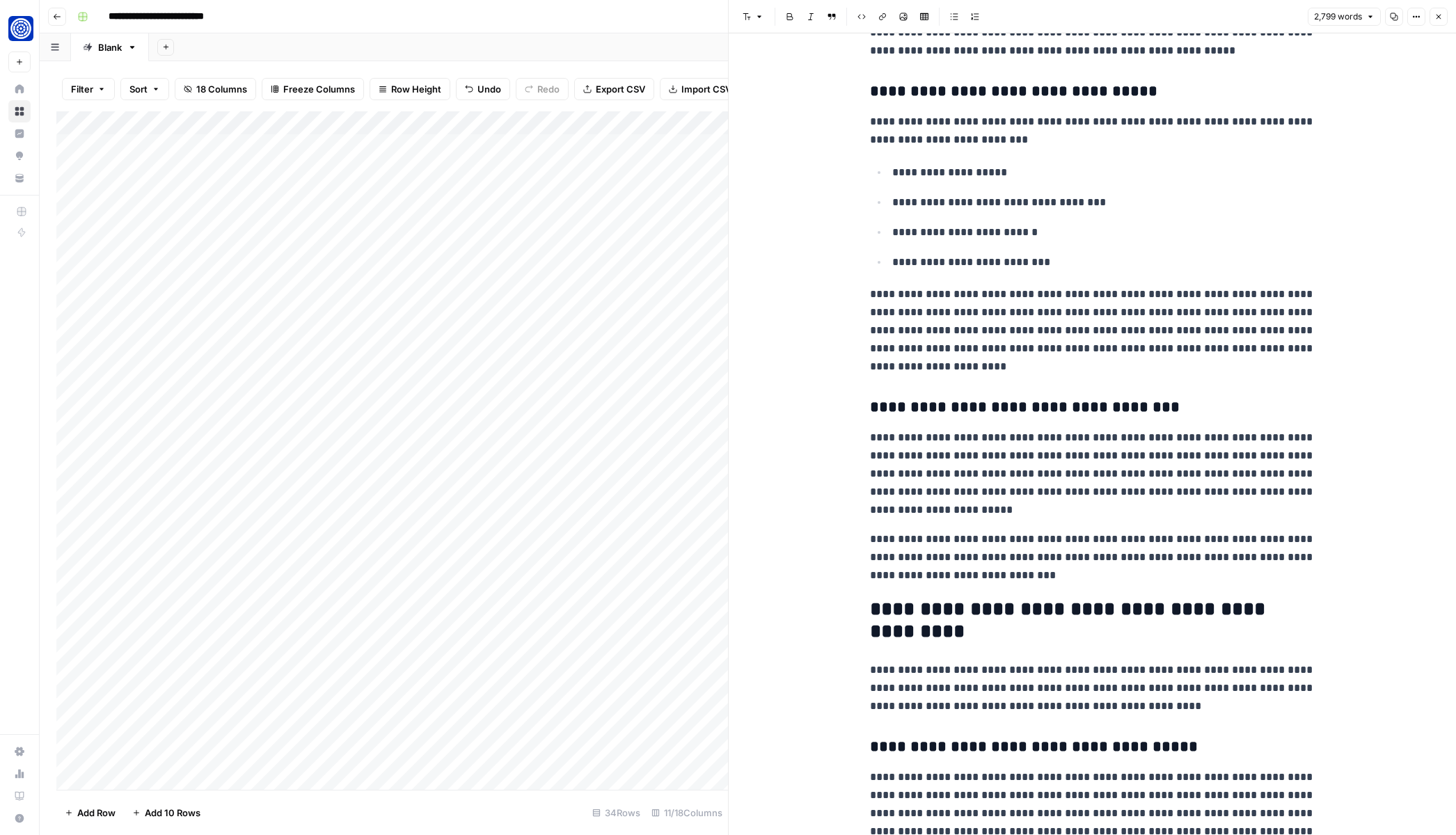
click at [953, 474] on p "**********" at bounding box center [1092, 474] width 445 height 91
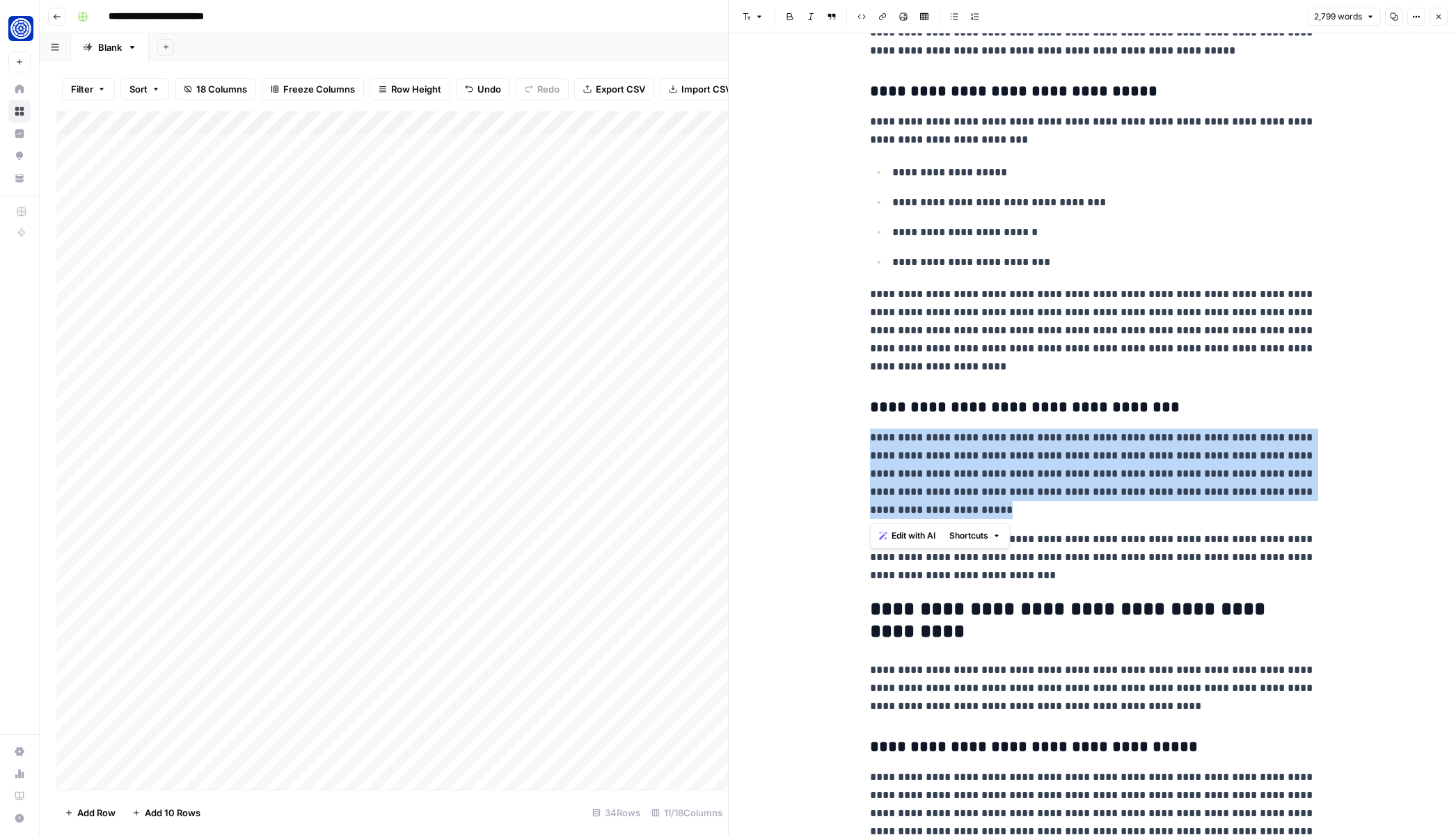
click at [892, 535] on span "Edit with AI" at bounding box center [913, 536] width 44 height 13
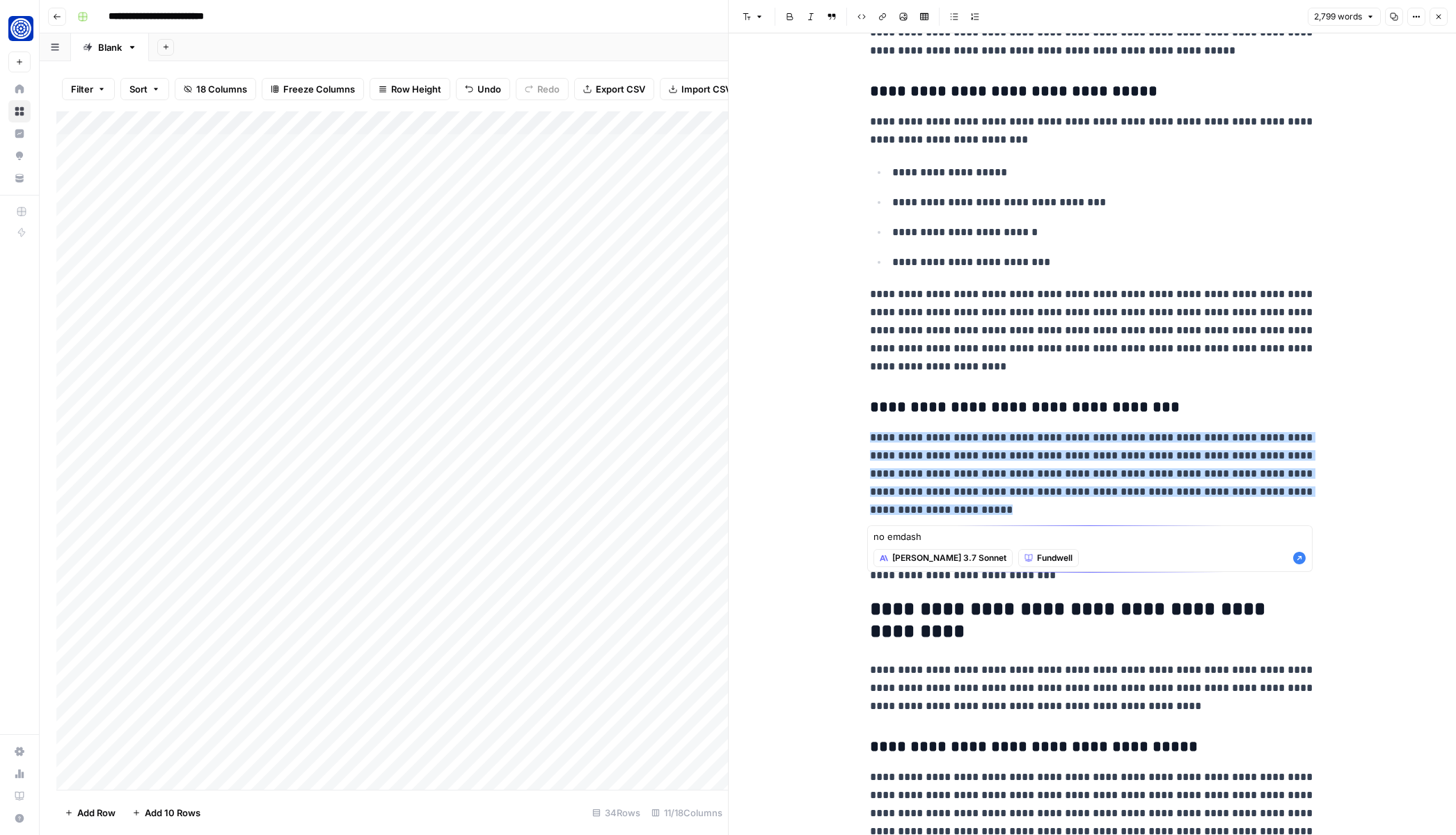
type textarea "no emdash"
click at [1303, 557] on icon "button" at bounding box center [1299, 558] width 13 height 13
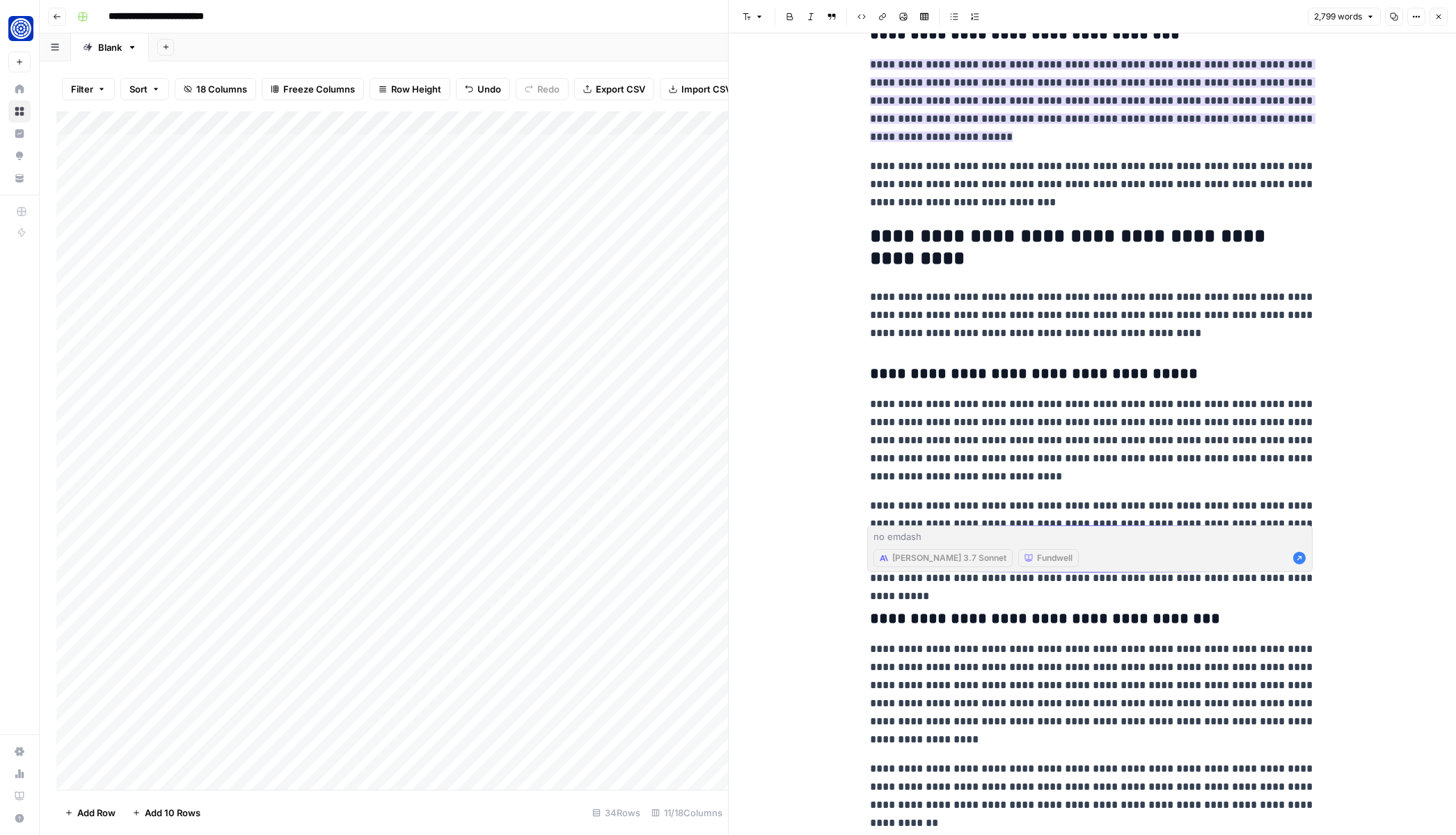
scroll to position [3832, 0]
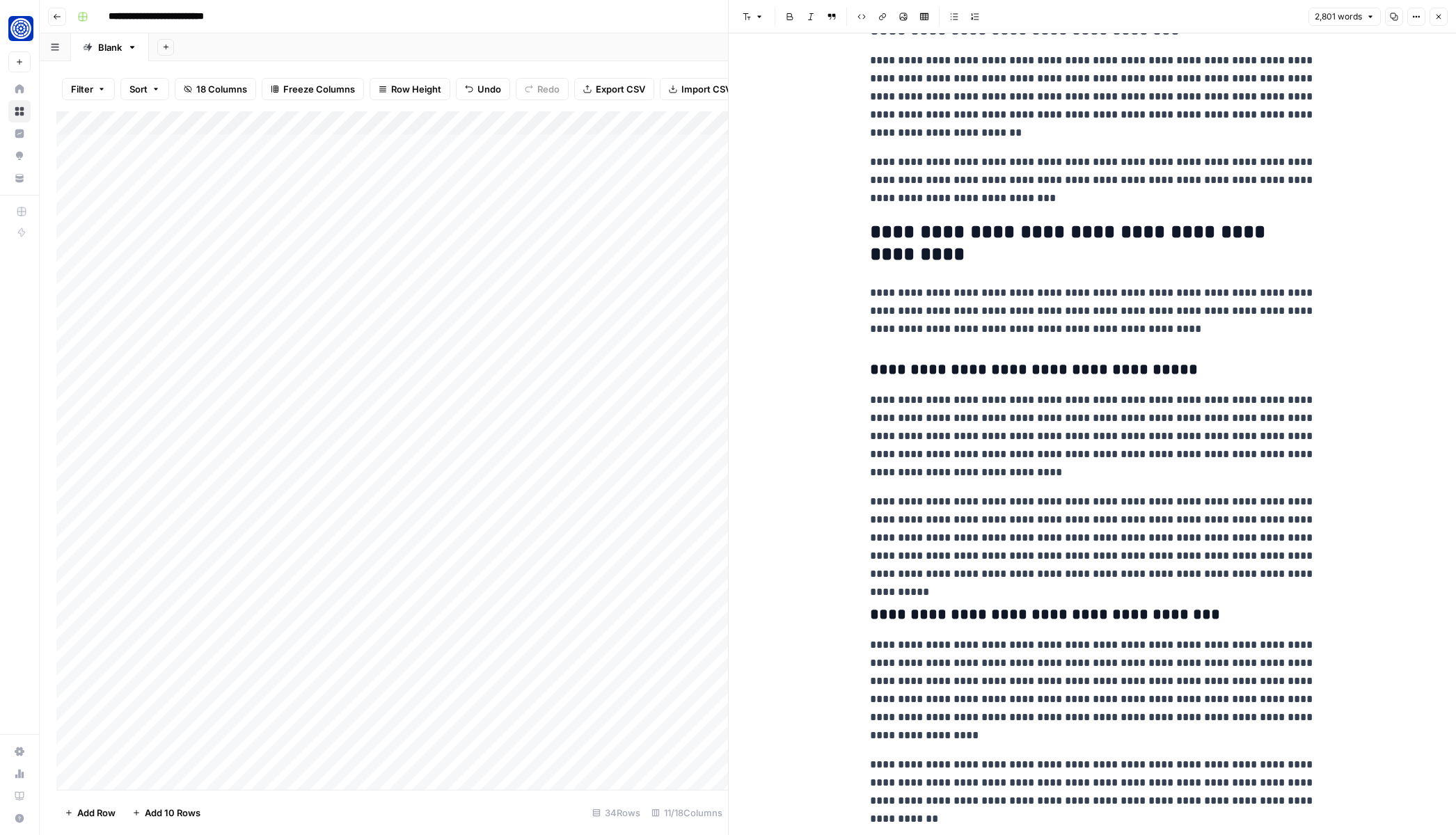
click at [889, 408] on p "**********" at bounding box center [1092, 436] width 445 height 91
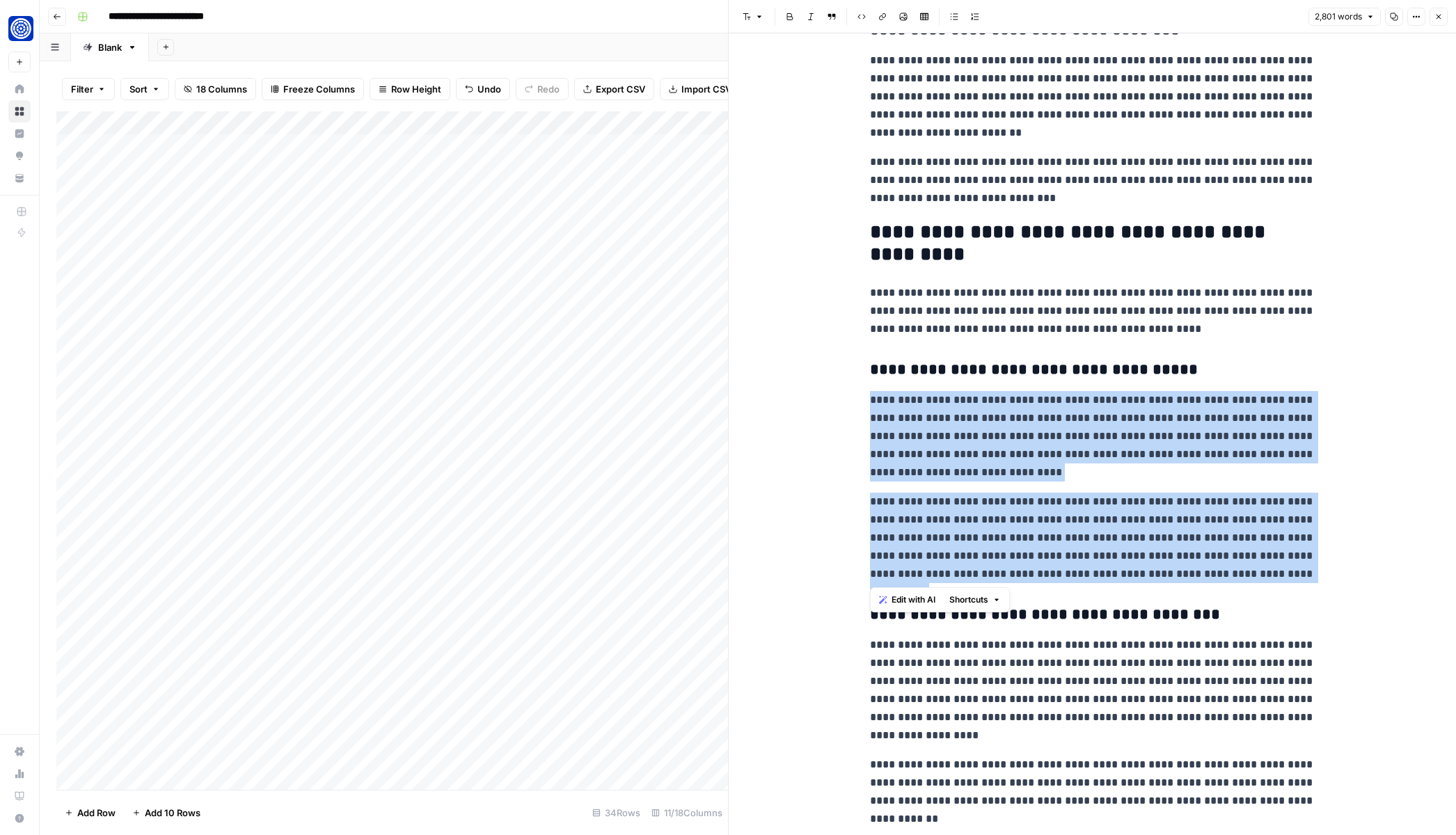
drag, startPoint x: 873, startPoint y: 397, endPoint x: 1297, endPoint y: 580, distance: 461.8
click at [903, 601] on span "Edit with AI" at bounding box center [913, 600] width 44 height 13
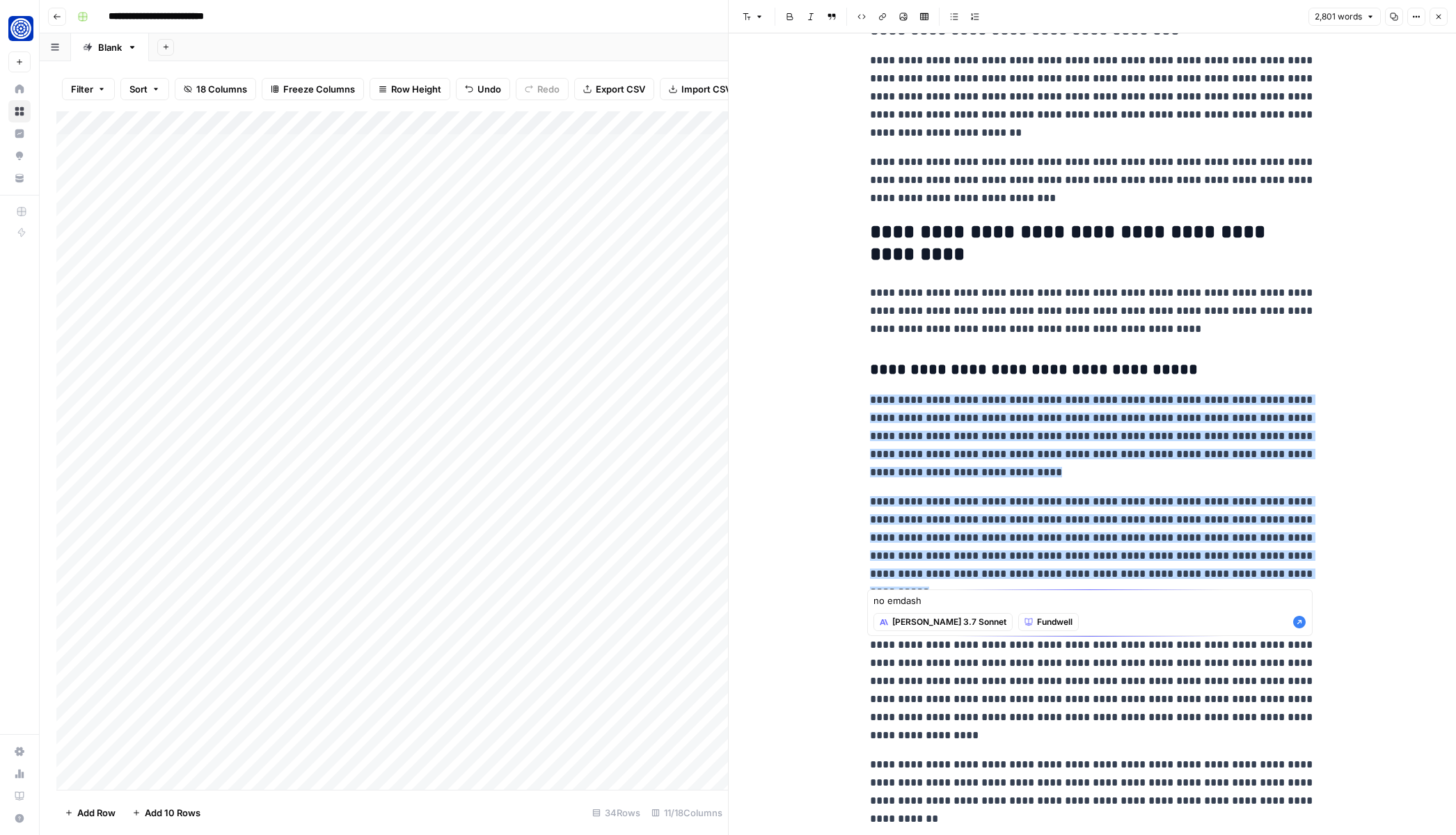
type textarea "no emdash"
click at [1306, 627] on div "no emdash no emdash [PERSON_NAME] 3.7 Sonnet Fundwell" at bounding box center [1089, 612] width 445 height 46
click at [1303, 627] on icon "button" at bounding box center [1299, 622] width 13 height 13
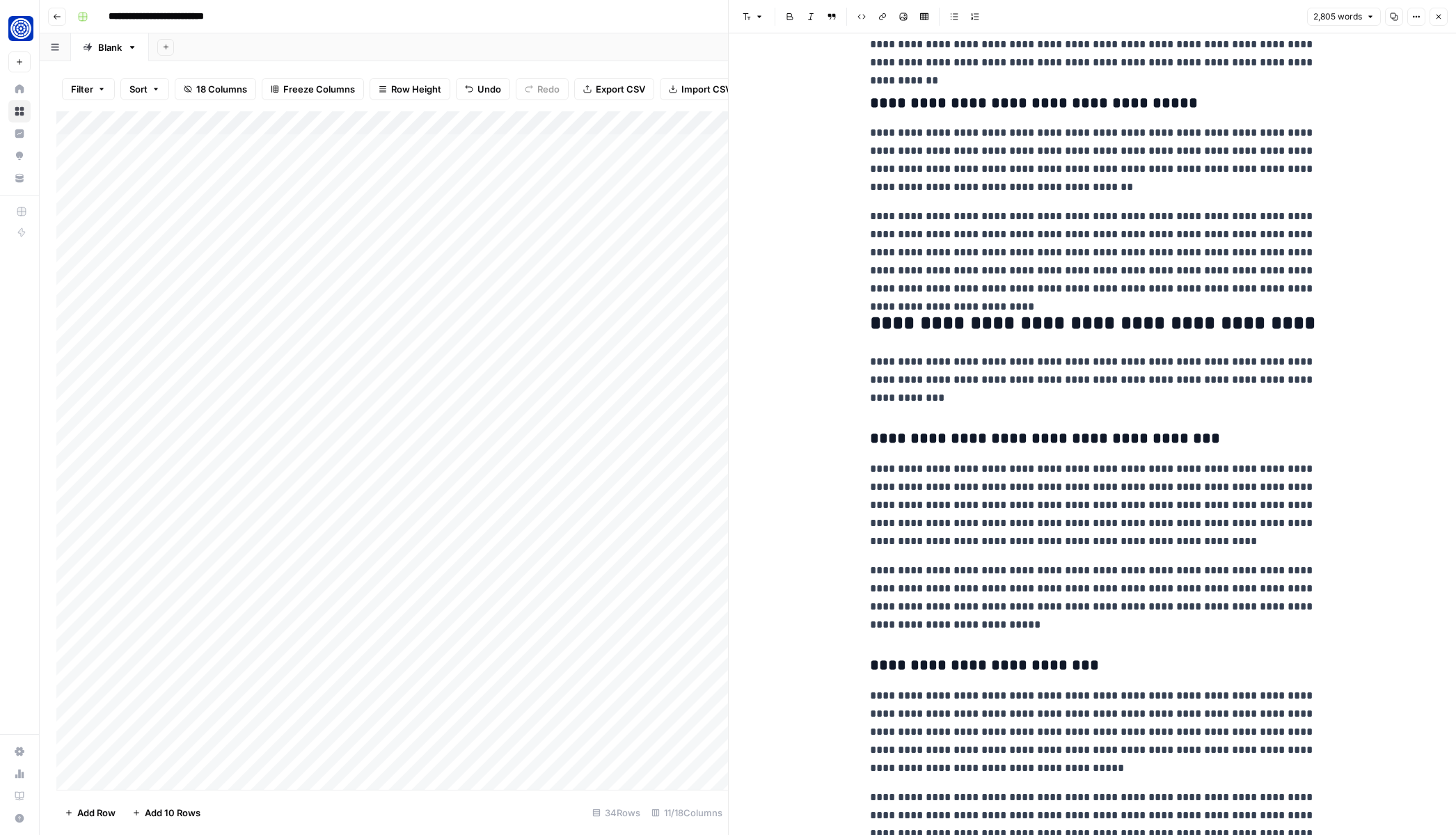
scroll to position [4507, 0]
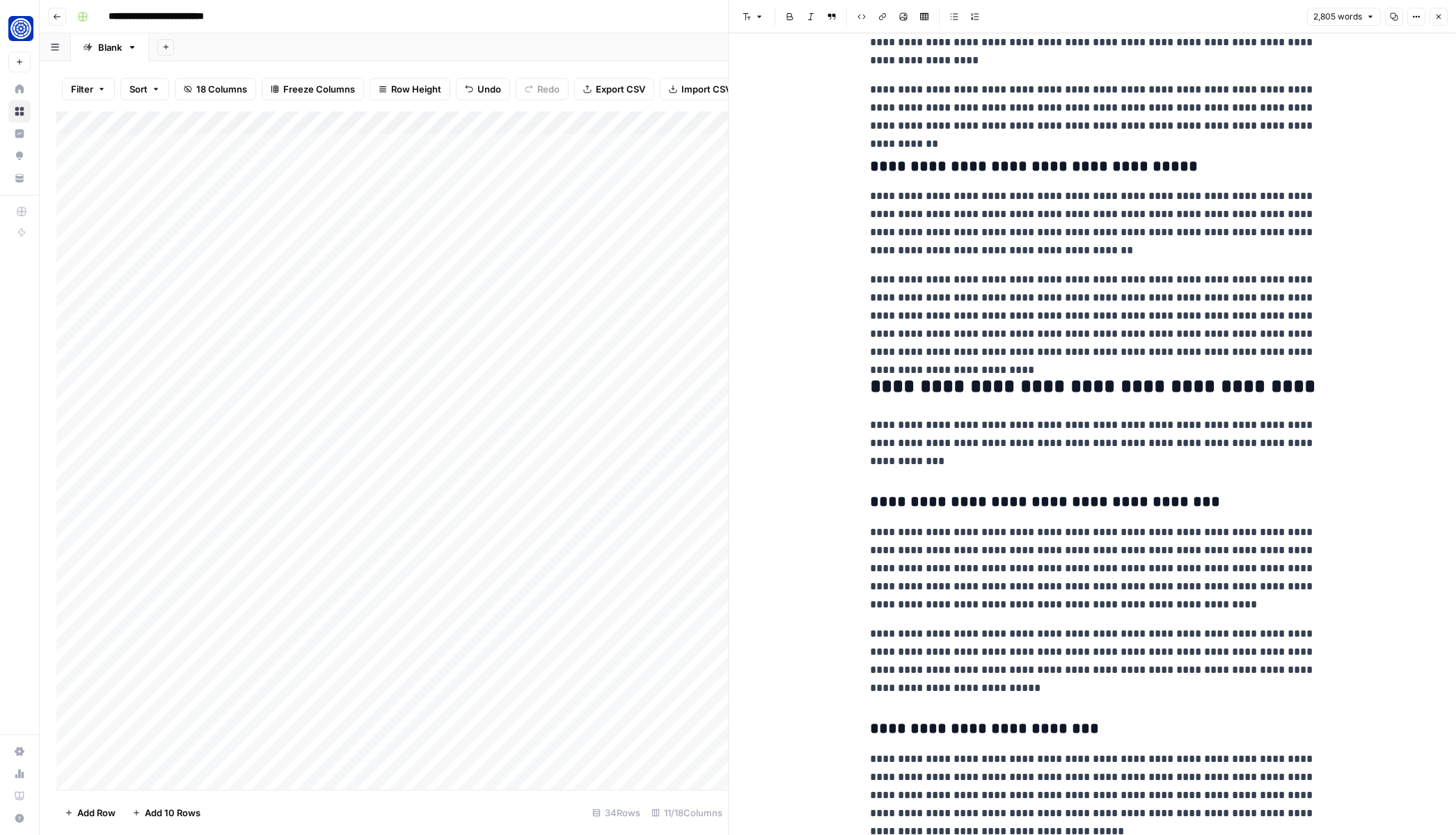
click at [1055, 242] on p "**********" at bounding box center [1092, 224] width 445 height 73
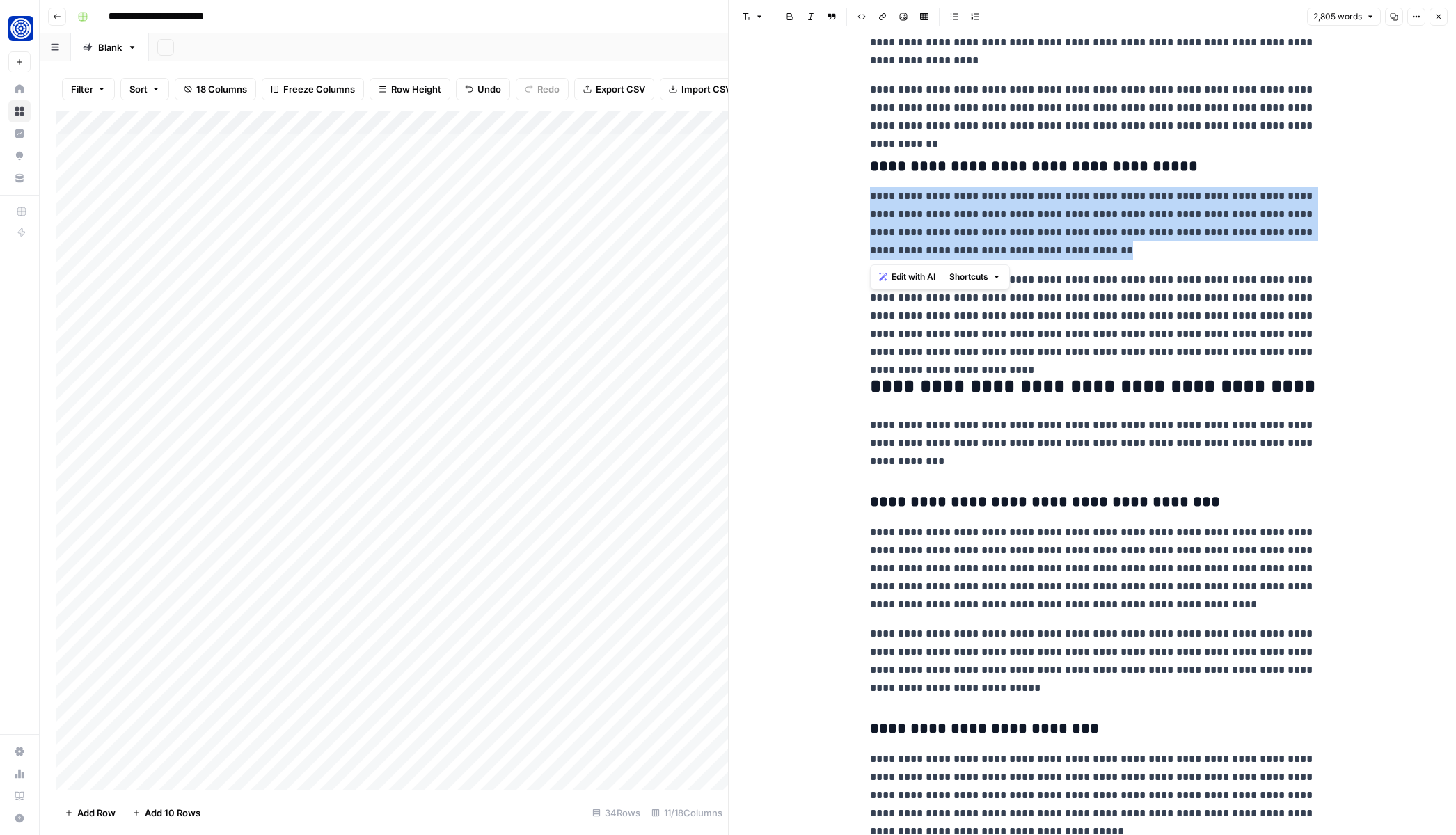
click at [877, 275] on button "Edit with AI" at bounding box center [907, 277] width 68 height 18
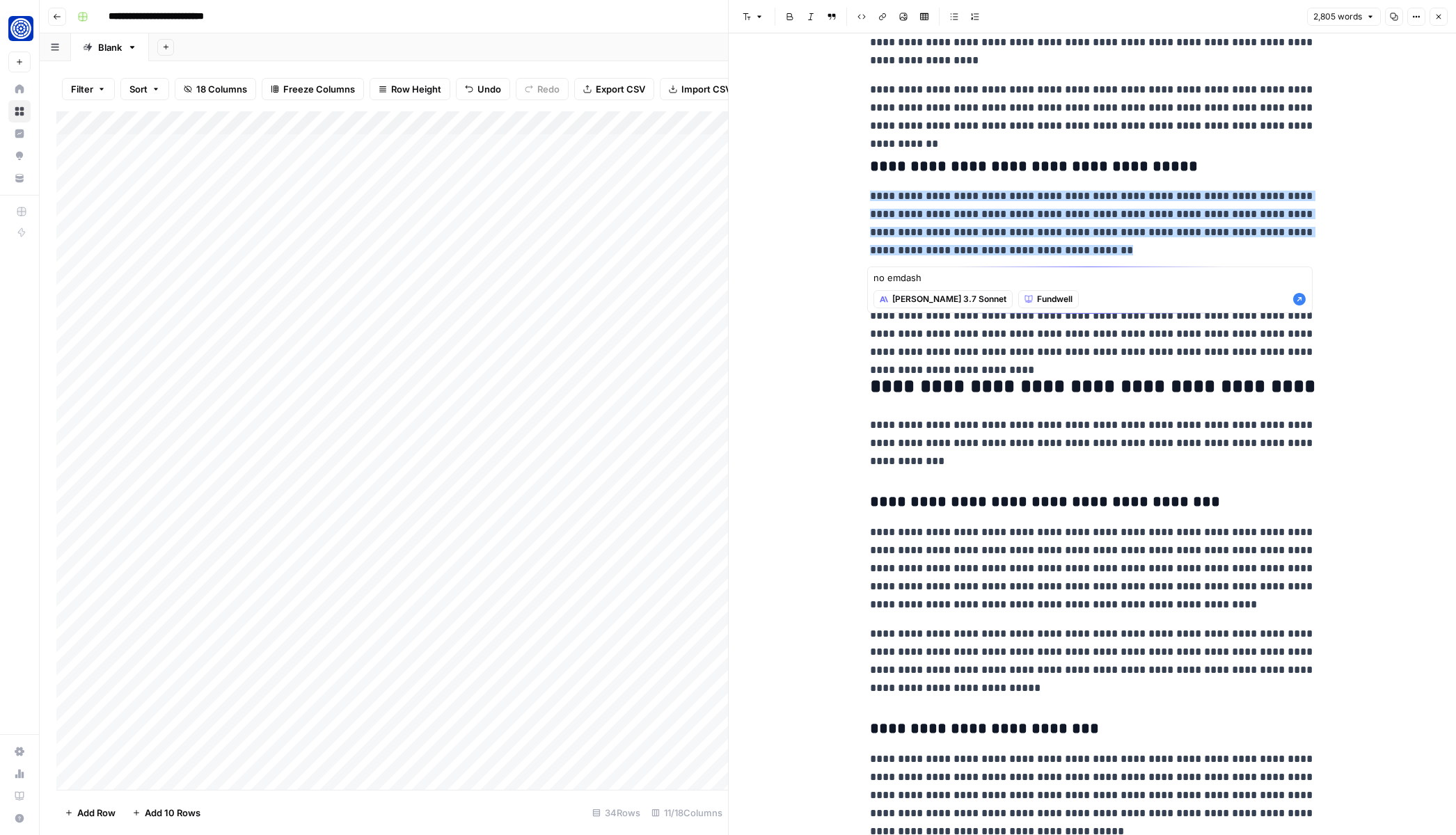
type textarea "no emdash"
click at [1299, 301] on icon "button" at bounding box center [1299, 299] width 13 height 13
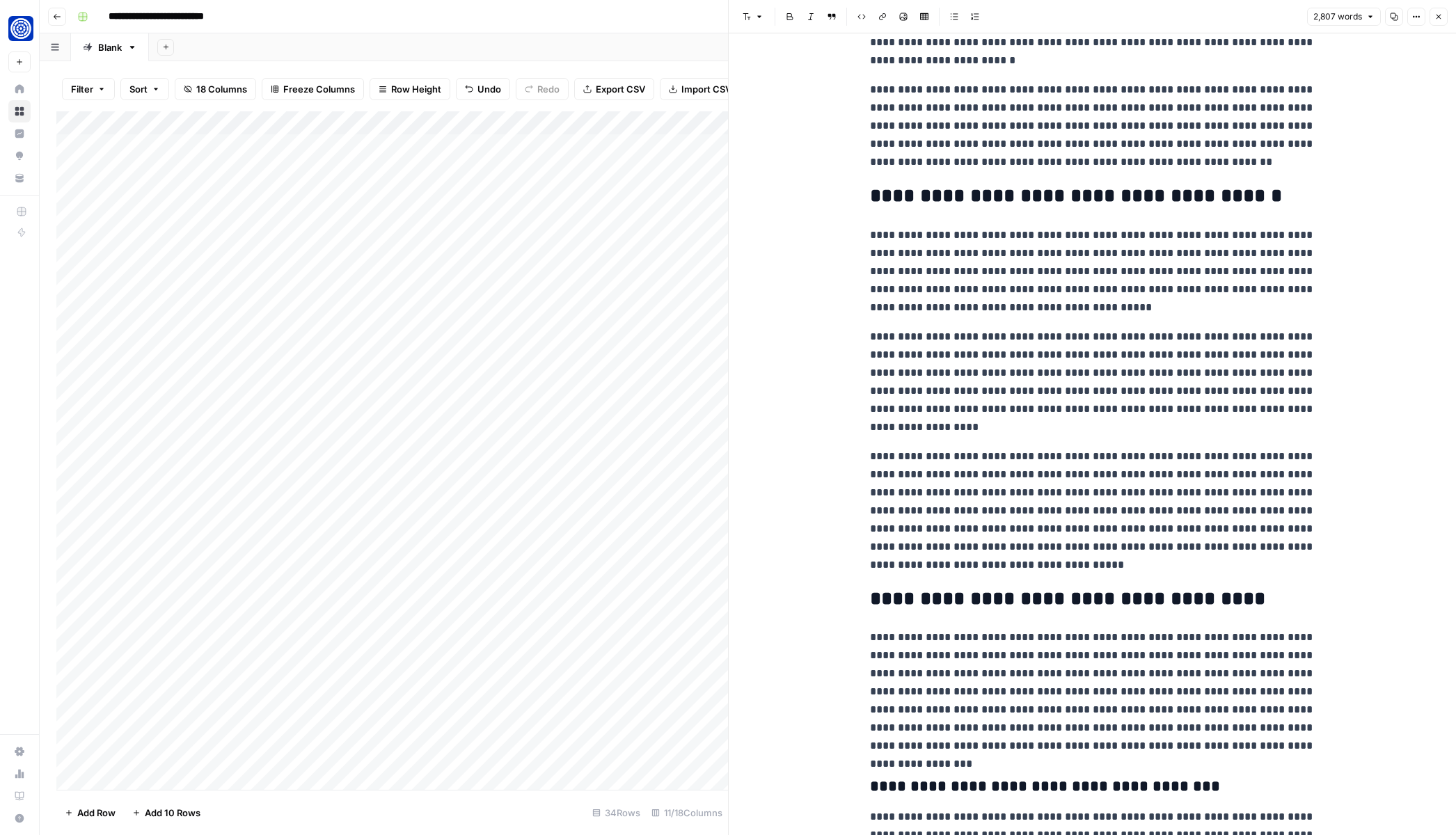
scroll to position [0, 0]
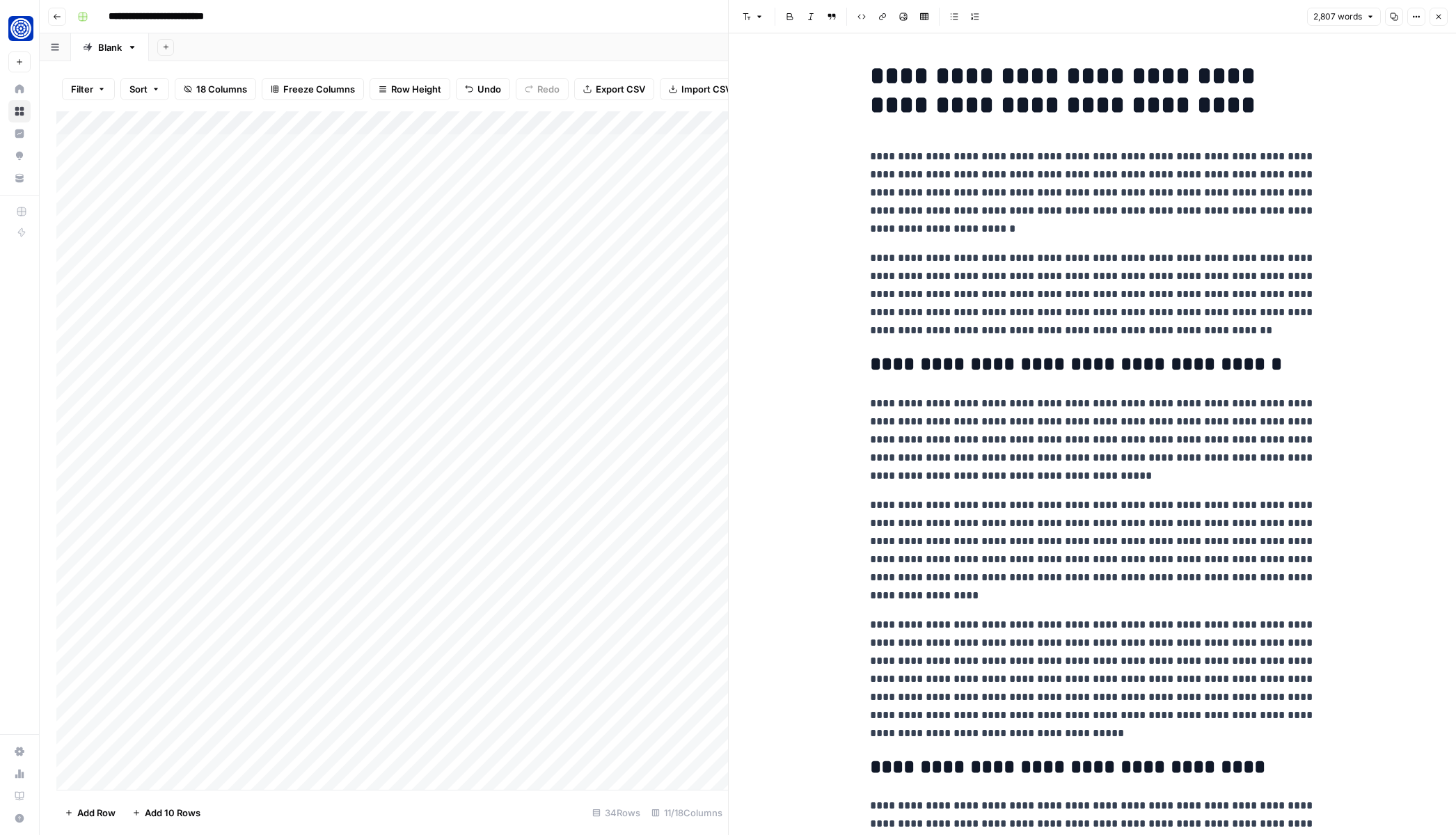
click at [1437, 15] on icon "button" at bounding box center [1439, 16] width 5 height 5
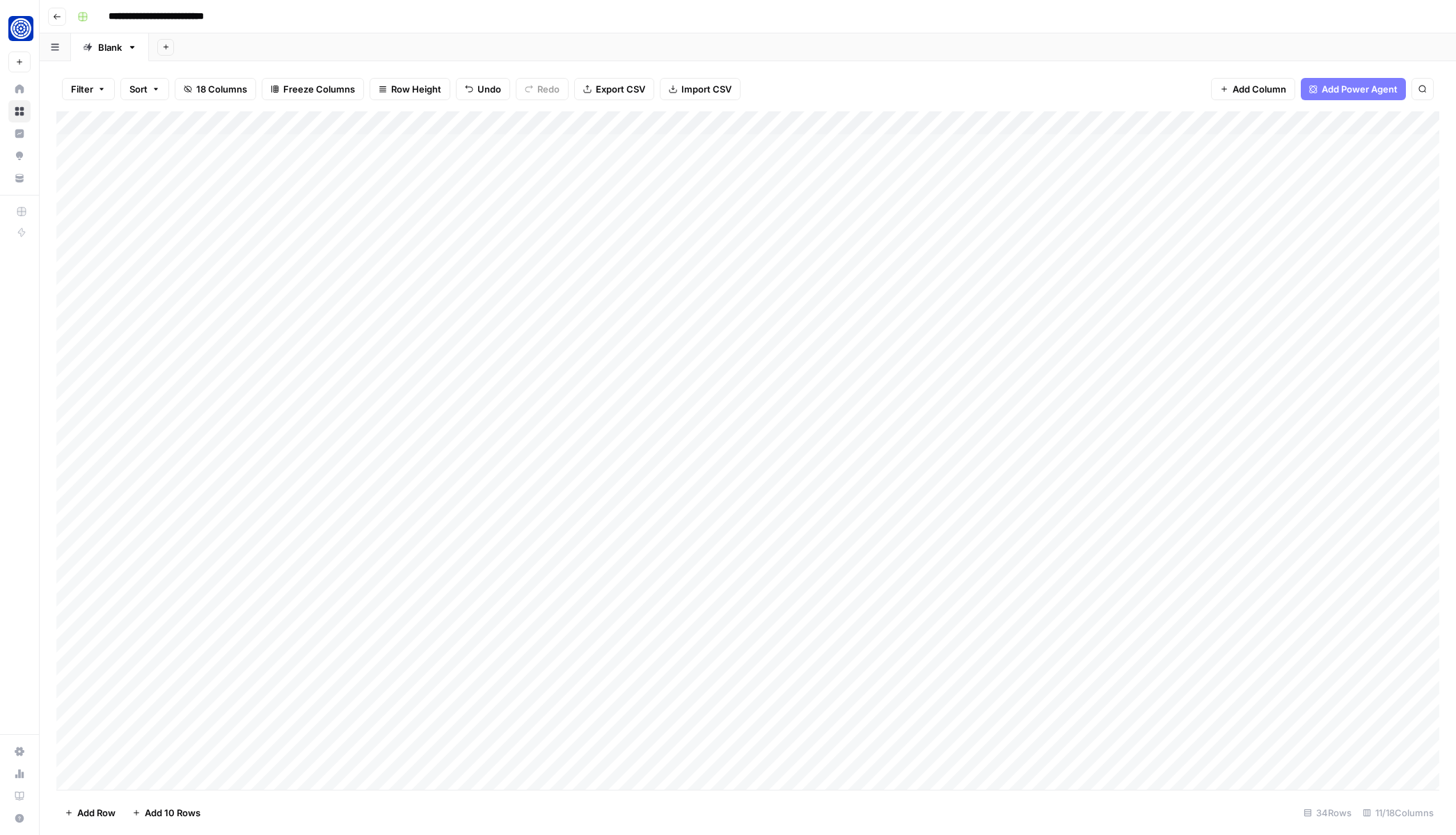
click at [1072, 413] on div "Add Column" at bounding box center [748, 451] width 1383 height 679
click at [1111, 405] on div "Add Column" at bounding box center [748, 451] width 1383 height 679
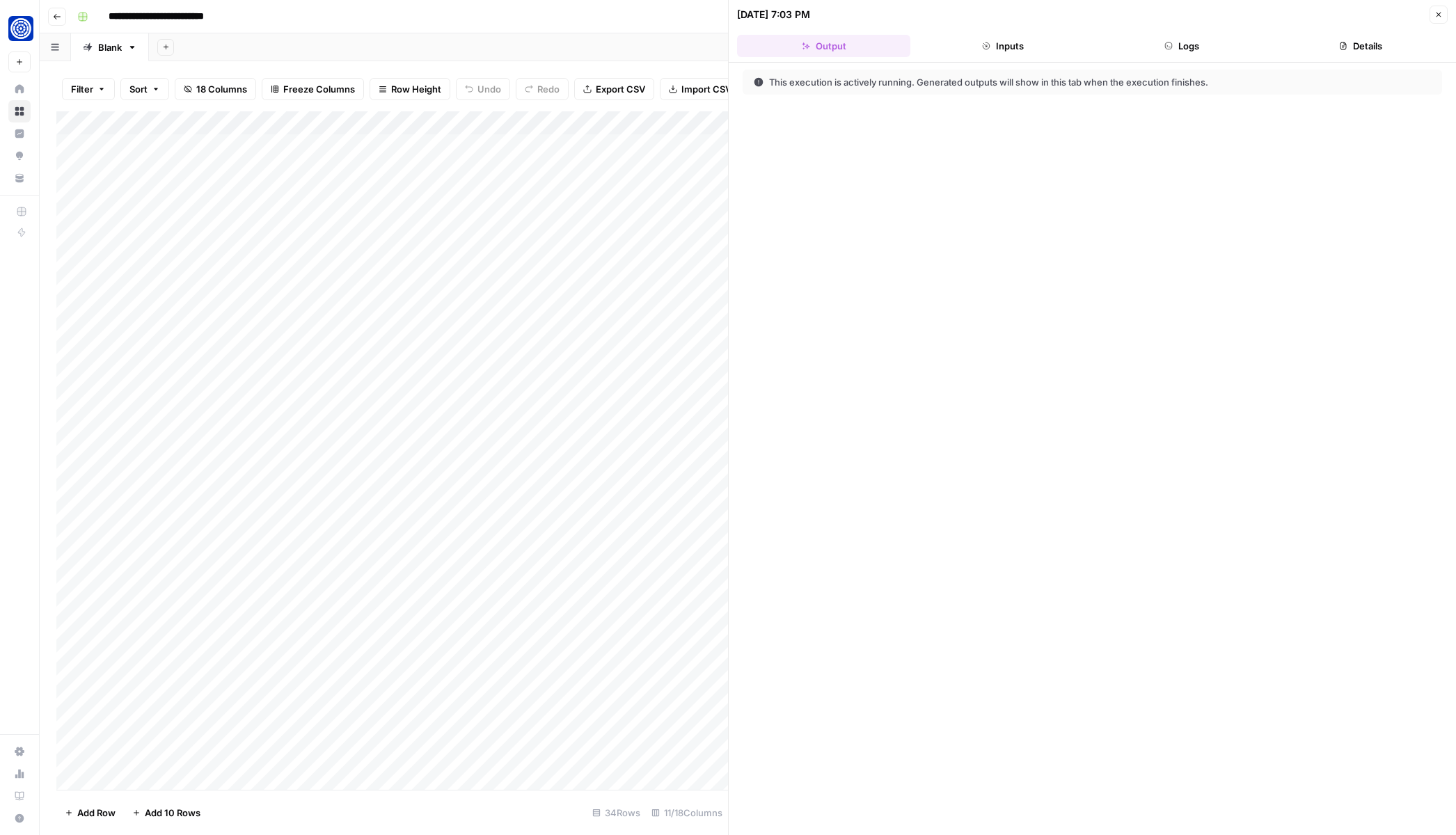
click at [1440, 15] on icon "button" at bounding box center [1439, 15] width 5 height 5
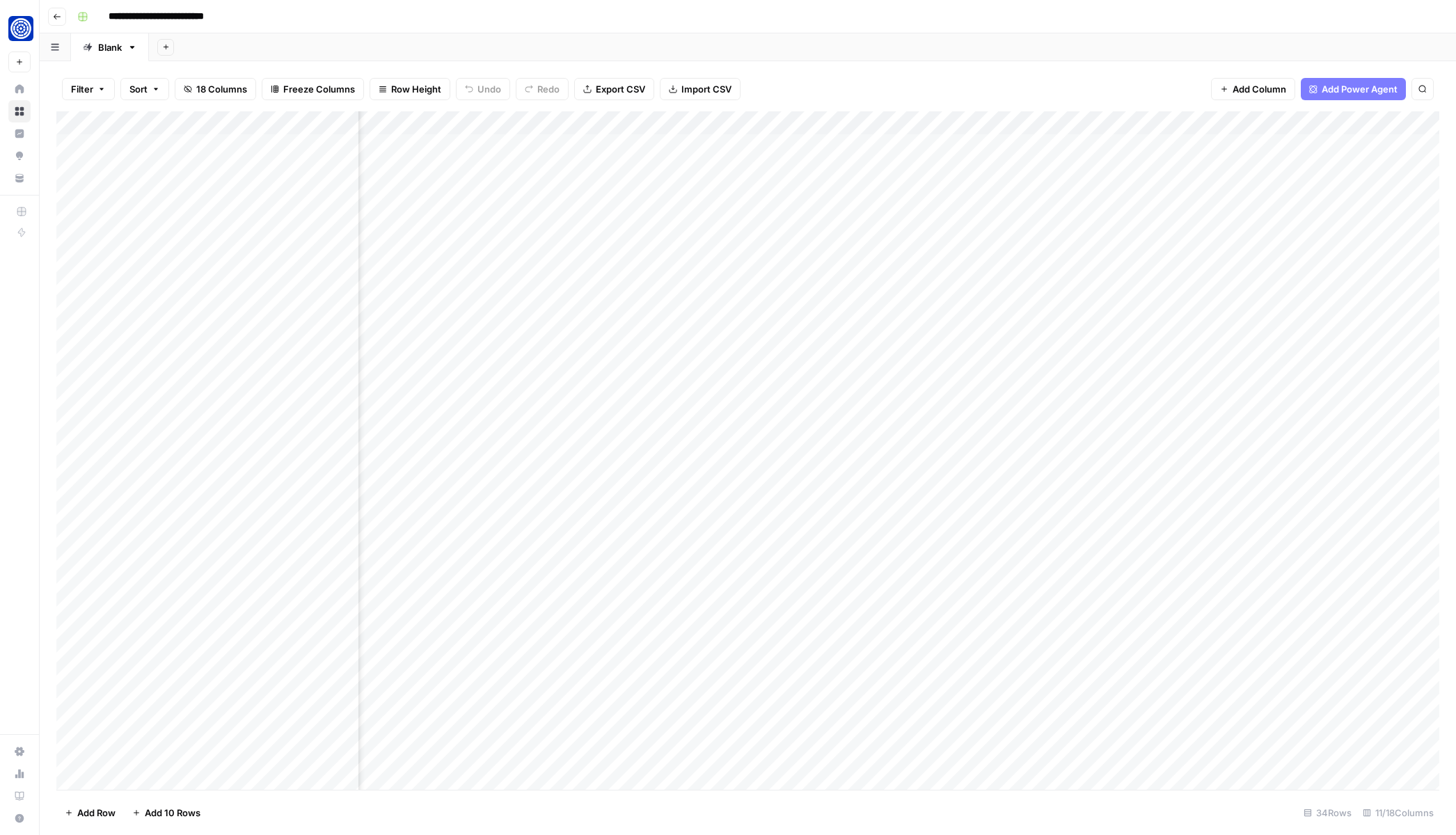
scroll to position [0, 291]
click at [884, 65] on div "Filter Sort 18 Columns Freeze Columns Row Height Undo Redo Export CSV Import CS…" at bounding box center [748, 448] width 1416 height 774
click at [817, 406] on div "Add Column" at bounding box center [748, 451] width 1383 height 679
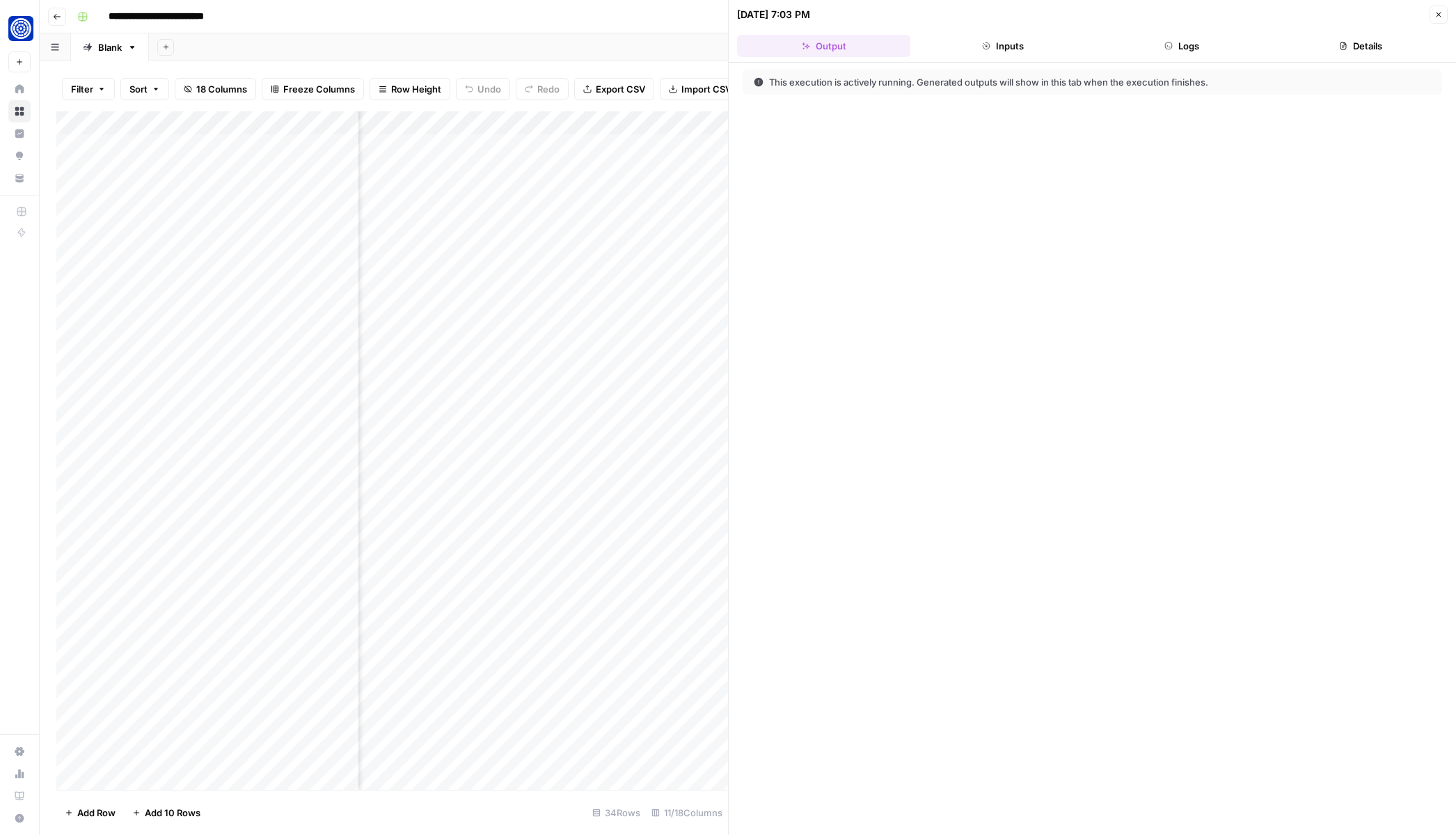
click at [1211, 41] on button "Logs" at bounding box center [1181, 45] width 173 height 22
click at [1025, 41] on button "Inputs" at bounding box center [1002, 45] width 173 height 22
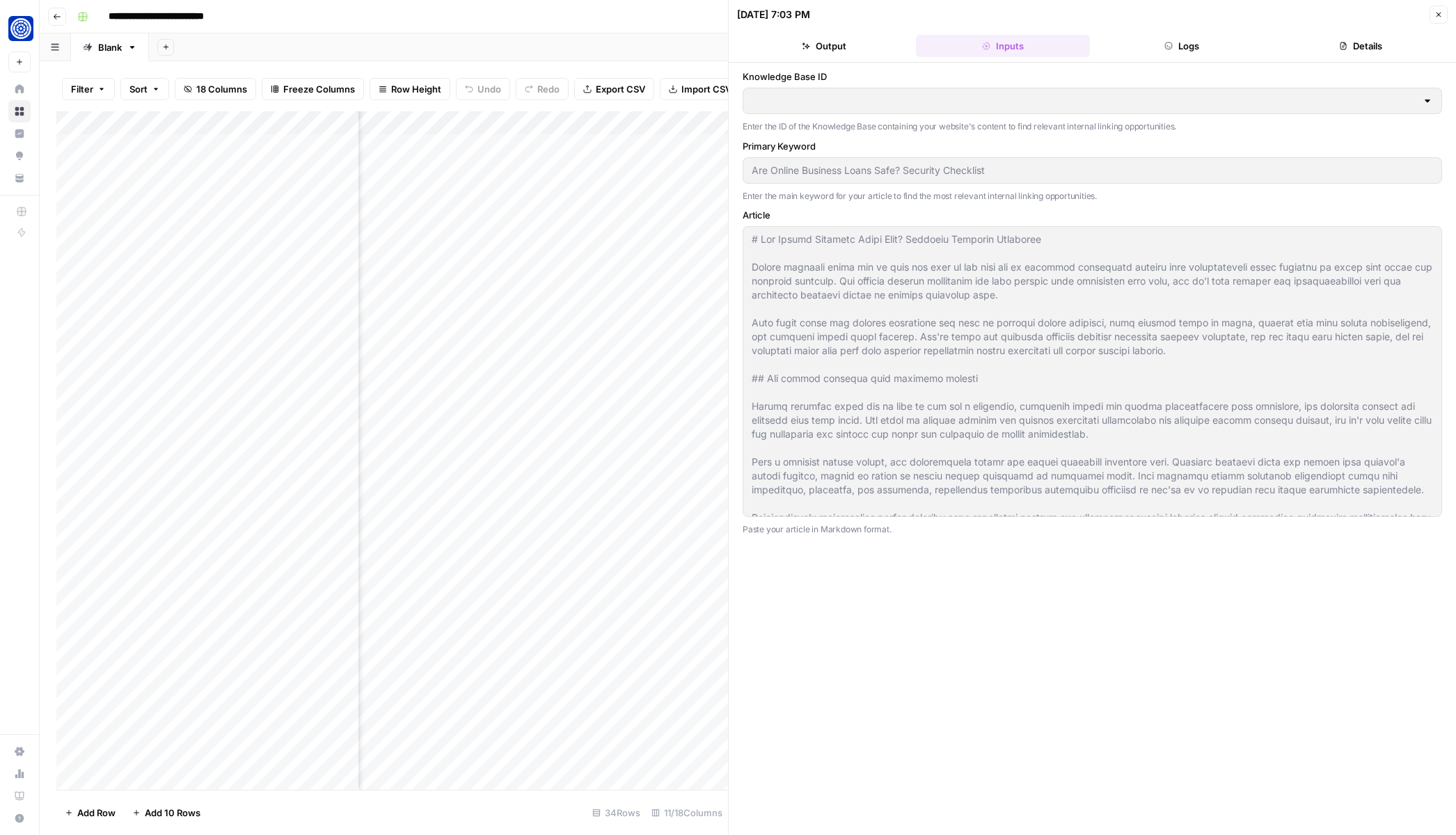
type input "Fundwell Knowledge Base"
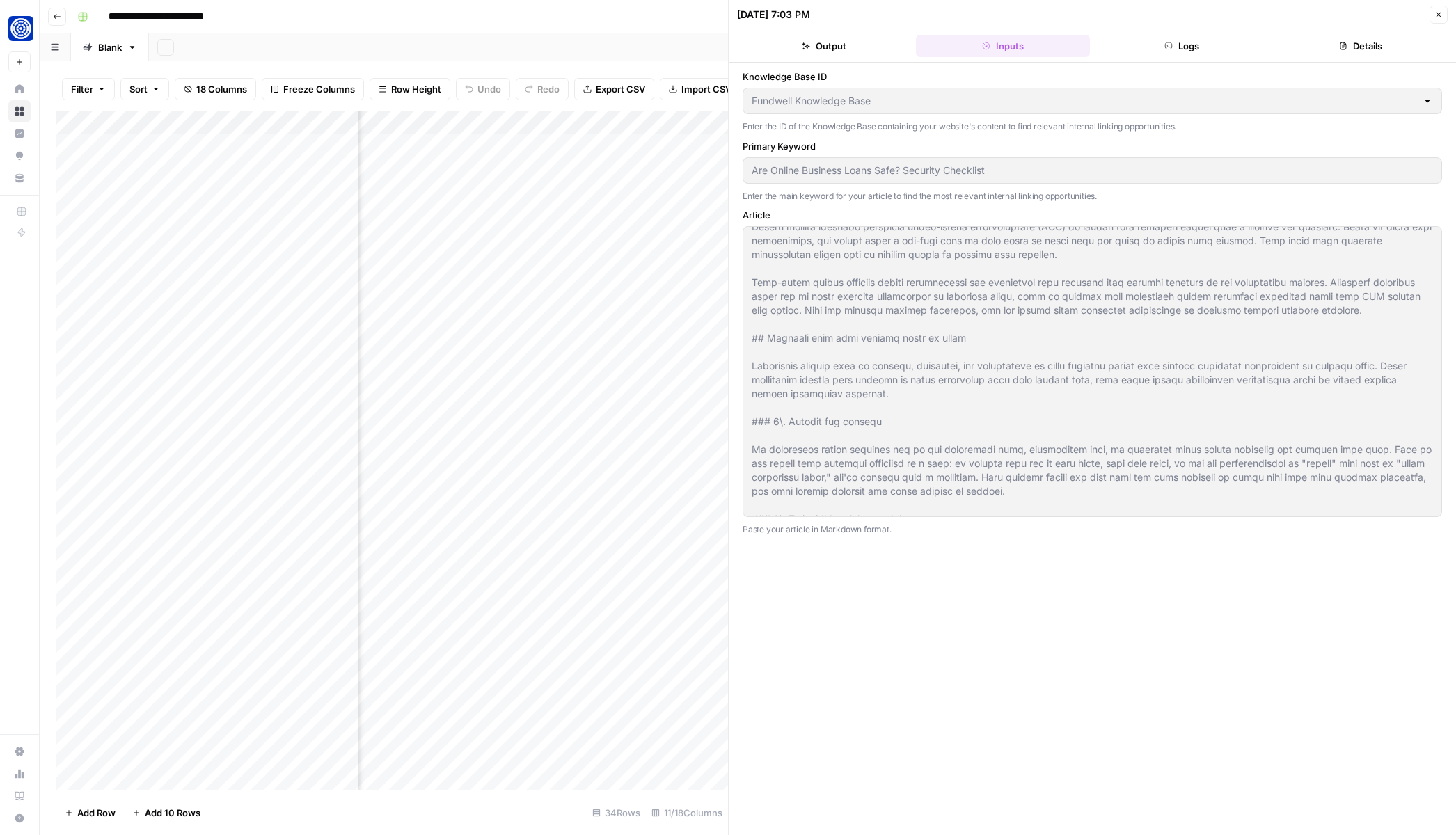
scroll to position [1244, 0]
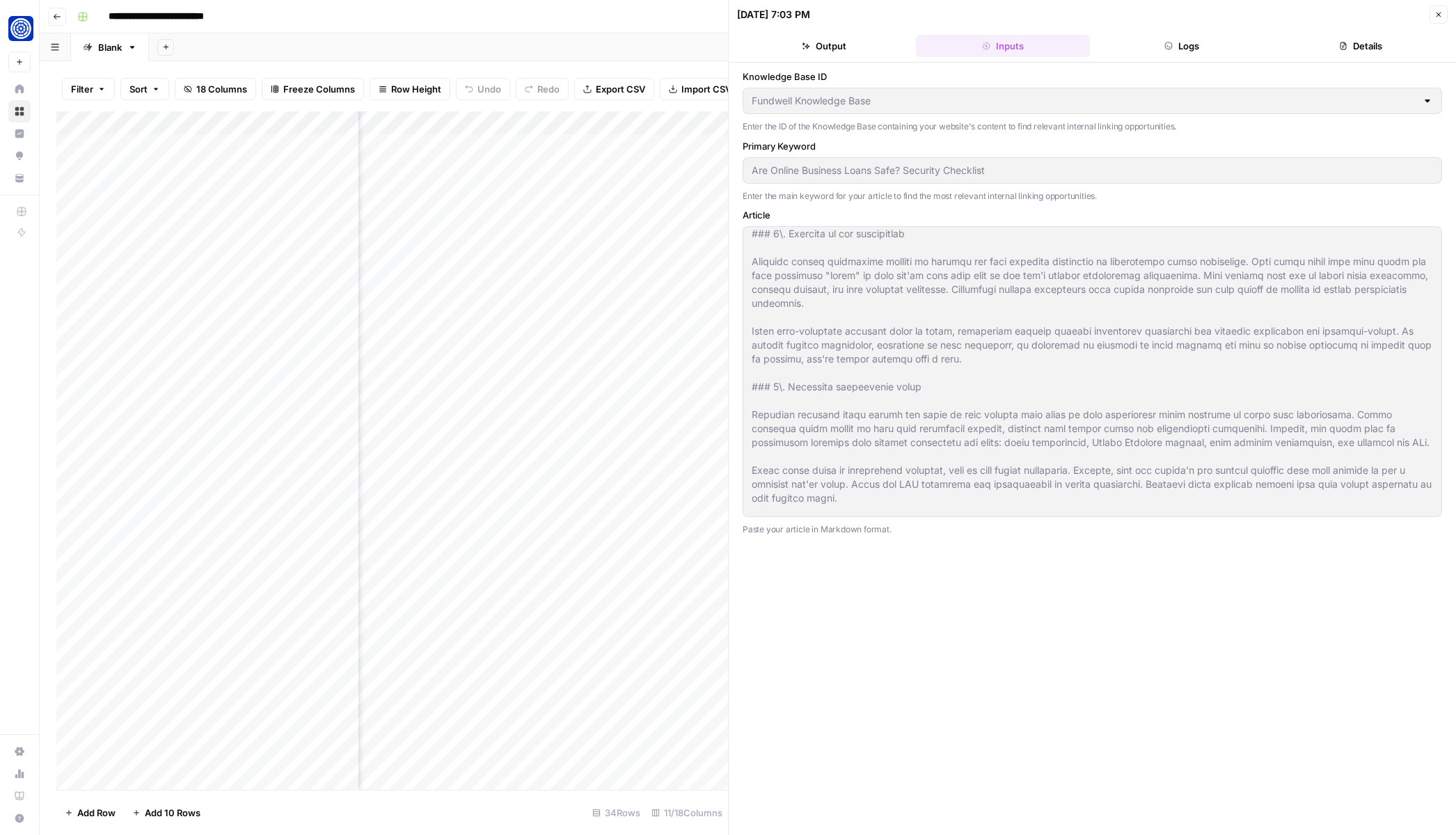
click at [1359, 44] on button "Details" at bounding box center [1360, 45] width 173 height 22
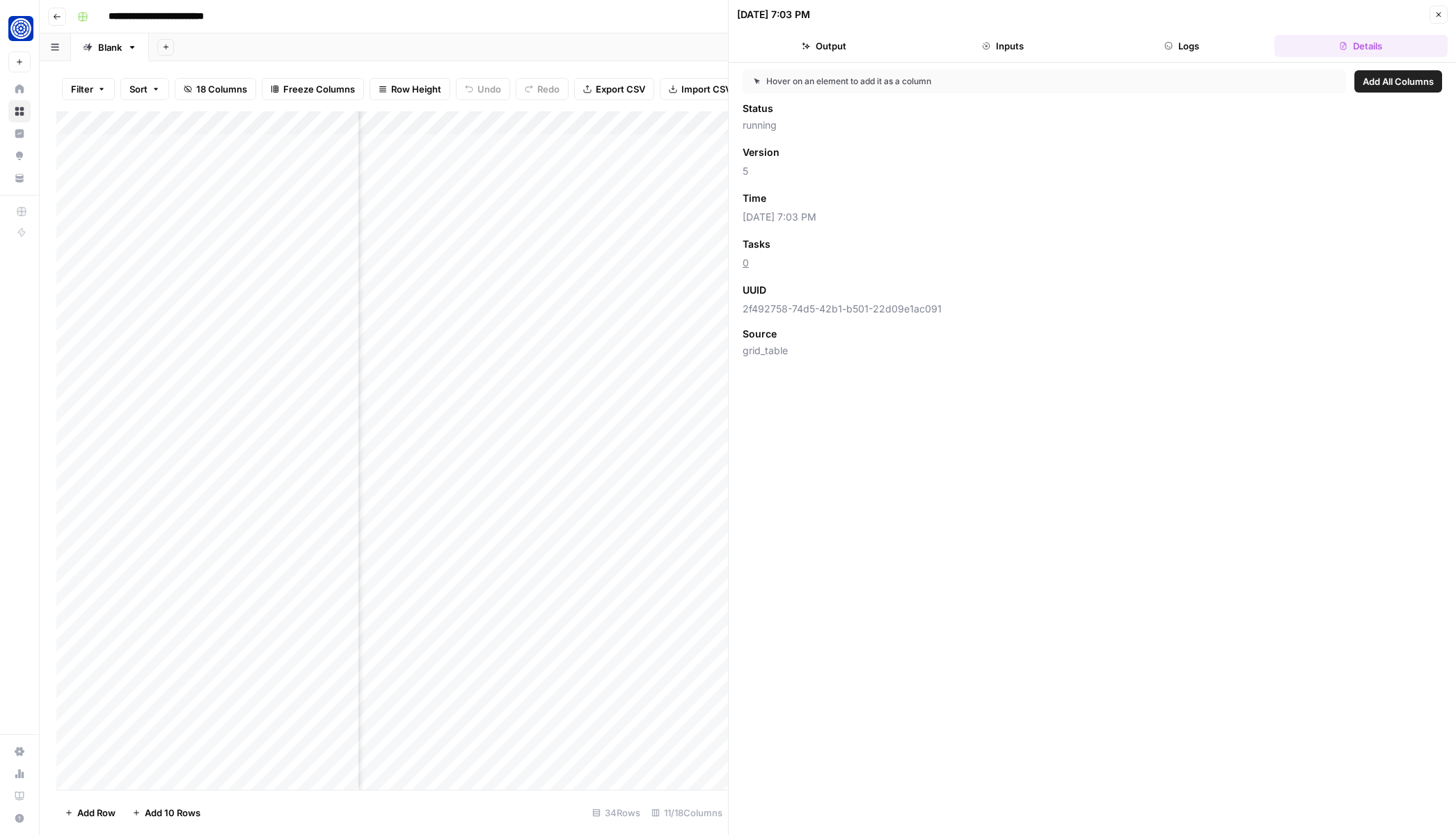
click at [1200, 51] on button "Logs" at bounding box center [1181, 45] width 173 height 22
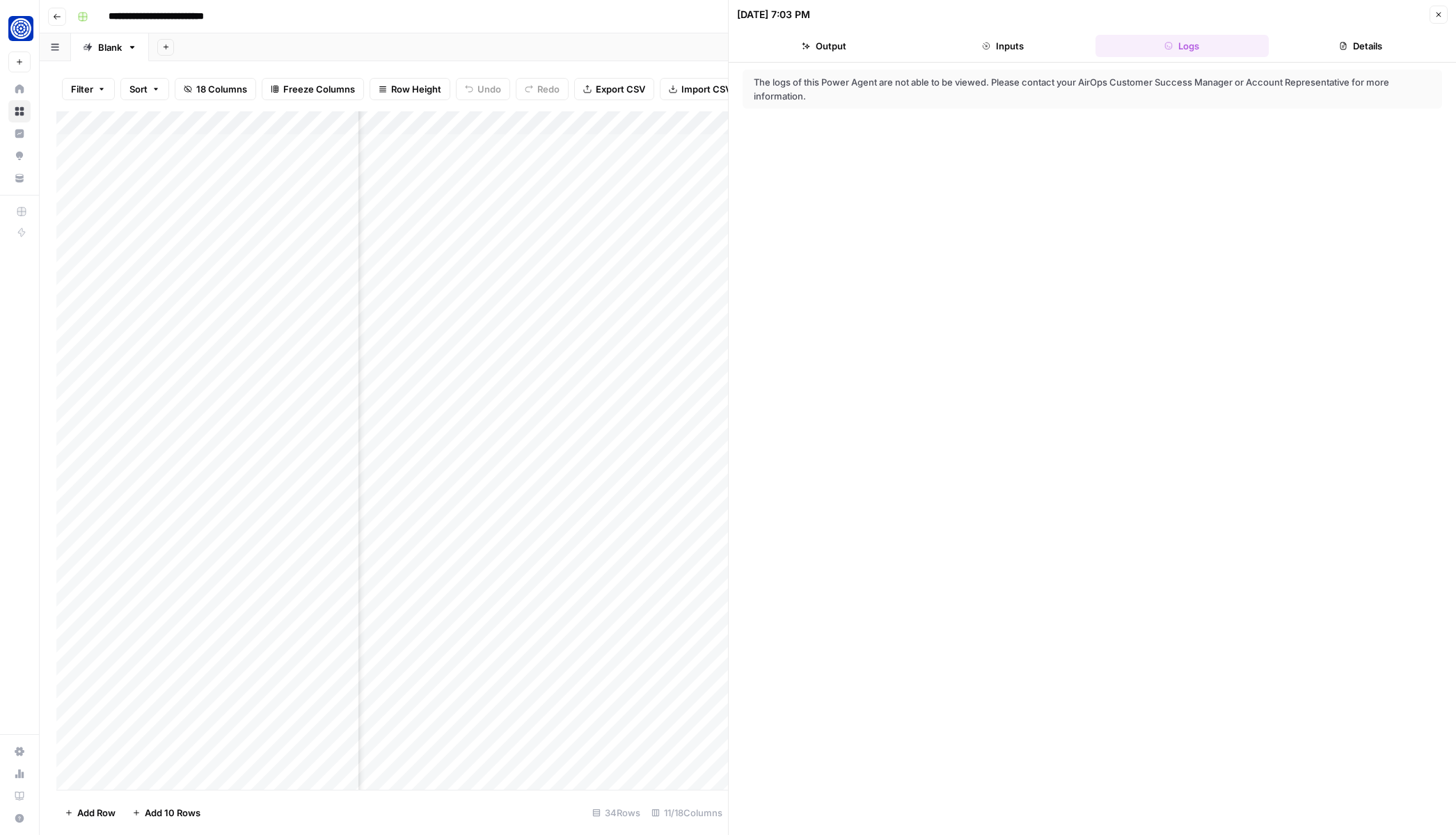
click at [827, 45] on button "Output" at bounding box center [823, 45] width 173 height 22
click at [1438, 16] on icon "button" at bounding box center [1439, 15] width 9 height 9
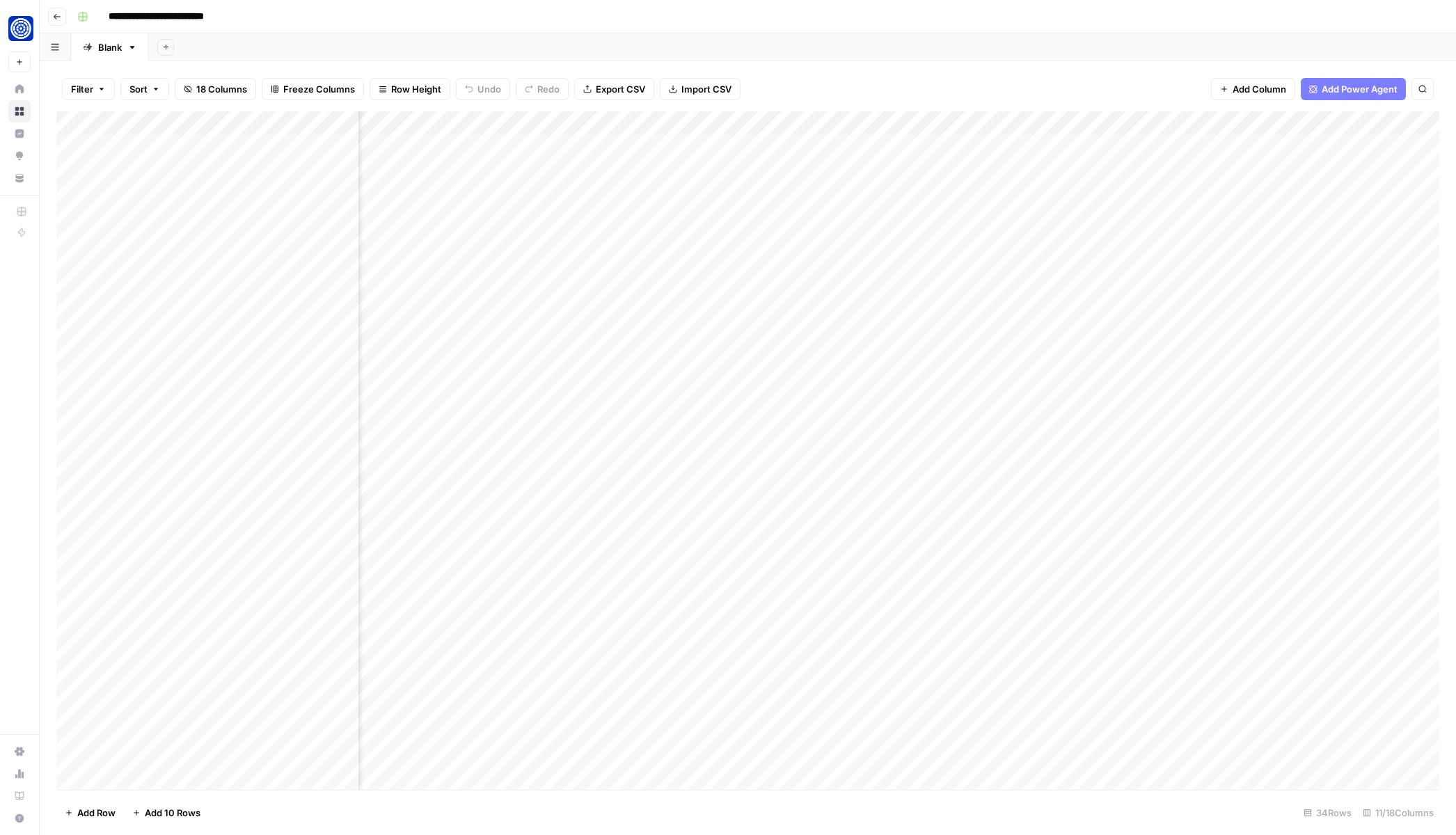
click at [1015, 409] on div "Add Column" at bounding box center [748, 451] width 1383 height 679
click at [1159, 406] on div "Add Column" at bounding box center [748, 451] width 1383 height 679
click at [956, 406] on div "Add Column" at bounding box center [748, 451] width 1383 height 679
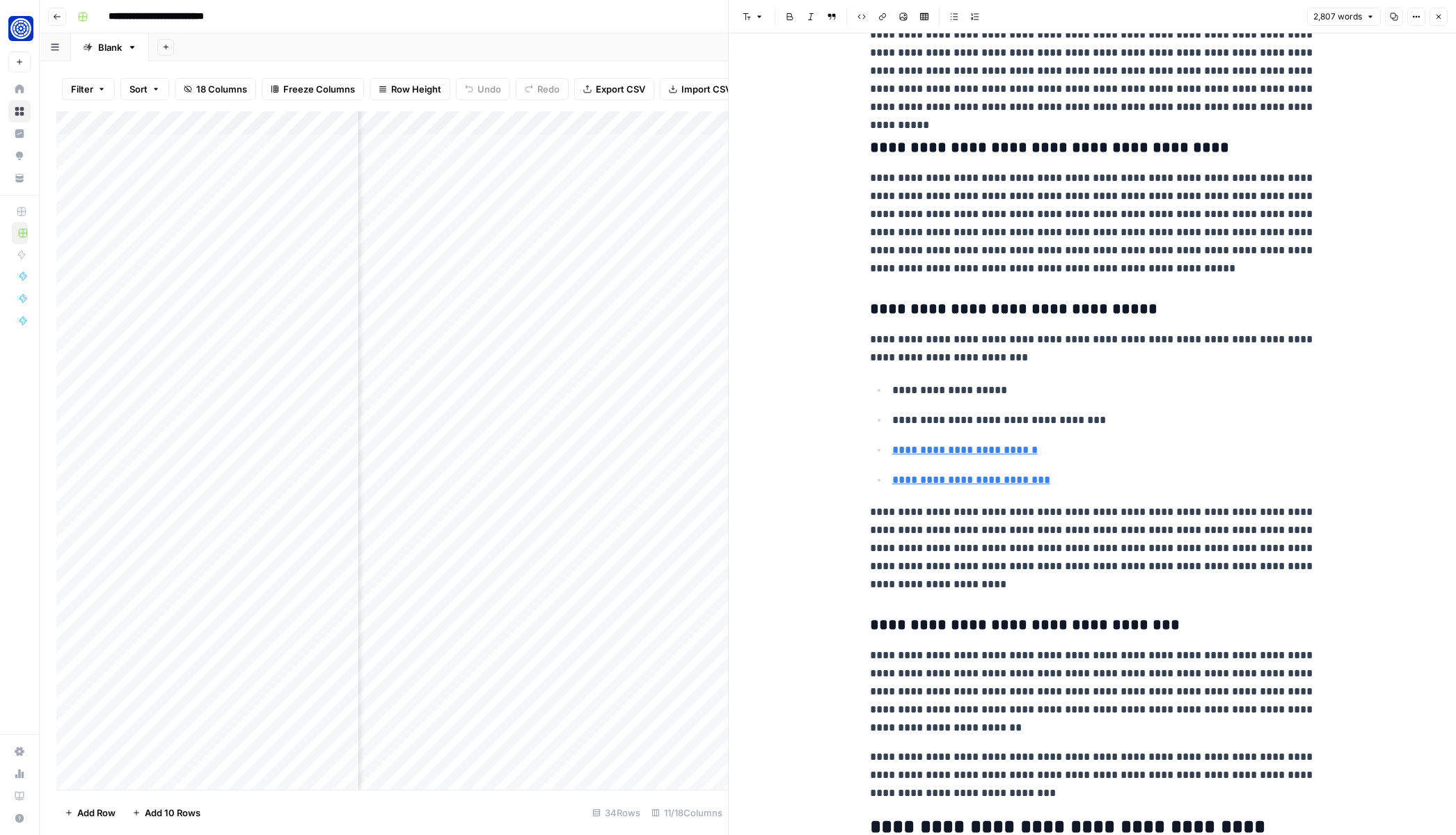
scroll to position [3235, 0]
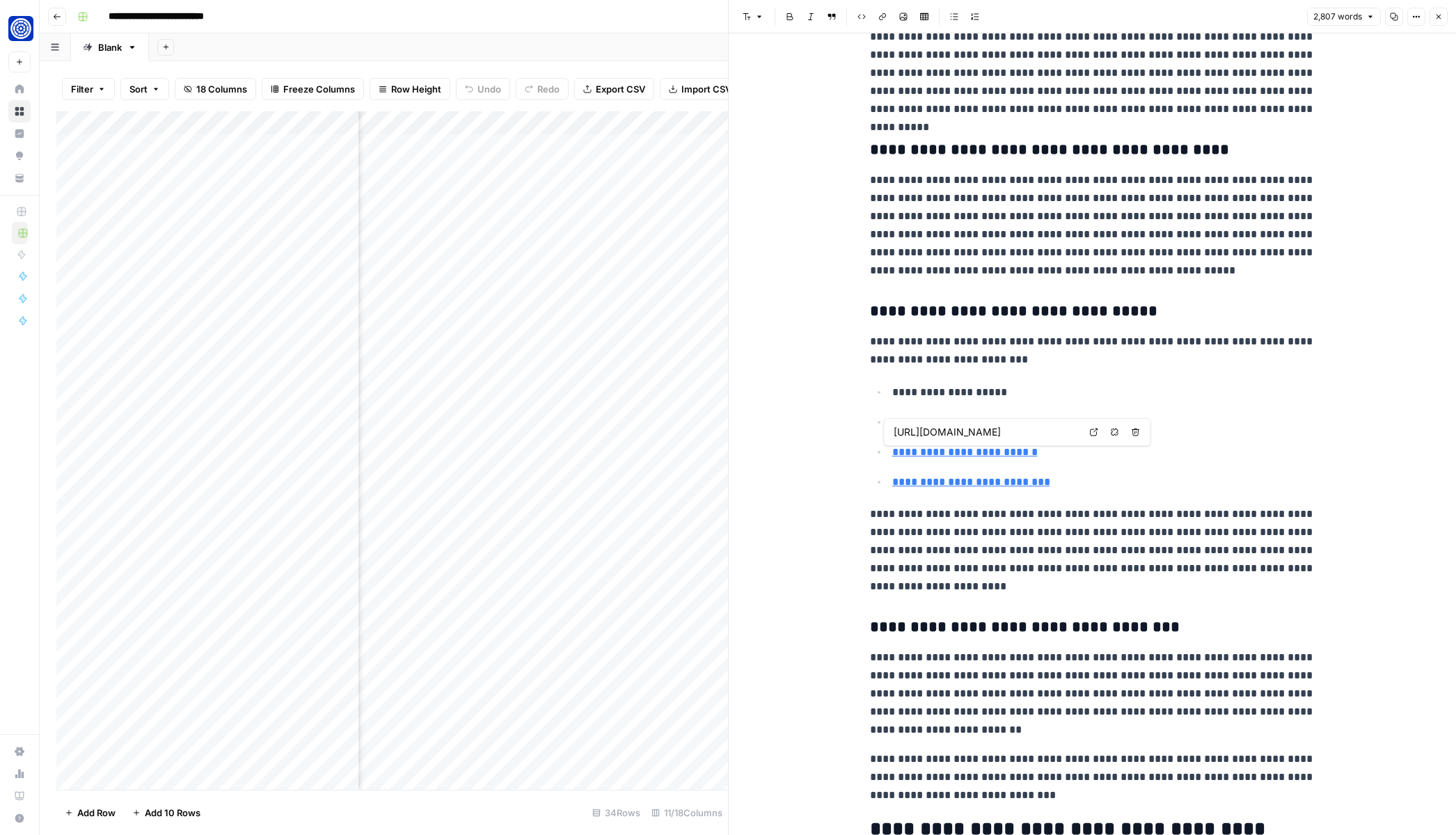
type input "https://www.fundwell.com/blog/llc-loan-requirements"
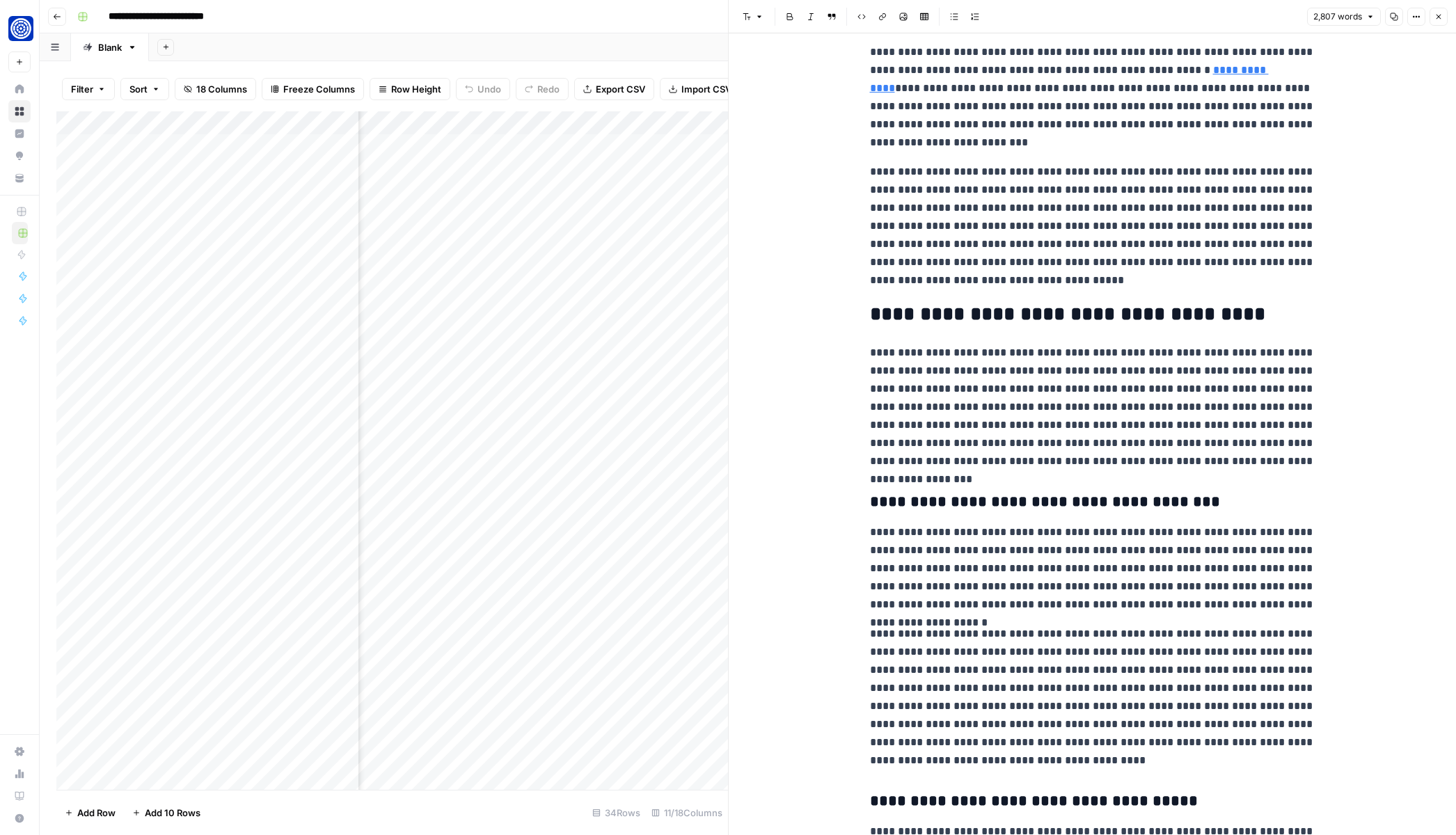
scroll to position [0, 0]
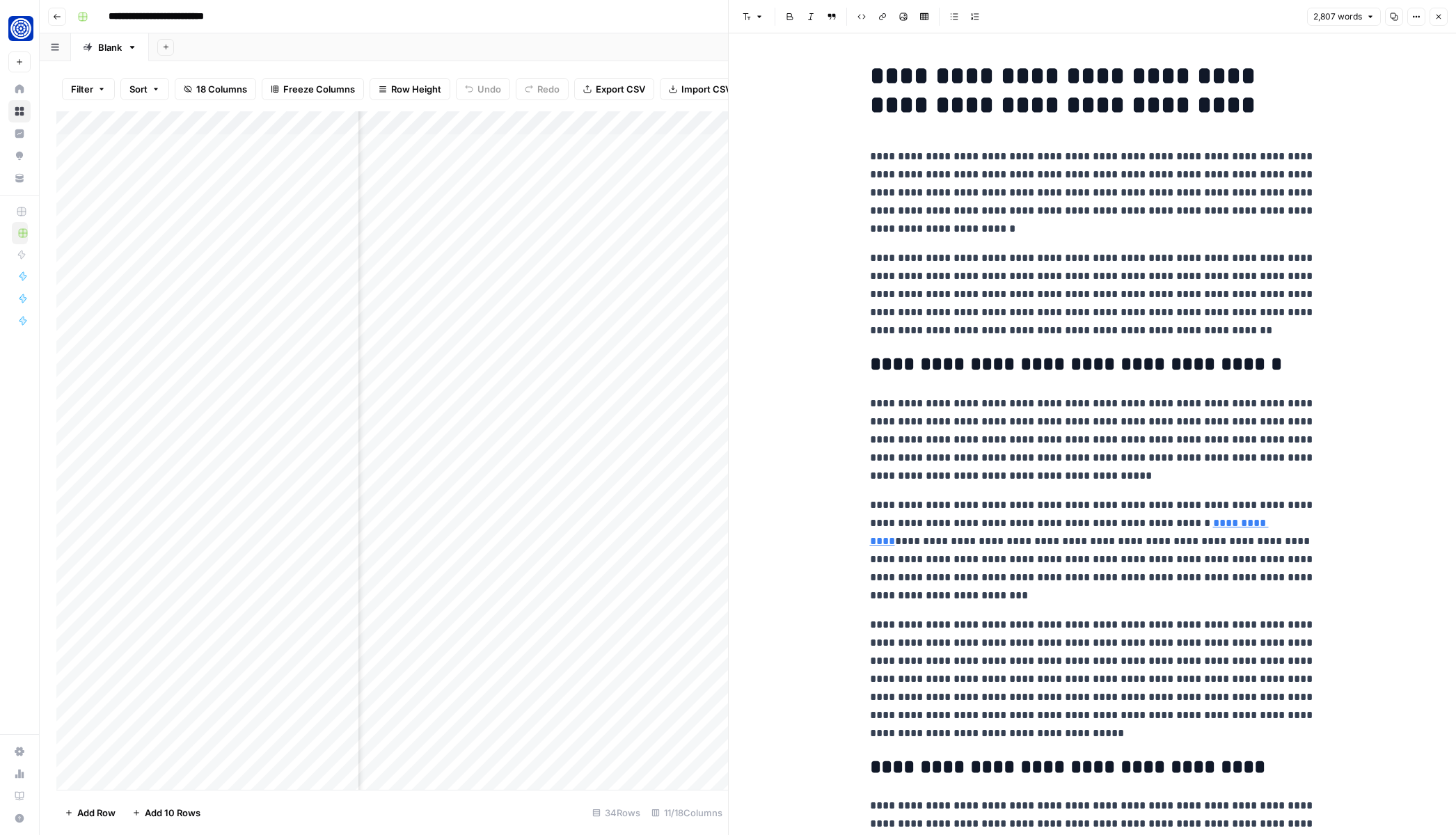
click at [996, 99] on h1 "**********" at bounding box center [1092, 90] width 445 height 58
copy h1 "**********"
click at [944, 233] on p "**********" at bounding box center [1092, 194] width 445 height 91
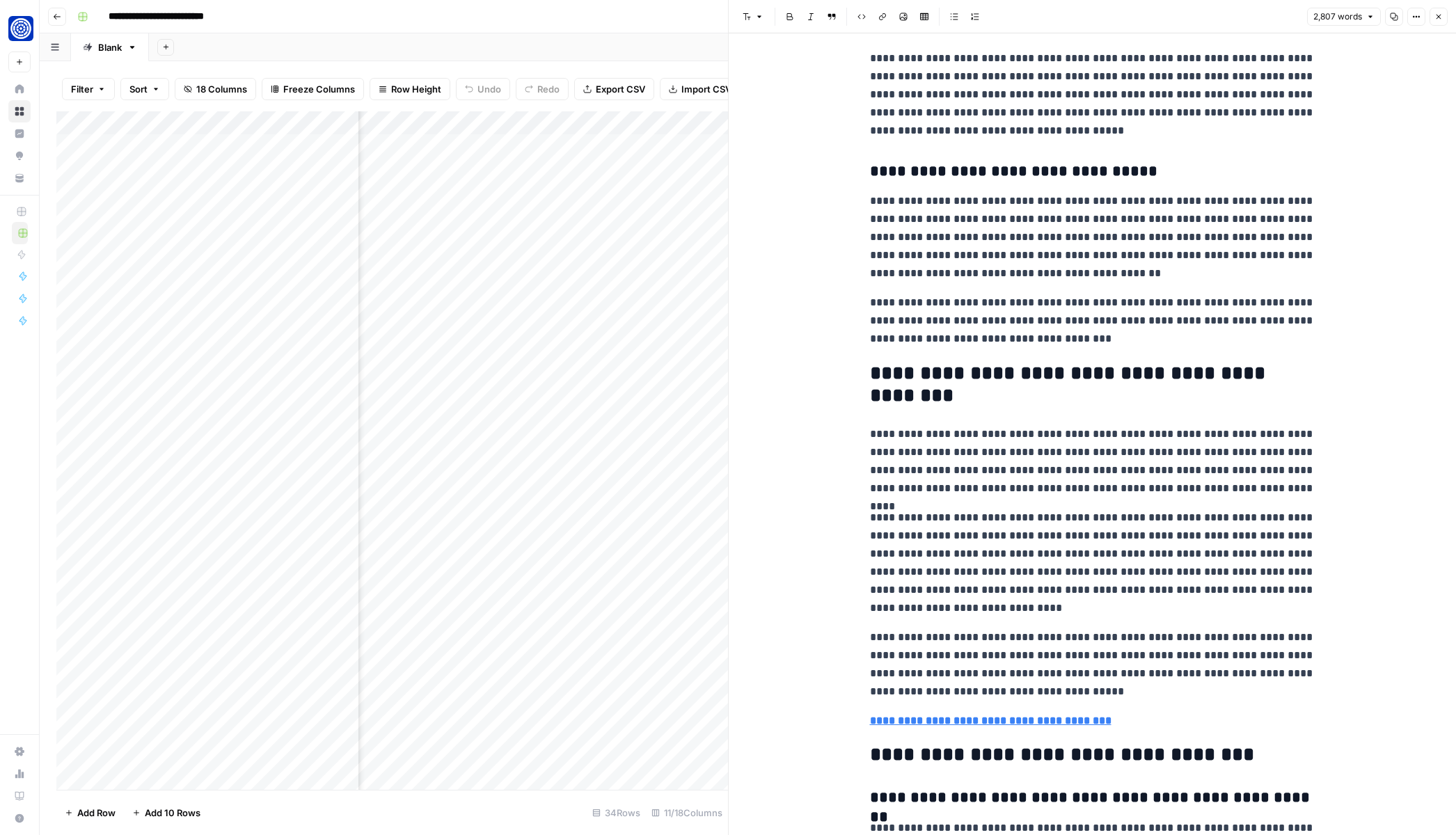
scroll to position [5705, 0]
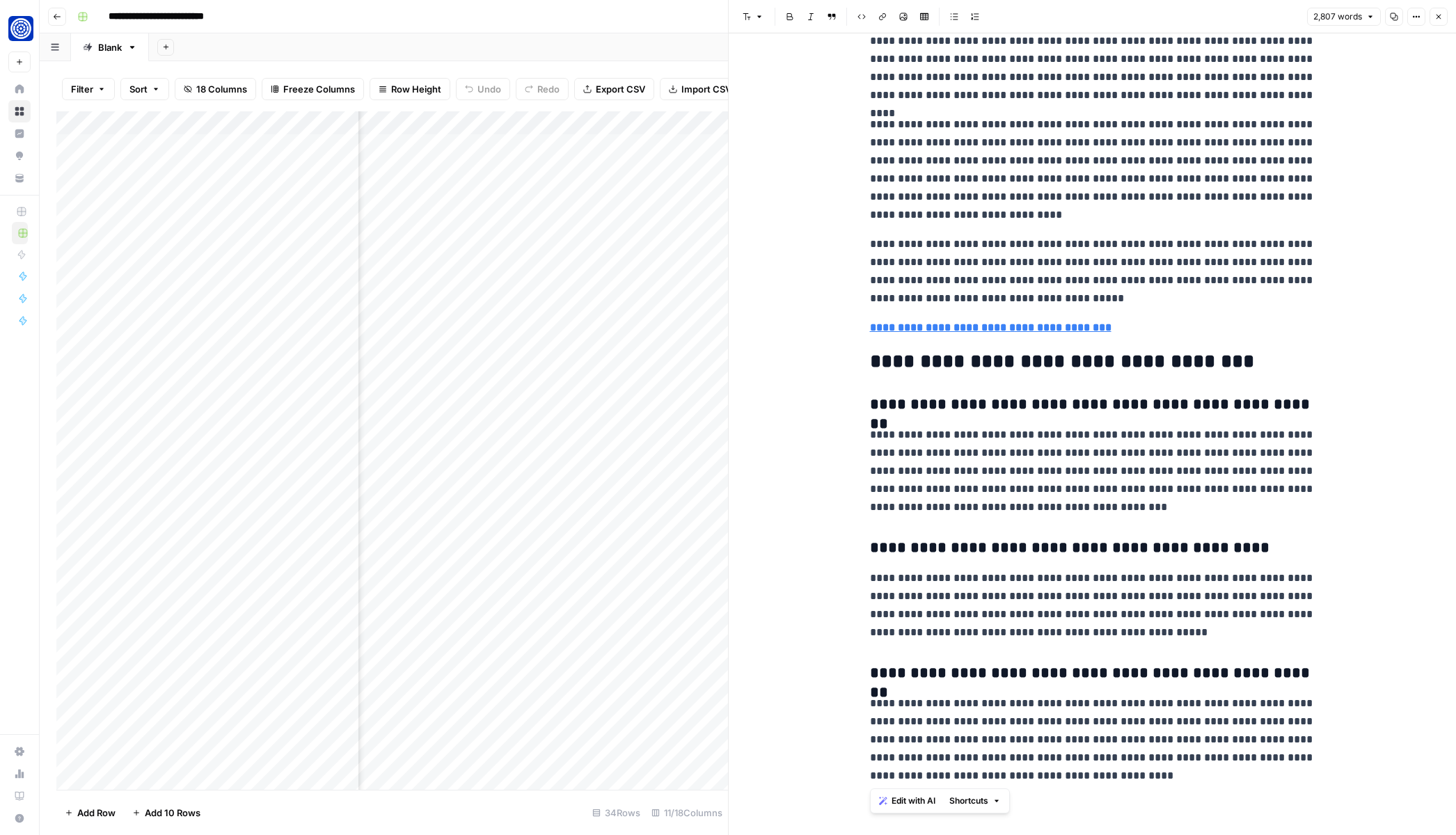
drag, startPoint x: 872, startPoint y: 154, endPoint x: 1231, endPoint y: 799, distance: 738.2
copy div "**********"
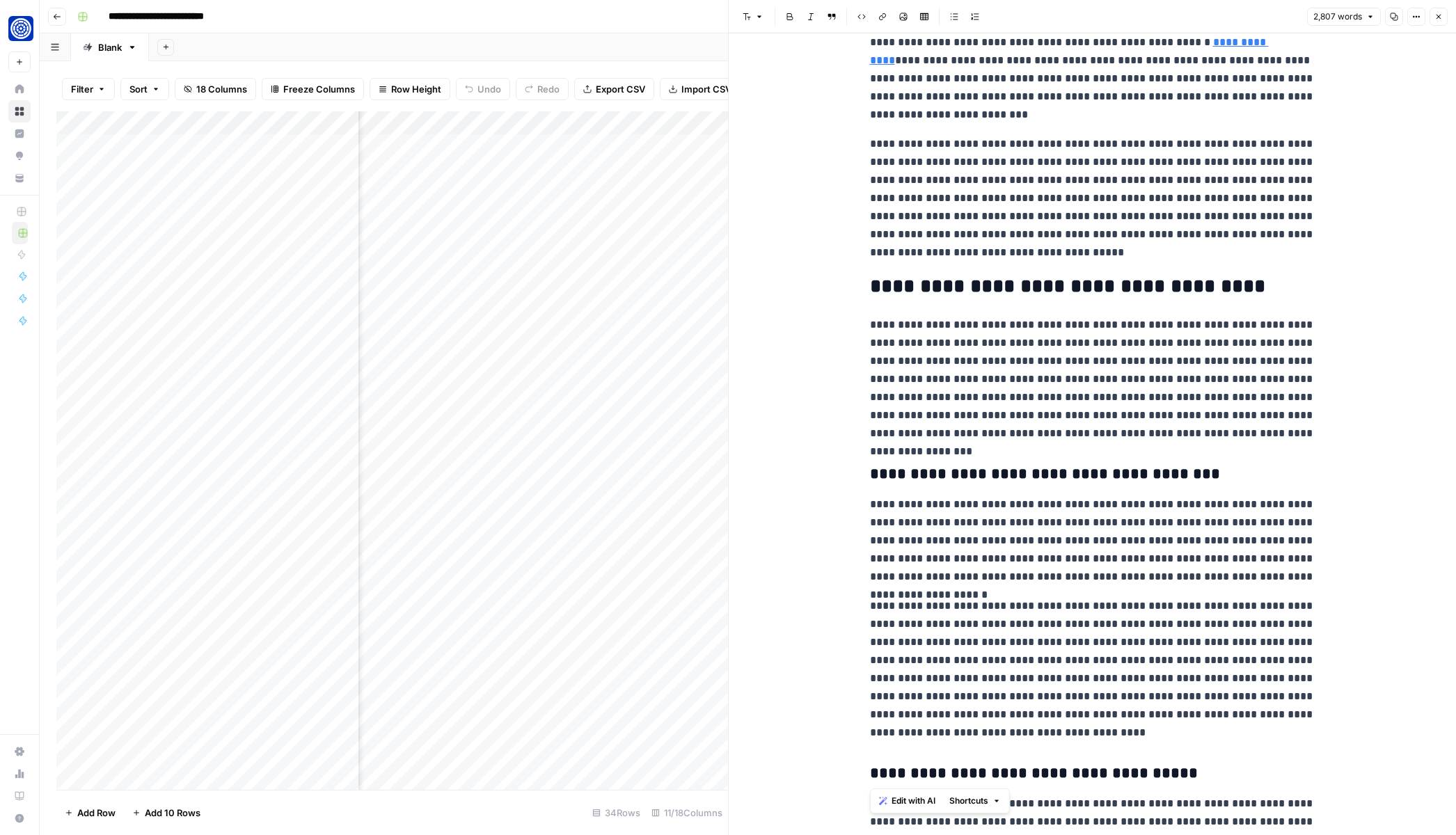
scroll to position [0, 0]
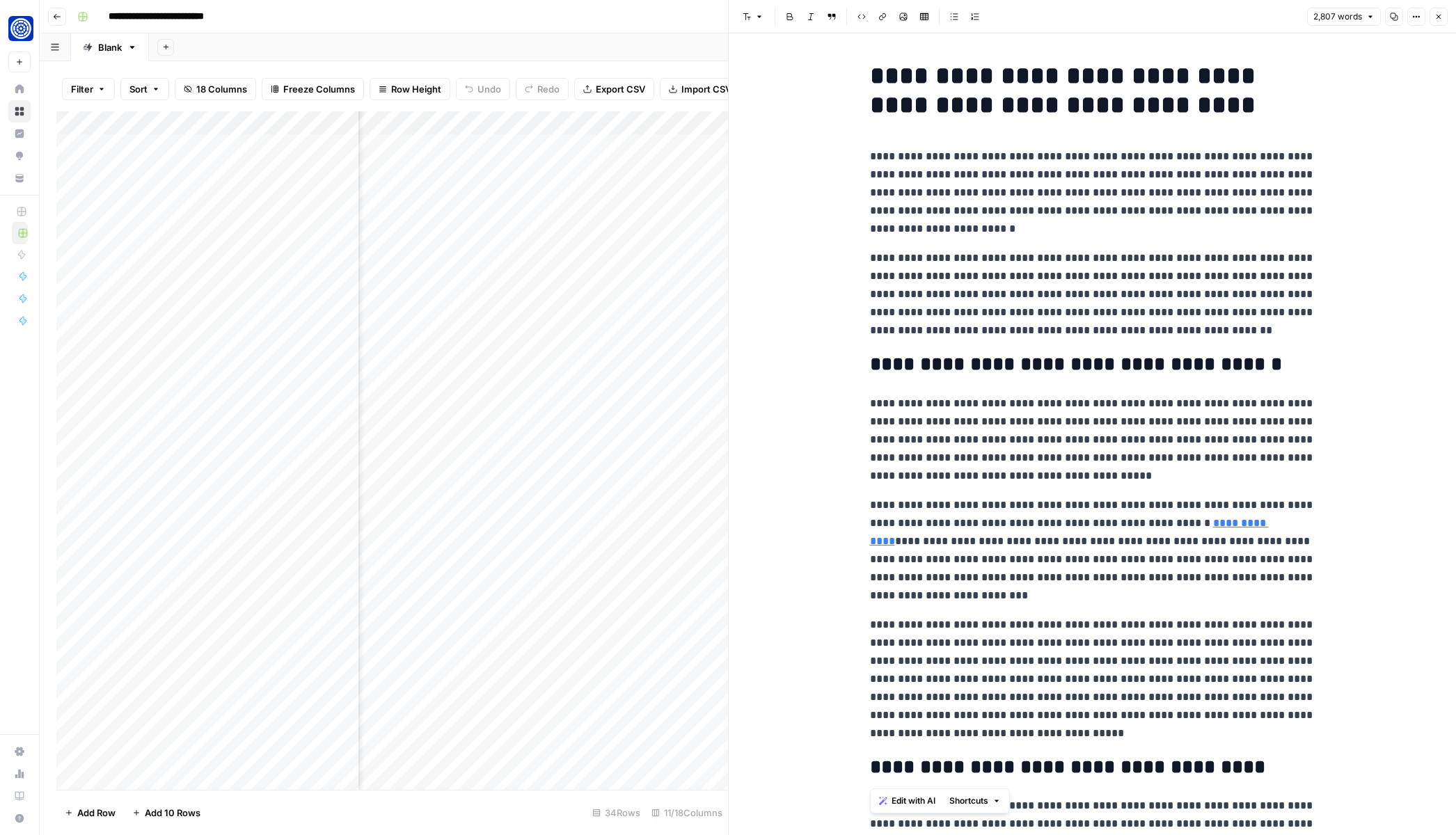
click at [1441, 15] on icon "button" at bounding box center [1439, 16] width 9 height 9
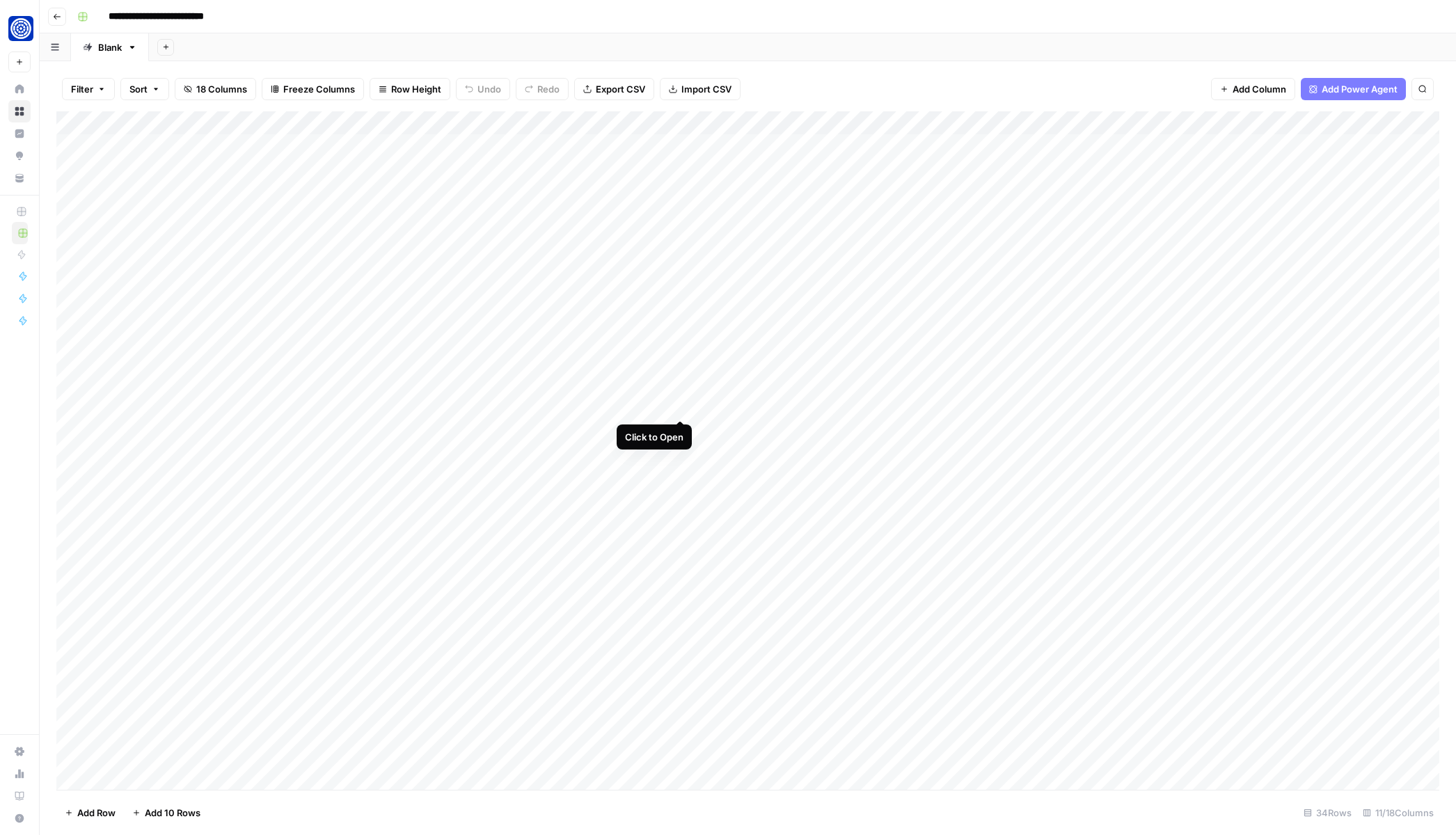
click at [681, 403] on div "Add Column" at bounding box center [748, 451] width 1383 height 679
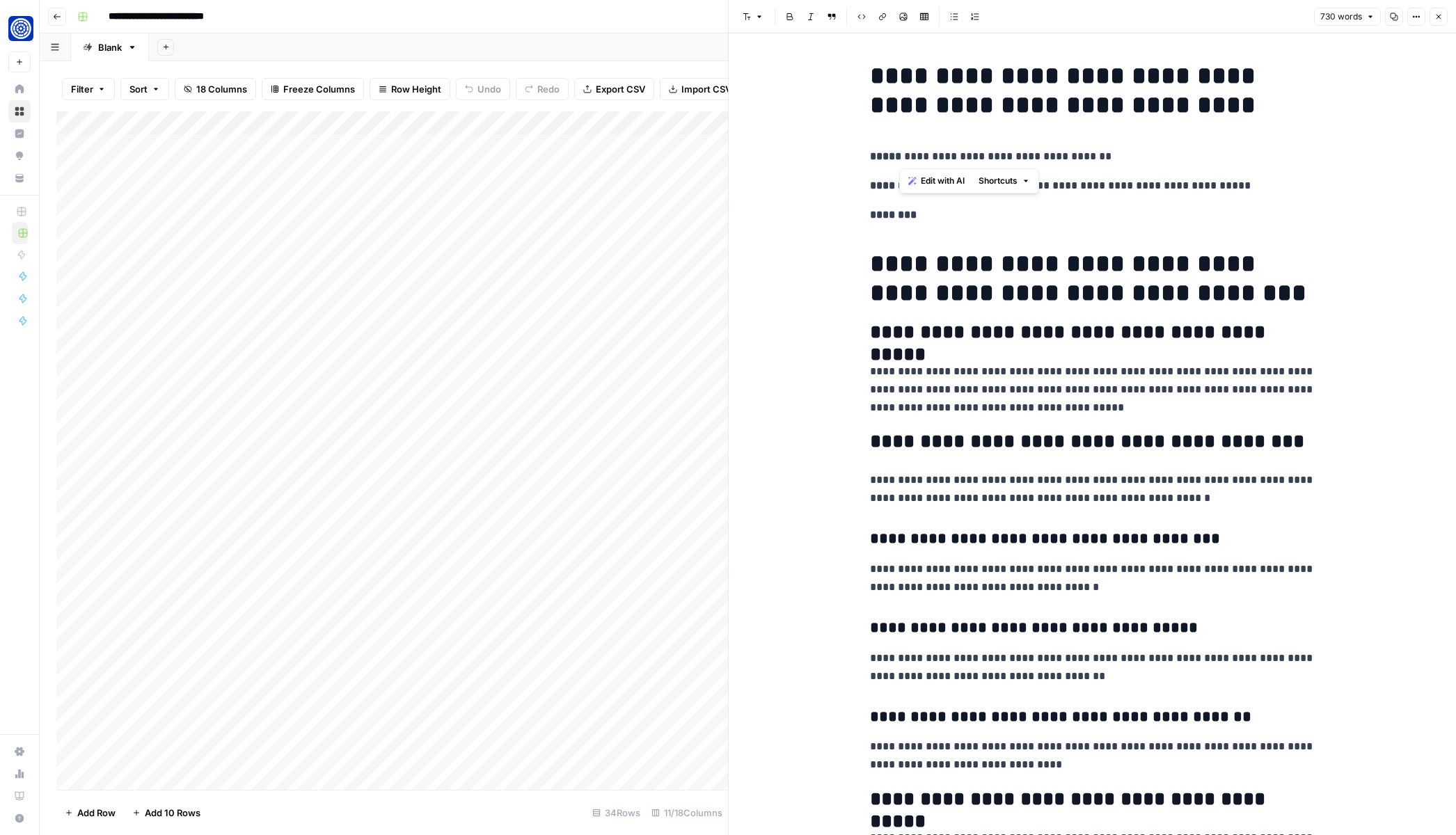
drag, startPoint x: 899, startPoint y: 159, endPoint x: 1113, endPoint y: 160, distance: 214.0
click at [1113, 160] on p "**********" at bounding box center [1092, 157] width 445 height 18
copy p "**********"
click at [1441, 19] on icon "button" at bounding box center [1439, 16] width 9 height 9
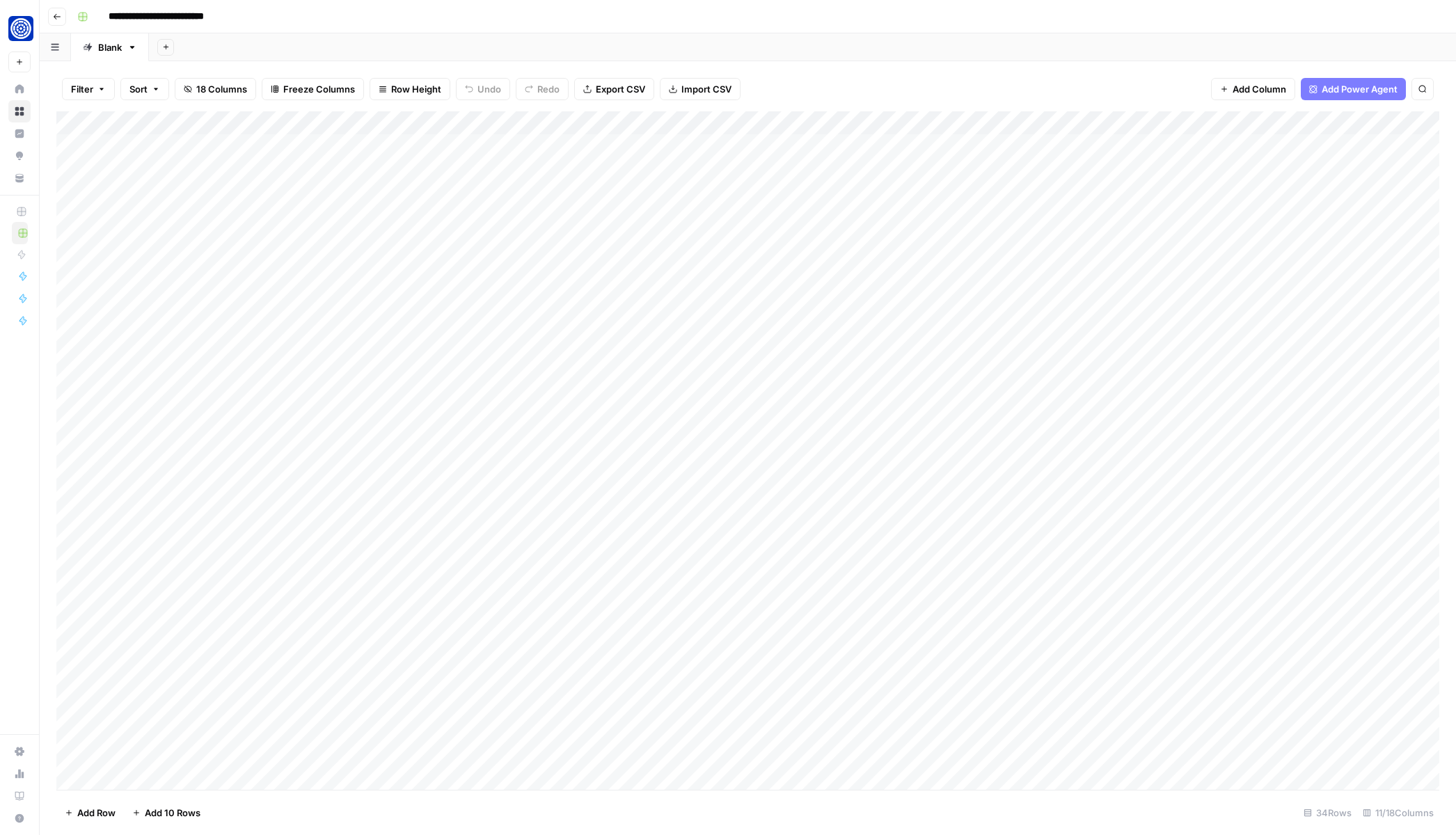
scroll to position [0, 405]
click at [1262, 403] on div "Add Column" at bounding box center [748, 451] width 1383 height 679
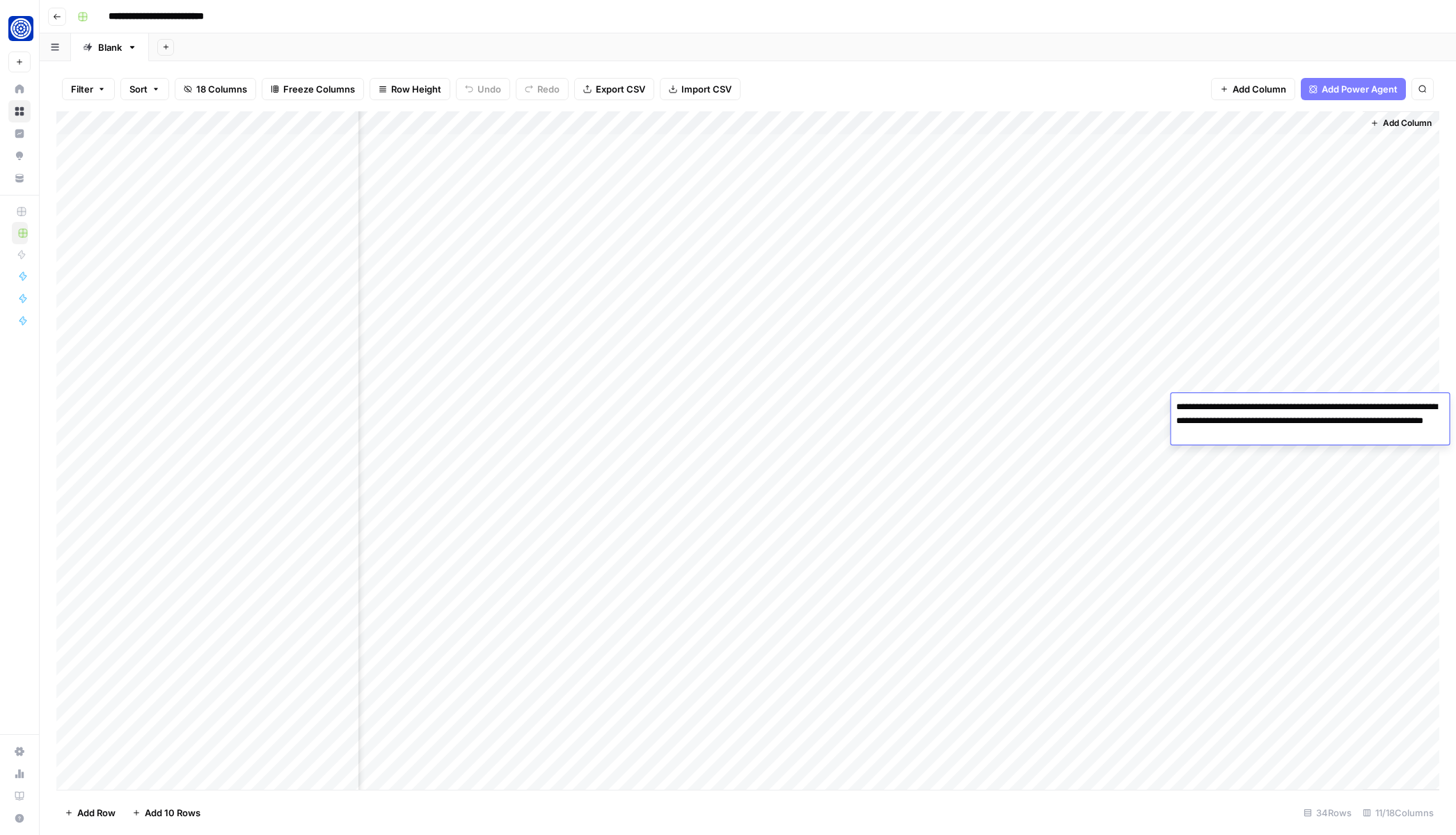
click at [1261, 411] on textarea "**********" at bounding box center [1310, 421] width 279 height 47
click at [1128, 408] on div "Add Column" at bounding box center [748, 451] width 1383 height 679
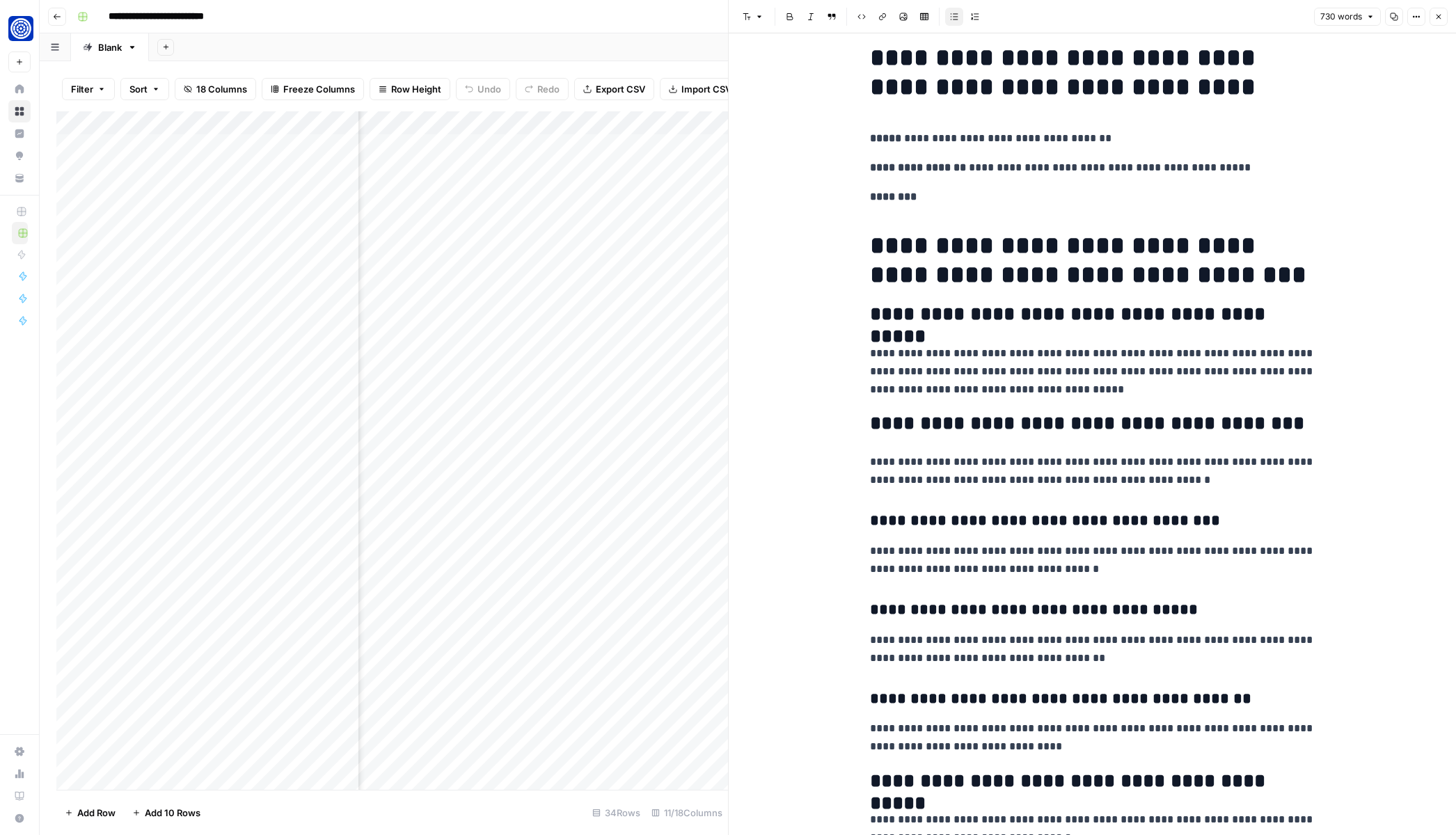
scroll to position [21, 0]
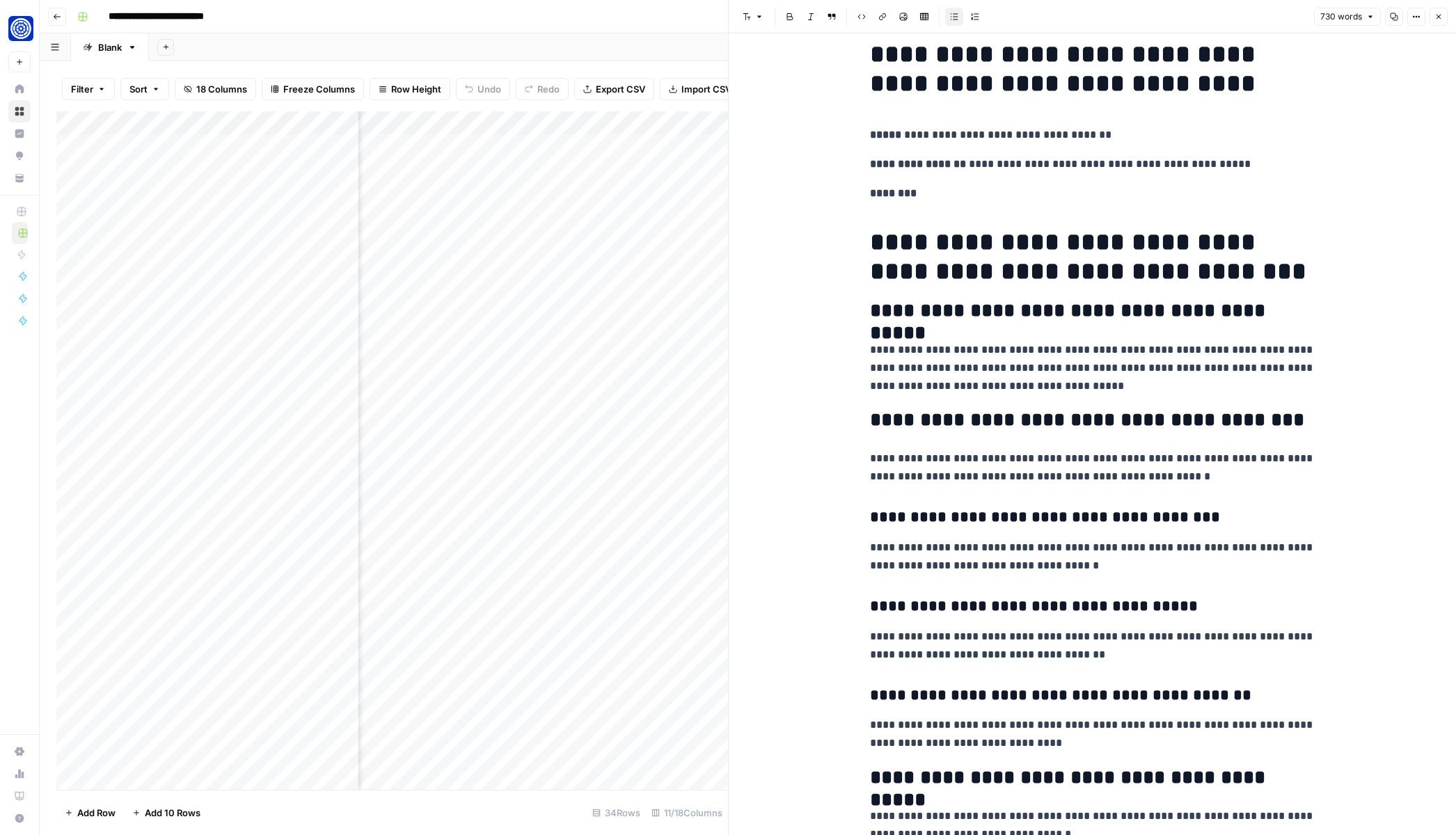
click at [1439, 16] on icon "button" at bounding box center [1439, 16] width 5 height 5
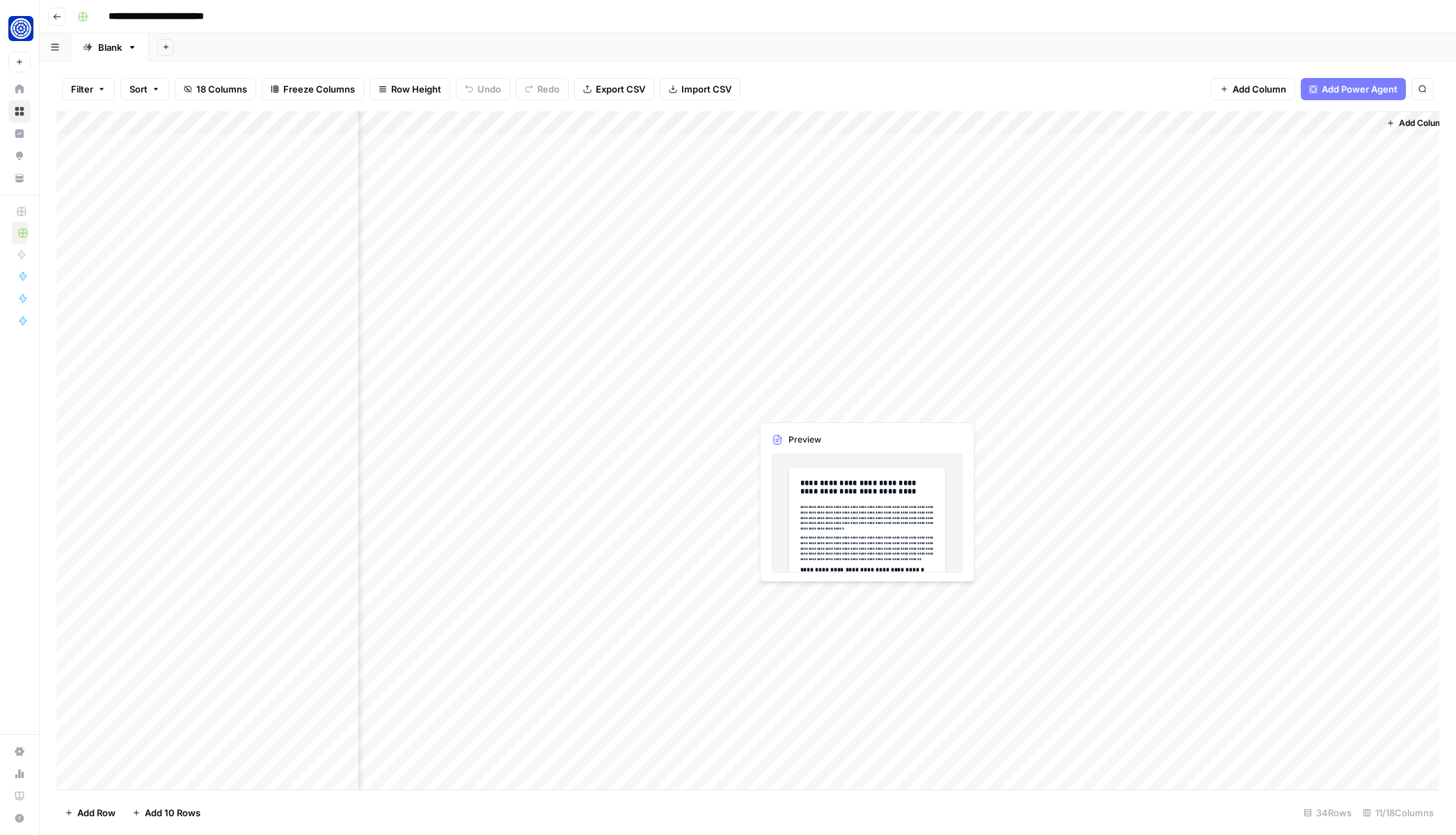
scroll to position [0, 405]
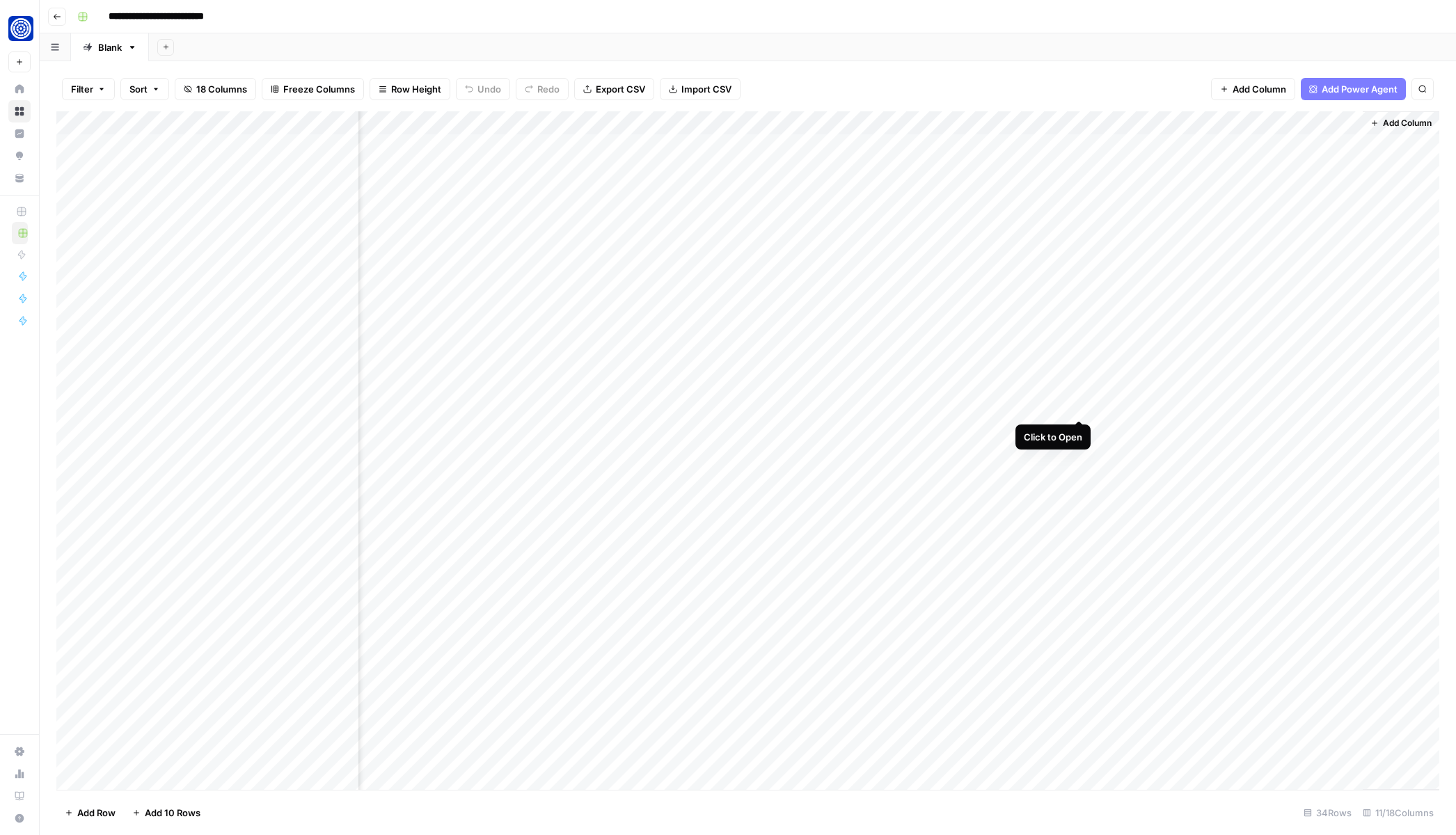
click at [1081, 405] on div "Add Column" at bounding box center [748, 451] width 1383 height 679
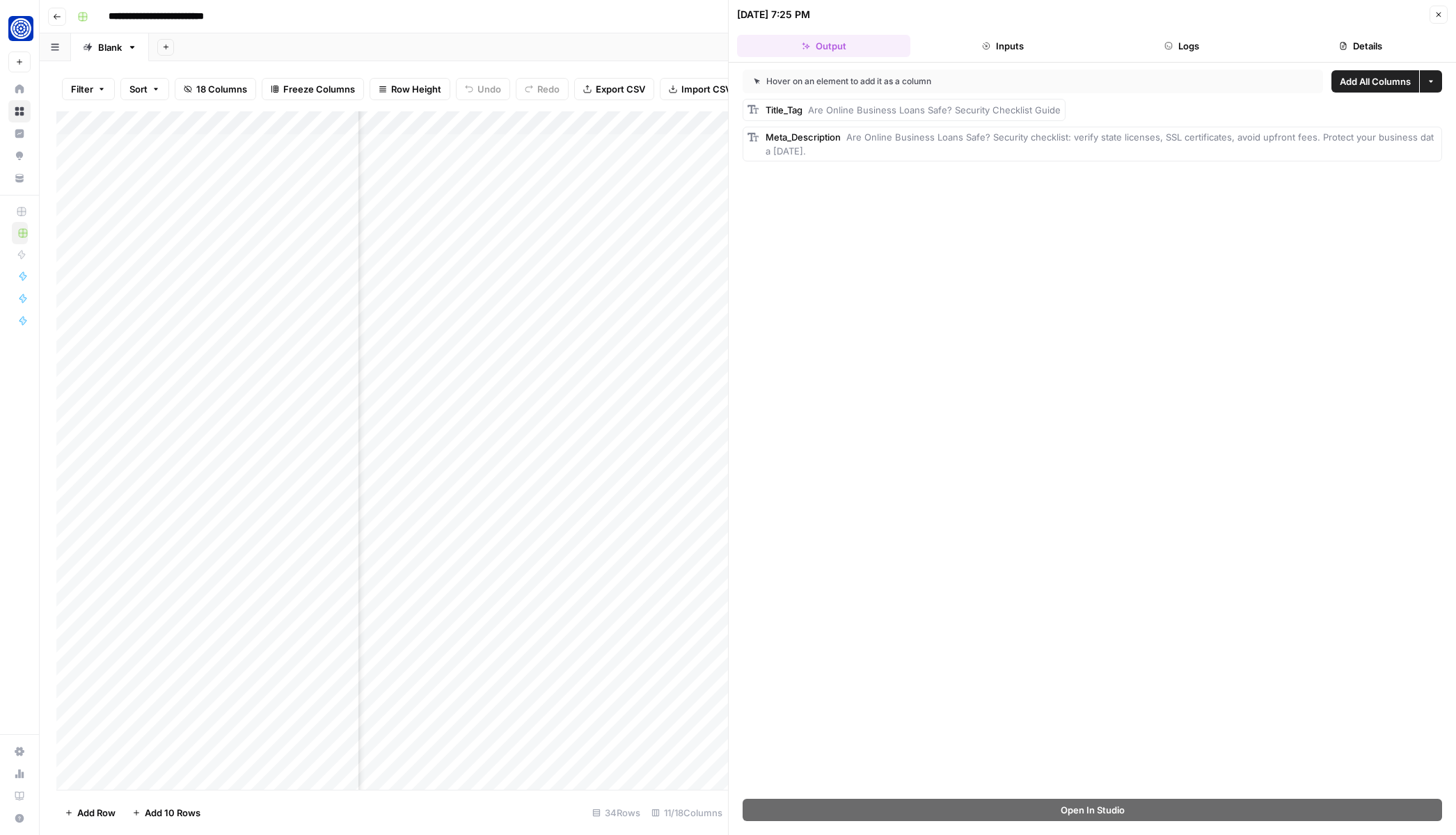
click at [1438, 7] on button "Close" at bounding box center [1439, 15] width 18 height 18
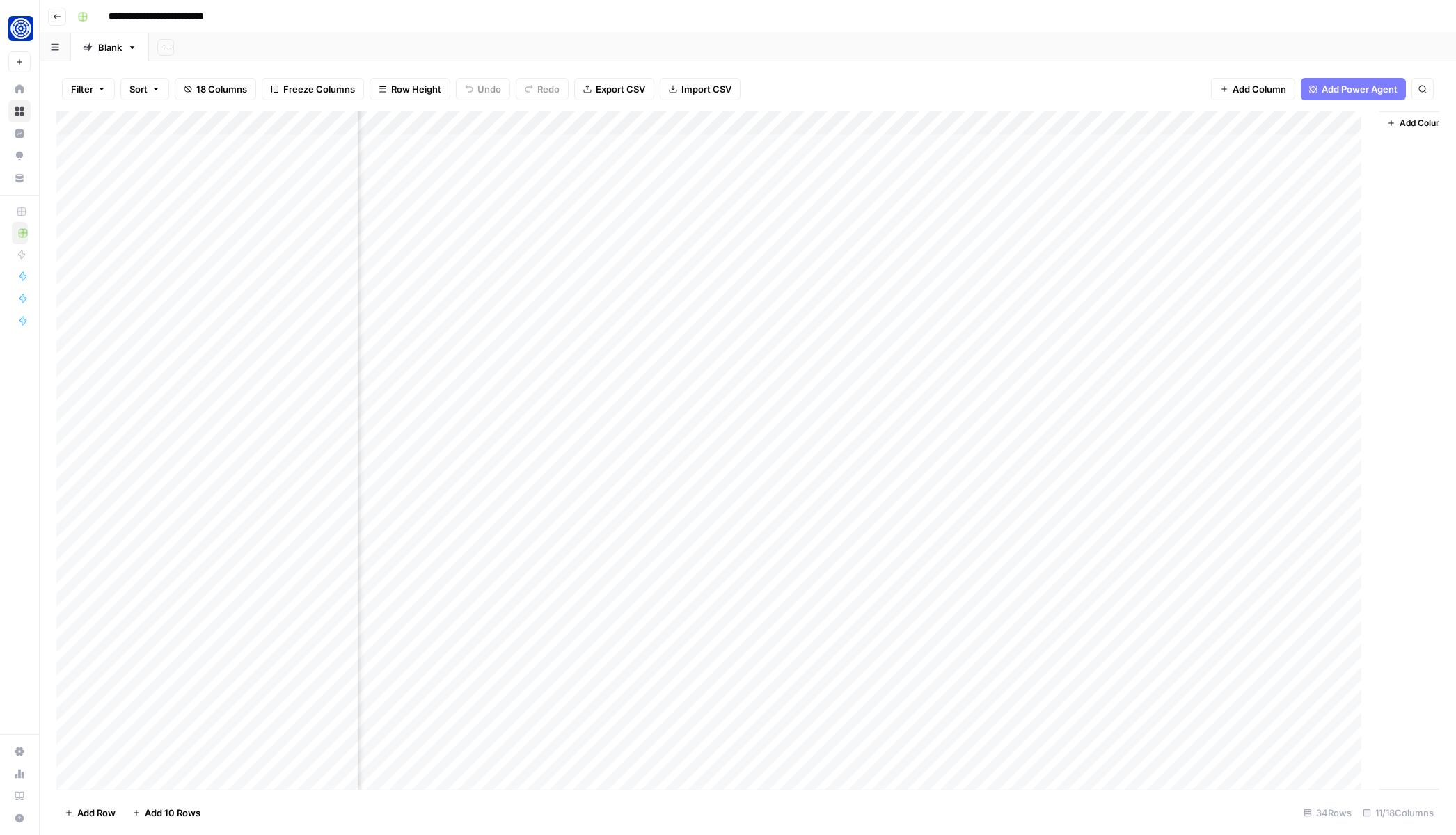
scroll to position [0, 388]
click at [971, 405] on div "Add Column" at bounding box center [748, 451] width 1383 height 679
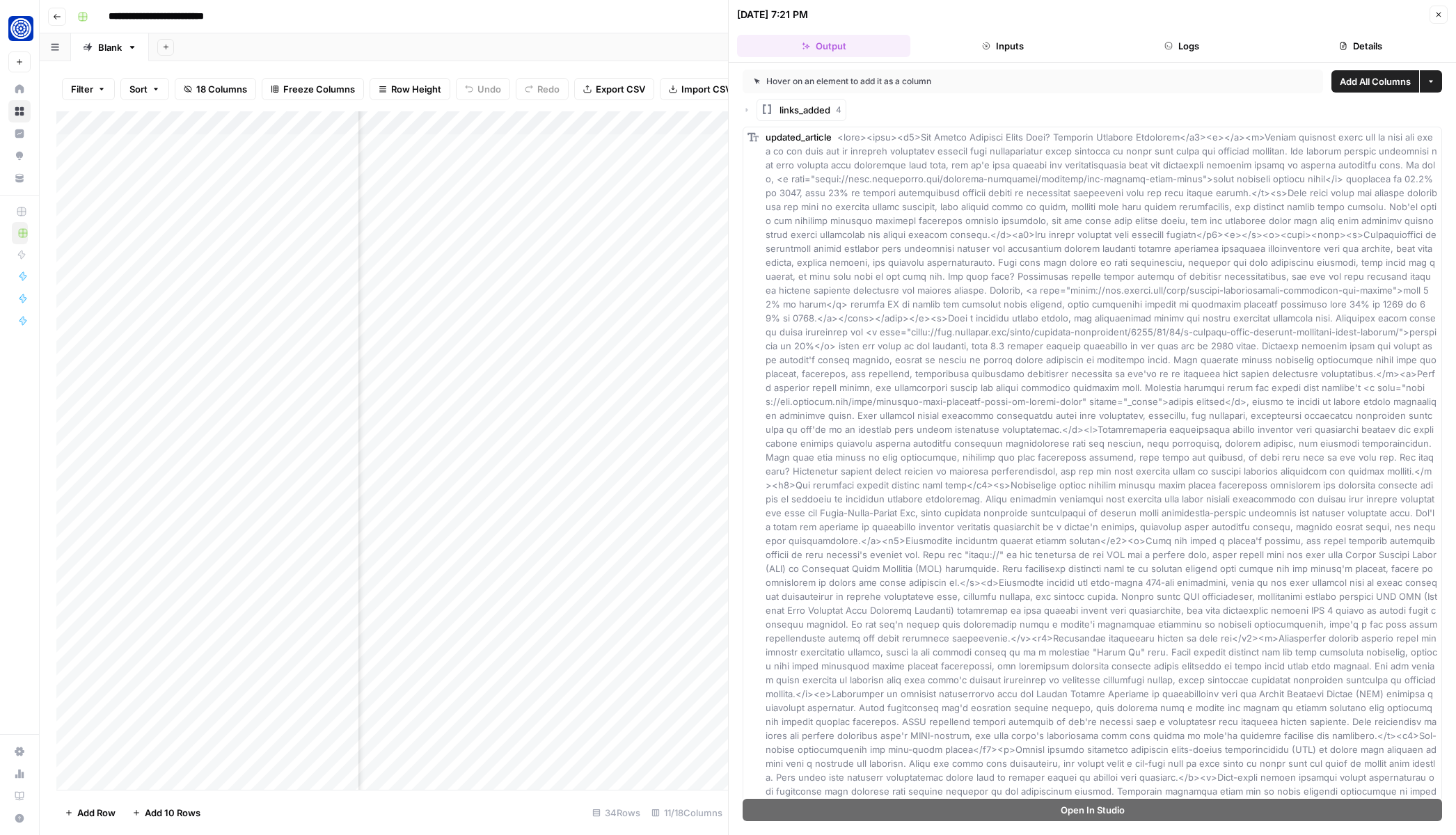
click at [744, 108] on icon "button" at bounding box center [747, 109] width 9 height 9
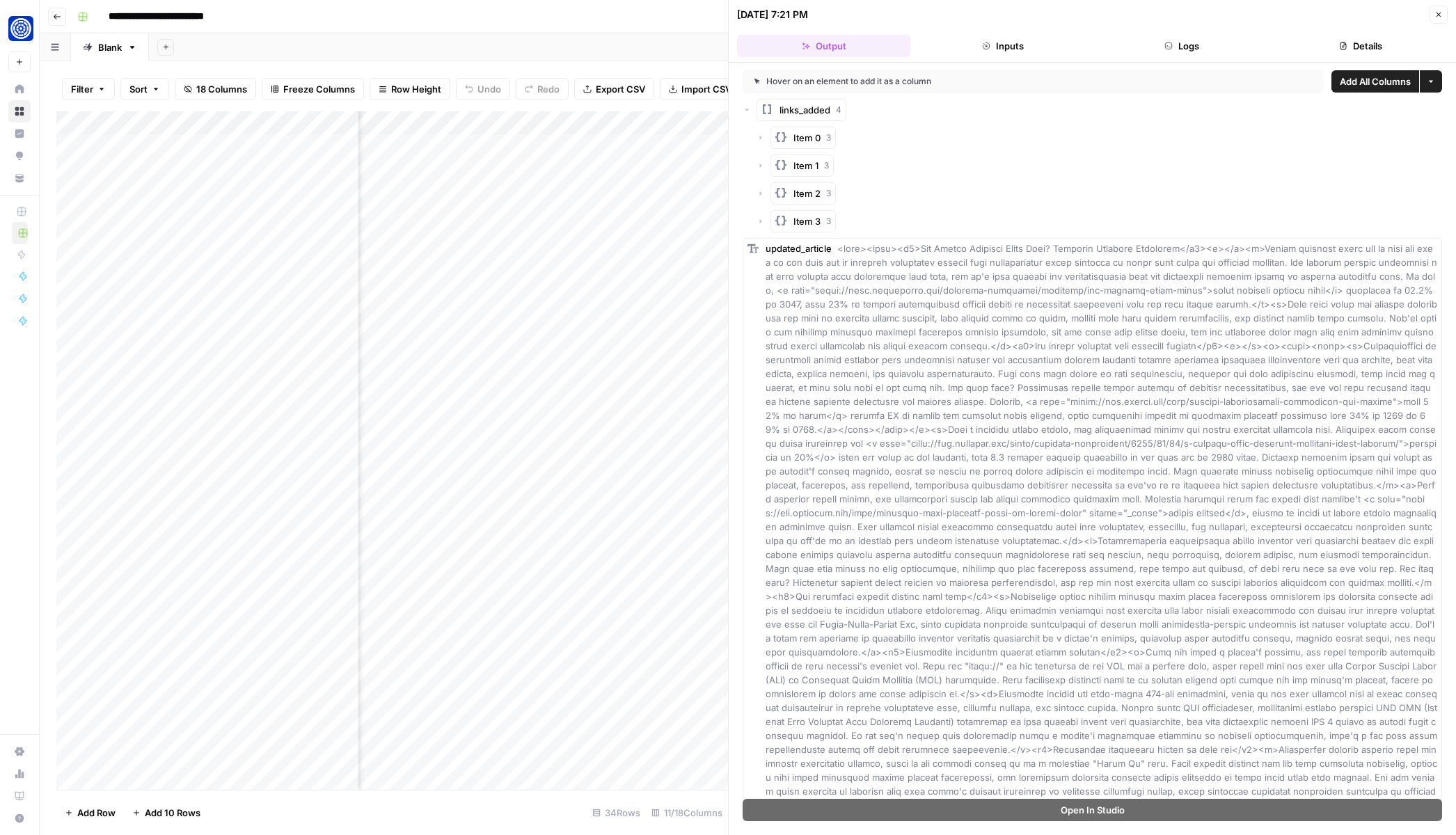
click at [760, 137] on icon "button" at bounding box center [761, 137] width 2 height 4
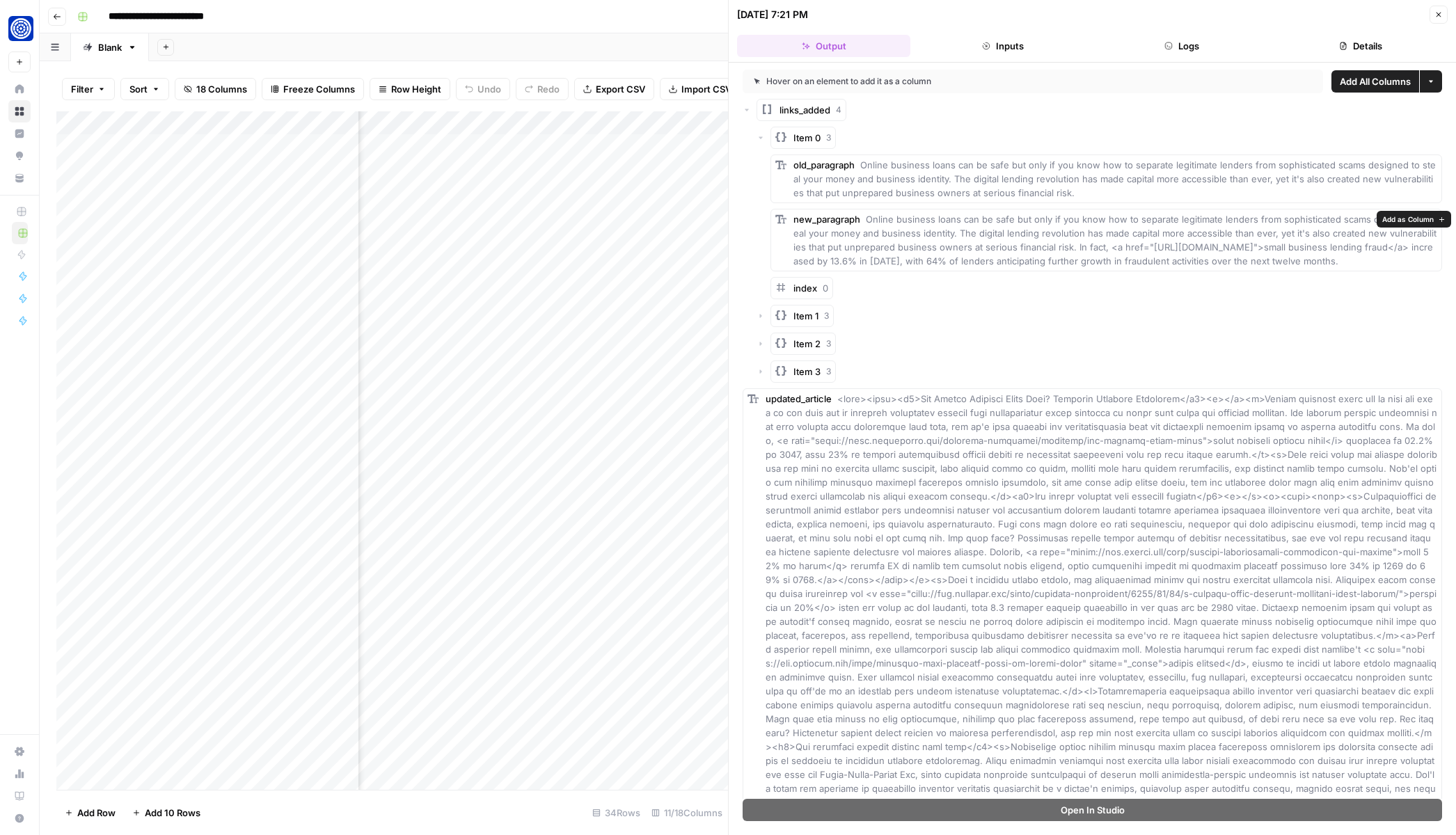
drag, startPoint x: 949, startPoint y: 234, endPoint x: 1006, endPoint y: 279, distance: 72.6
click at [1006, 268] on div "new_paragraph Online business loans can be safe but only if you know how to sep…" at bounding box center [1115, 240] width 644 height 56
copy span "The digital lending revolution has made capital more accessible than ever, yet …"
click at [757, 320] on icon "button" at bounding box center [760, 315] width 9 height 9
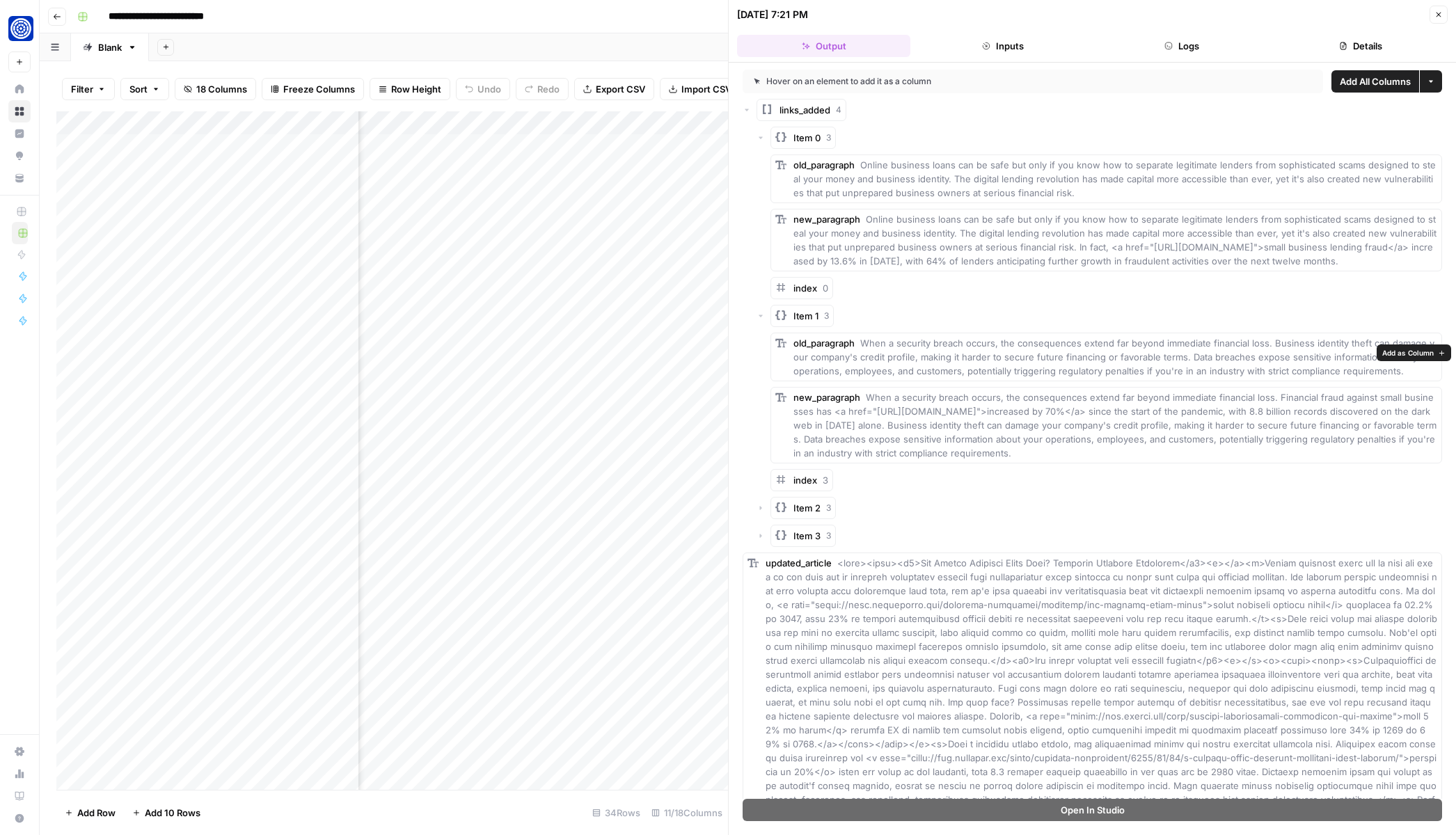
scroll to position [9, 0]
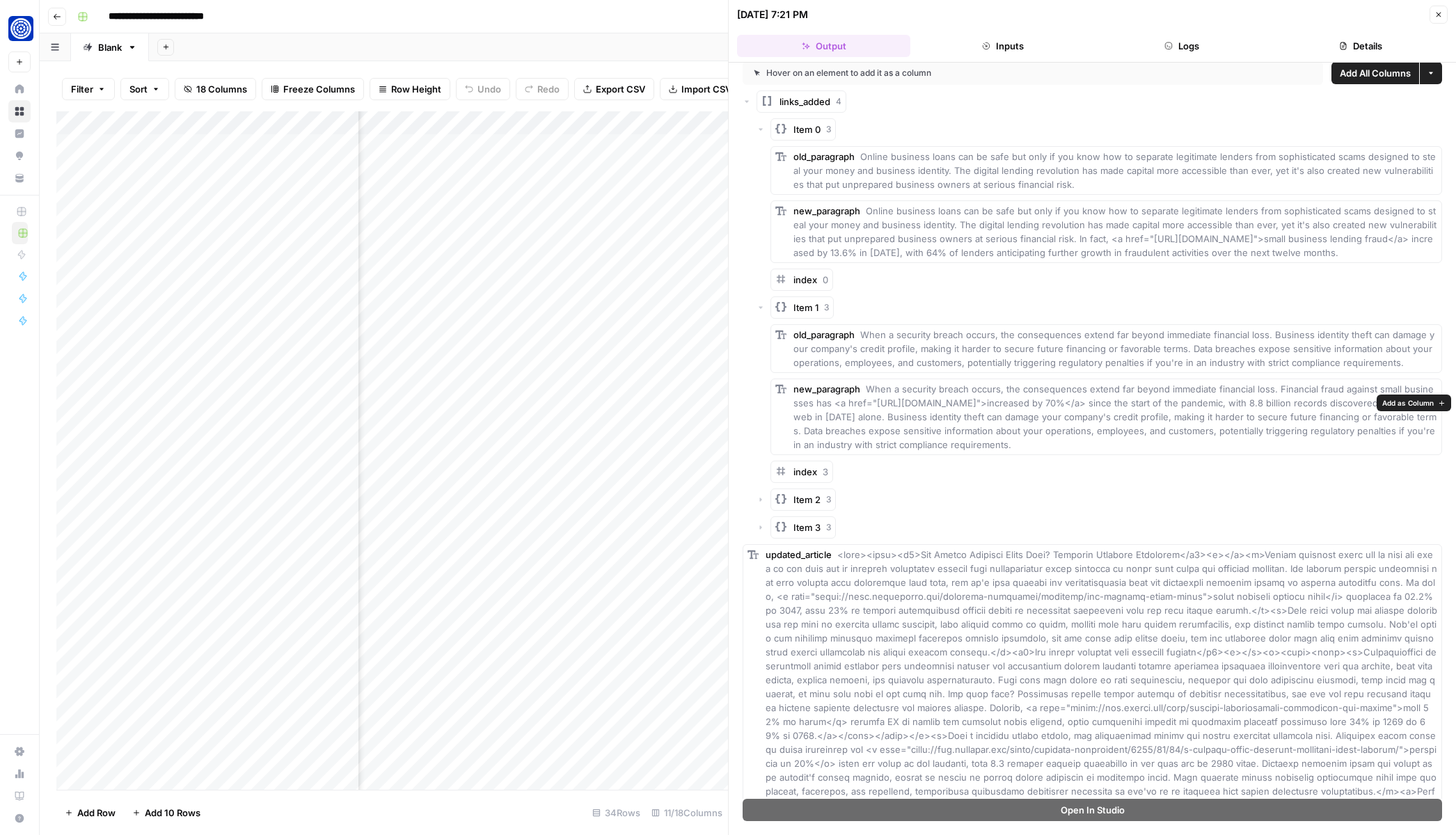
drag, startPoint x: 868, startPoint y: 401, endPoint x: 1272, endPoint y: 433, distance: 405.3
click at [1272, 433] on span "When a security breach occurs, the consequences extend far beyond immediate fin…" at bounding box center [1115, 416] width 644 height 67
drag, startPoint x: 1272, startPoint y: 433, endPoint x: 1277, endPoint y: 401, distance: 32.4
click at [1277, 401] on span "When a security breach occurs, the consequences extend far beyond immediate fin…" at bounding box center [1115, 416] width 644 height 67
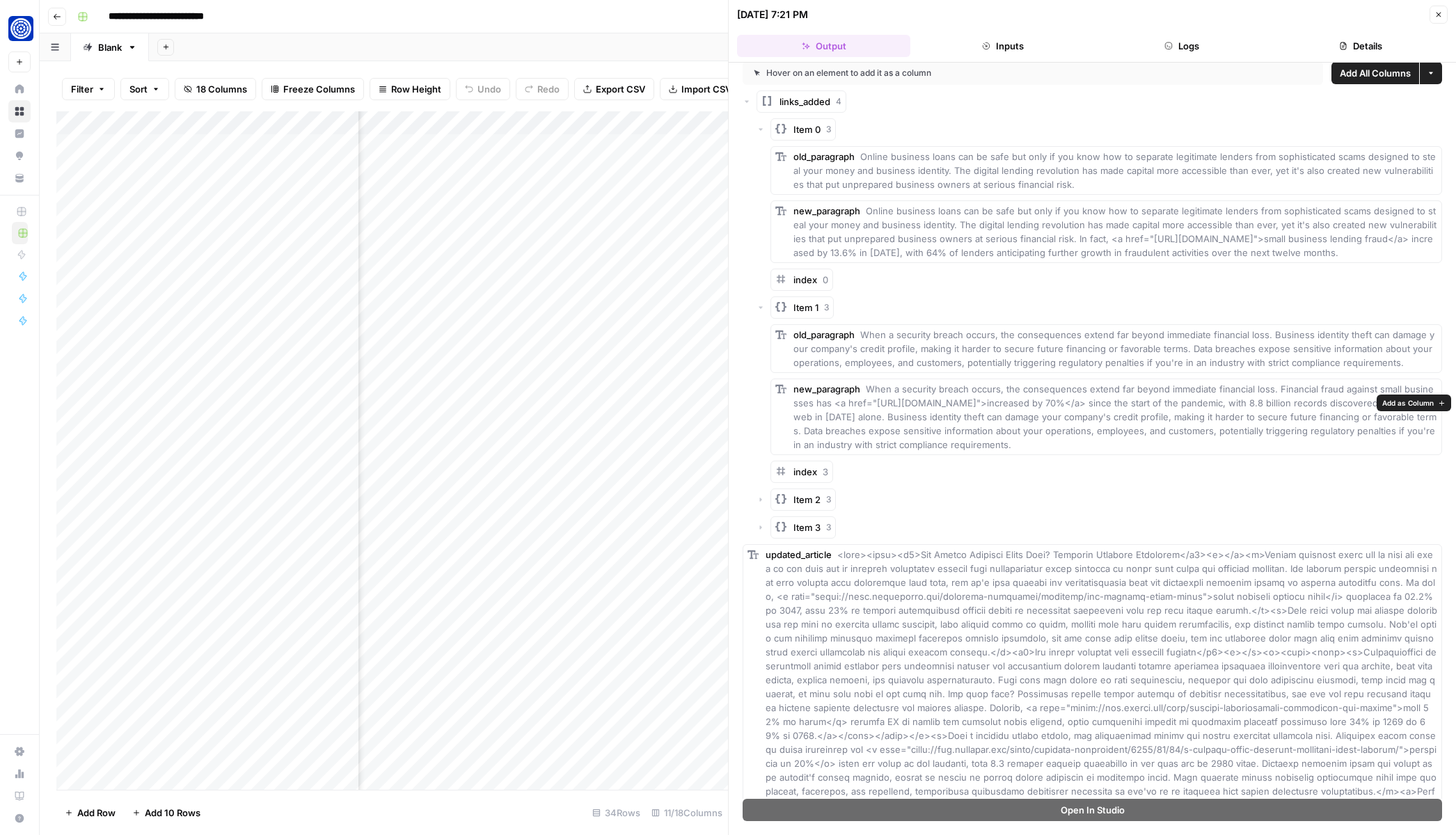
copy span "Financial fraud against small businesses has <a href="https://www.experian.com/…"
click at [763, 500] on icon "button" at bounding box center [760, 495] width 9 height 9
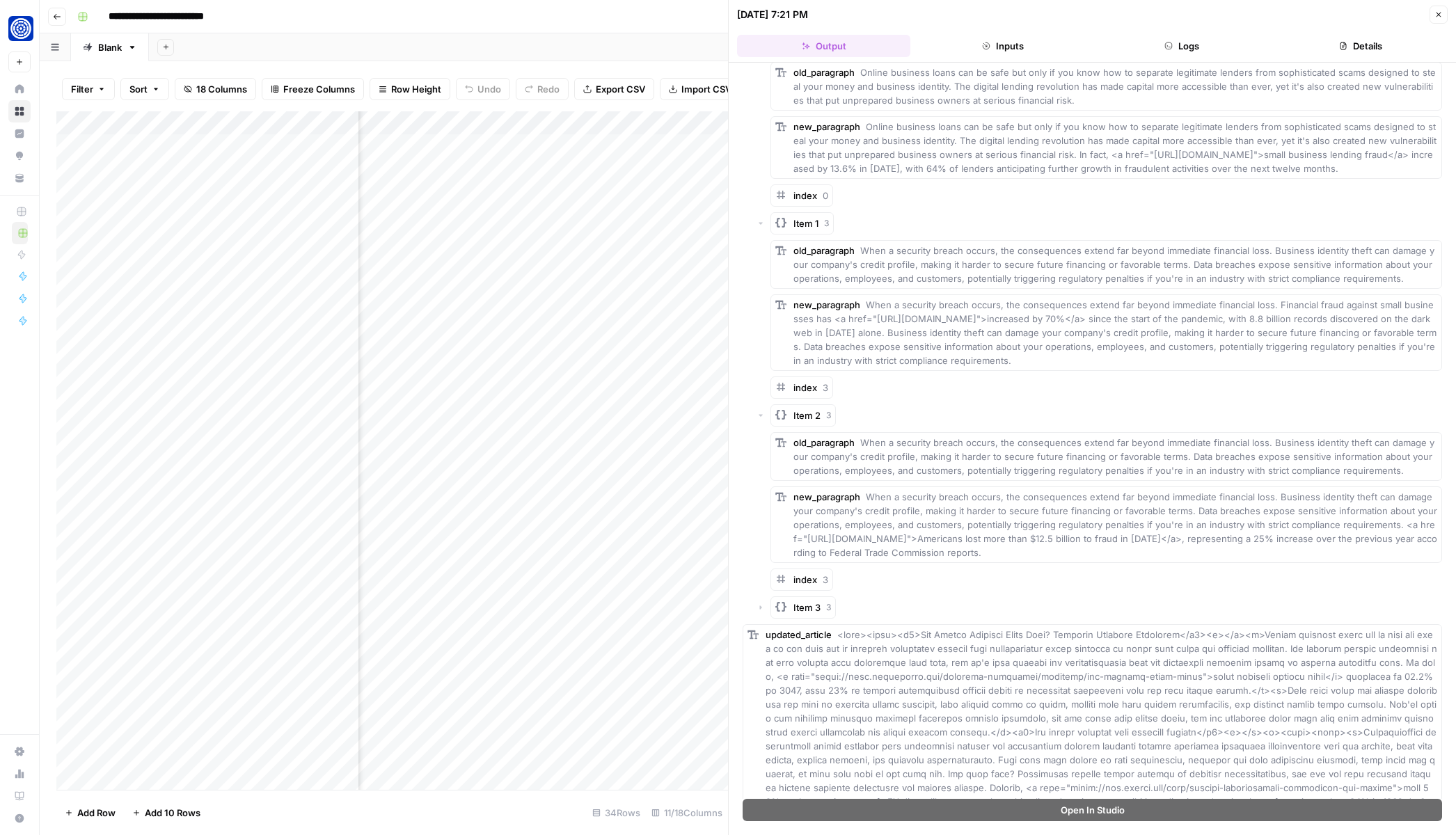
scroll to position [97, 0]
drag, startPoint x: 1392, startPoint y: 537, endPoint x: 1426, endPoint y: 560, distance: 41.0
click at [1426, 555] on div "new_paragraph When a security breach occurs, the consequences extend far beyond…" at bounding box center [1115, 521] width 644 height 70
click at [1387, 533] on span "When a security breach occurs, the consequences extend far beyond immediate fin…" at bounding box center [1116, 521] width 646 height 67
drag, startPoint x: 1387, startPoint y: 533, endPoint x: 1418, endPoint y: 567, distance: 46.0
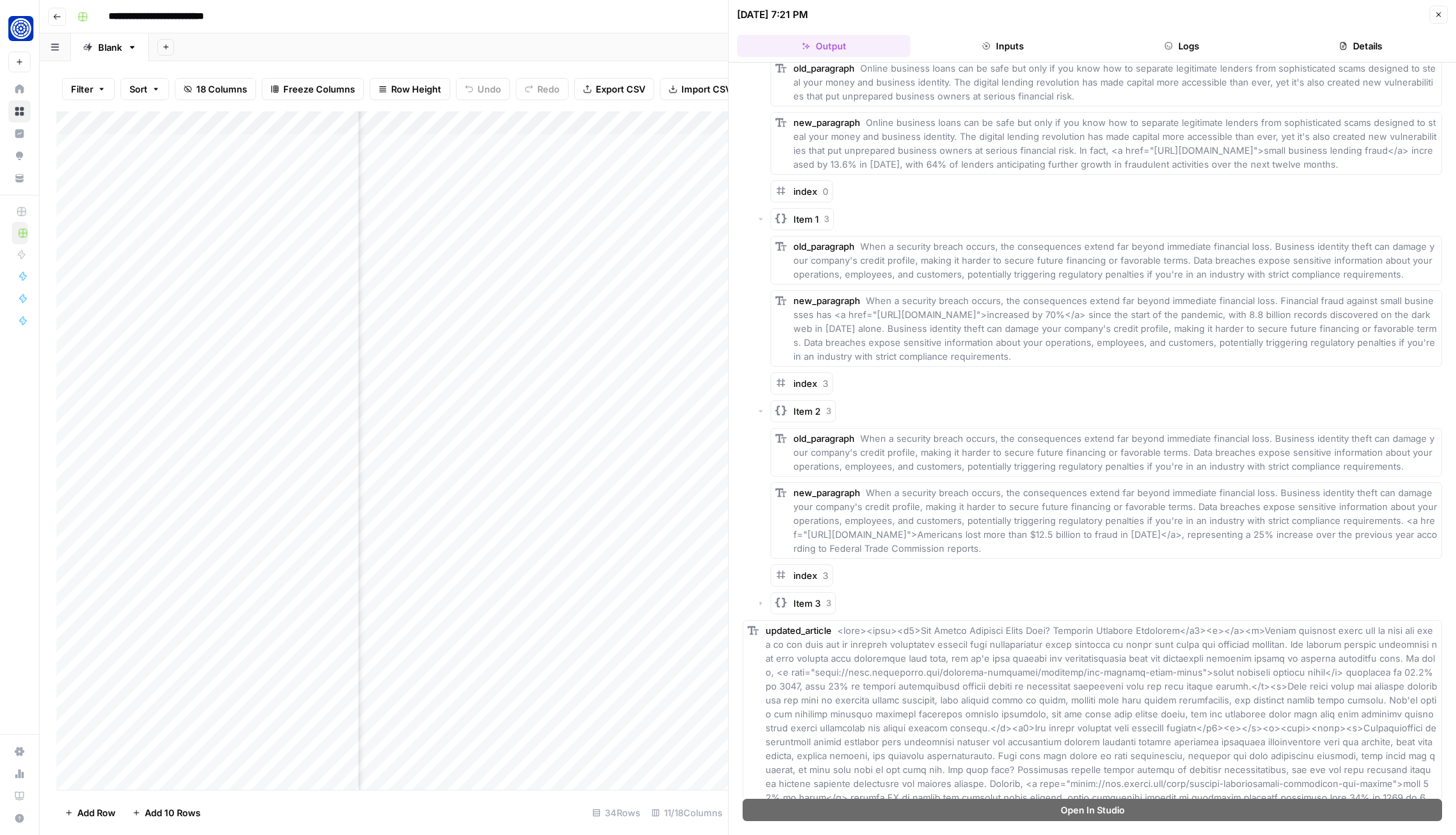
click at [1418, 555] on div "new_paragraph When a security breach occurs, the consequences extend far beyond…" at bounding box center [1115, 521] width 644 height 70
copy div "<a href="https://www.ftc.gov/news-events/news/press-releases/2025/03/new-ftc-da…"
